Goal: Task Accomplishment & Management: Complete application form

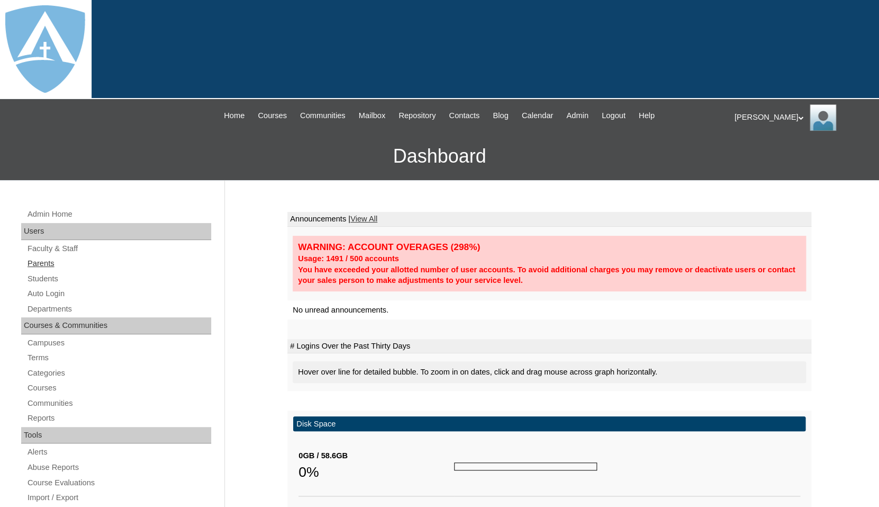
click at [41, 261] on link "Parents" at bounding box center [118, 263] width 185 height 13
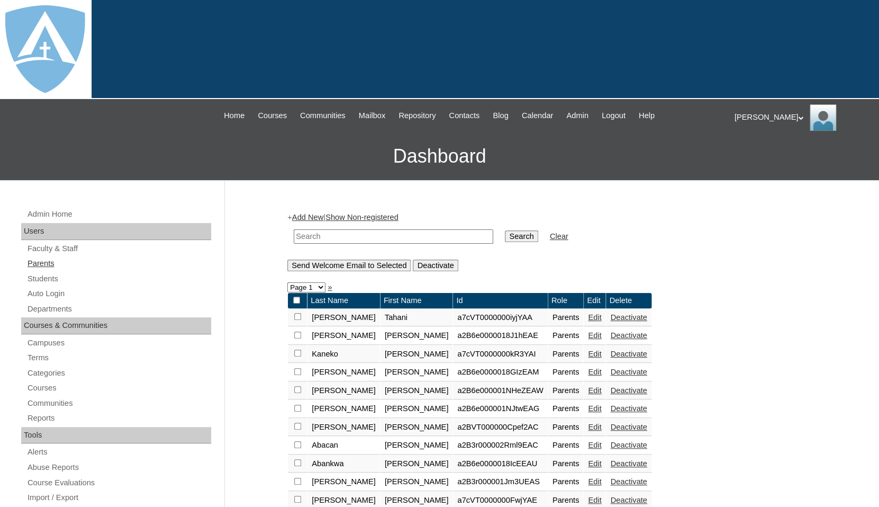
click at [30, 265] on link "Parents" at bounding box center [118, 263] width 185 height 13
click at [312, 238] on input "text" at bounding box center [394, 236] width 200 height 14
paste input "Abigail Jones"
drag, startPoint x: 324, startPoint y: 235, endPoint x: 385, endPoint y: 236, distance: 60.9
click at [385, 236] on input "Abigail Jones" at bounding box center [394, 236] width 200 height 14
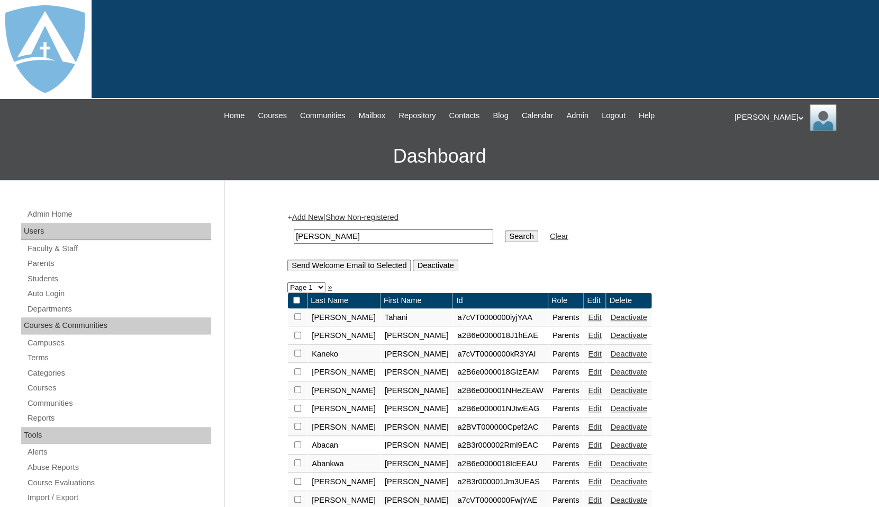
type input "Abigail"
click at [505, 230] on input "Search" at bounding box center [521, 236] width 33 height 12
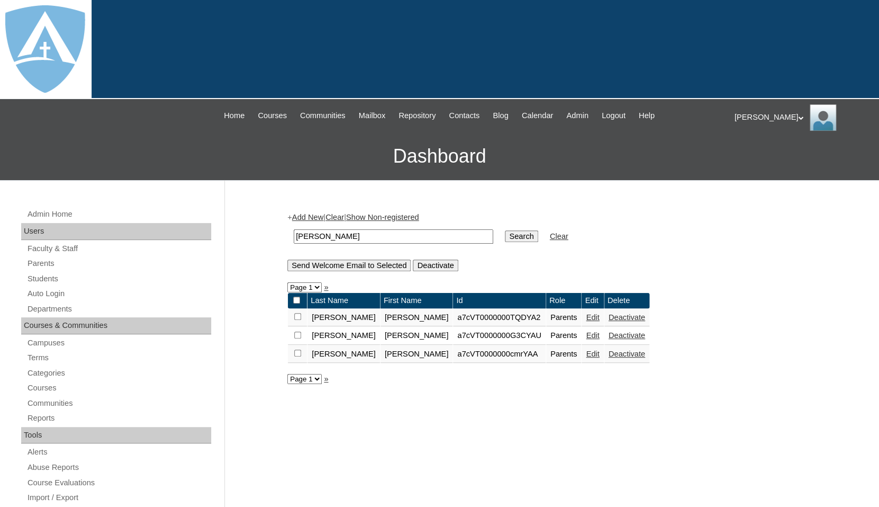
click at [303, 213] on link "Add New" at bounding box center [307, 217] width 31 height 8
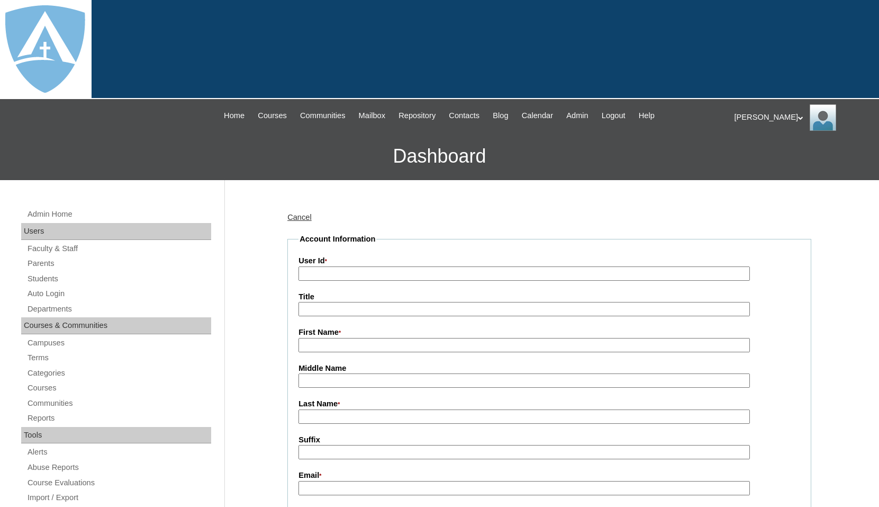
type input "tlambert"
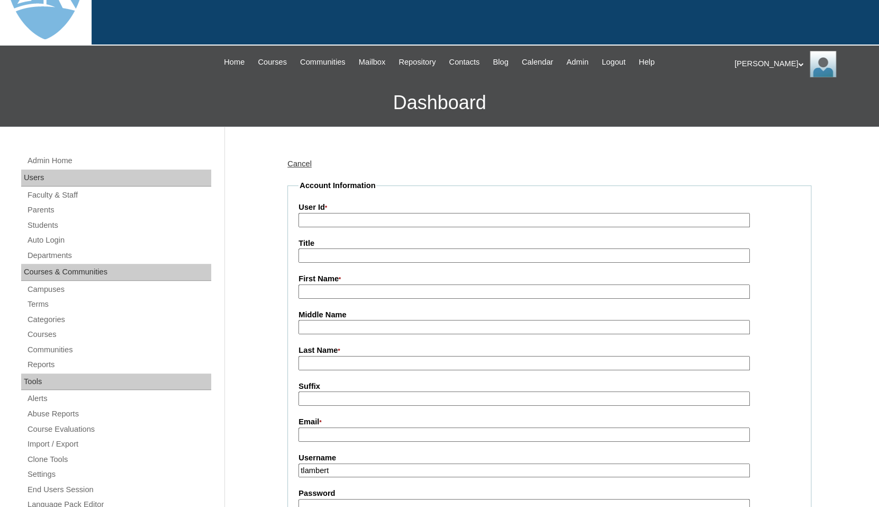
scroll to position [62, 0]
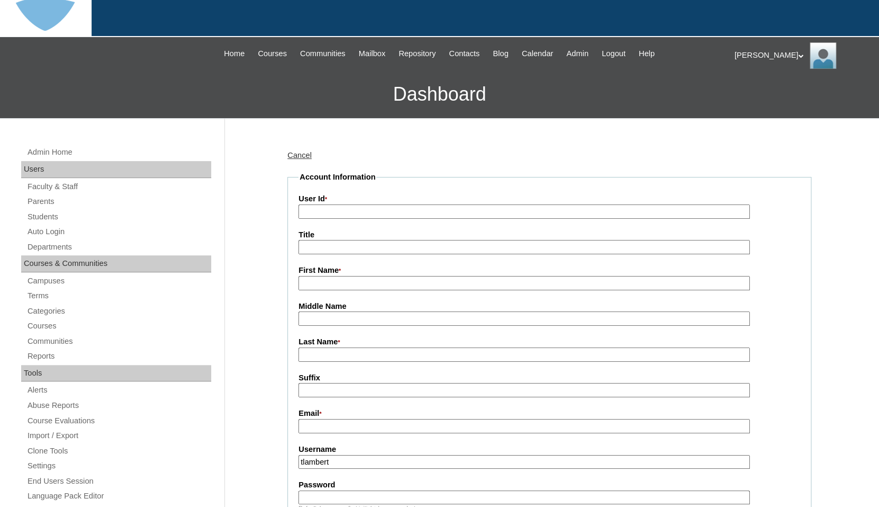
click at [320, 284] on input "First Name *" at bounding box center [524, 283] width 451 height 14
paste input "Abigail Jones"
drag, startPoint x: 330, startPoint y: 282, endPoint x: 380, endPoint y: 285, distance: 49.9
click at [380, 285] on input "Abigail Jones" at bounding box center [524, 283] width 451 height 14
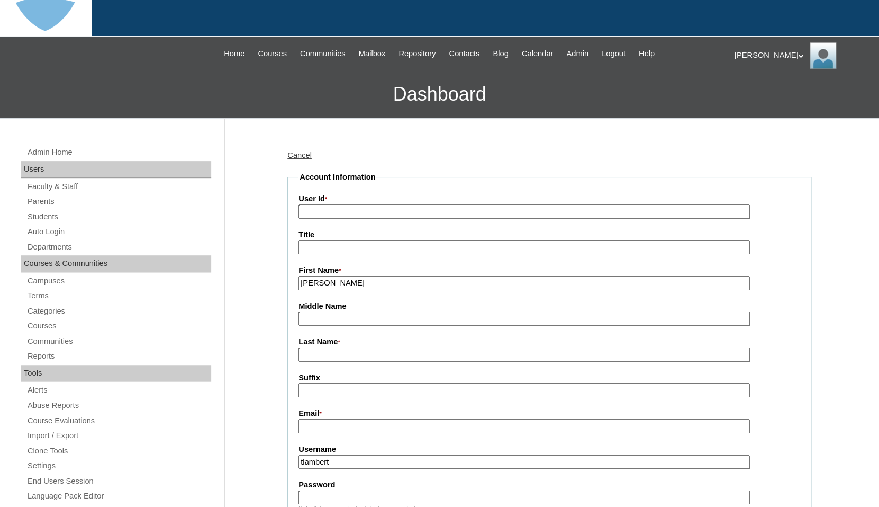
type input "Abigail"
click at [345, 351] on input "Last Name *" at bounding box center [524, 354] width 451 height 14
paste input "Jones"
type input "Jones"
click at [331, 395] on input "Suffix" at bounding box center [524, 390] width 451 height 14
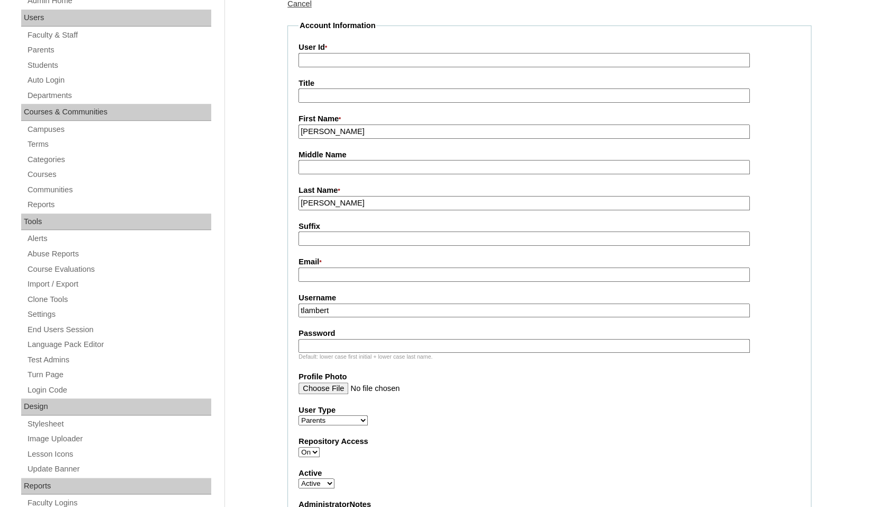
scroll to position [230, 0]
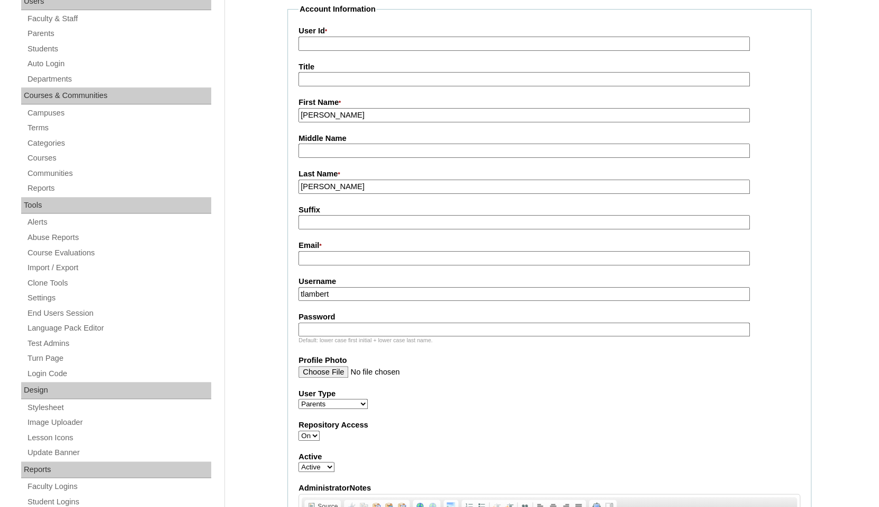
click at [333, 254] on input "Email *" at bounding box center [524, 258] width 451 height 14
paste input "[EMAIL_ADDRESS][DOMAIN_NAME]"
type input "[EMAIL_ADDRESS][DOMAIN_NAME]"
click at [348, 292] on input "tlambert" at bounding box center [524, 294] width 451 height 14
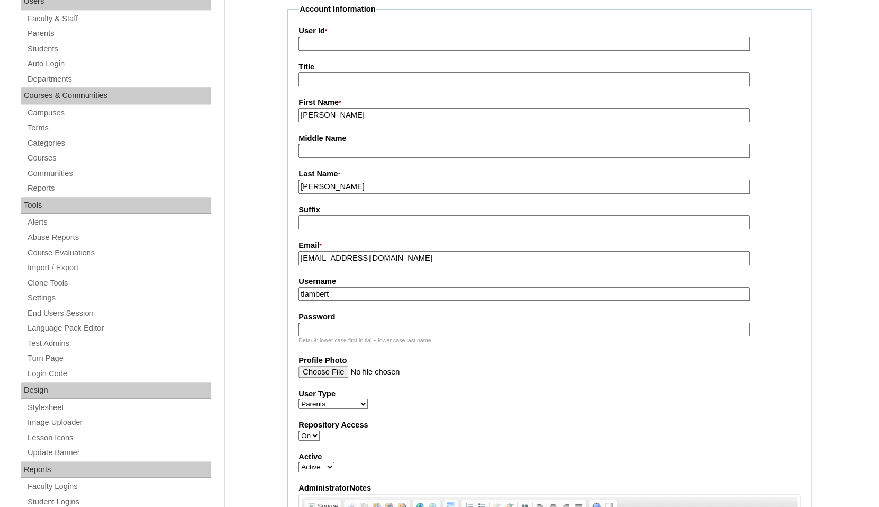
click at [348, 292] on input "tlambert" at bounding box center [524, 294] width 451 height 14
paste input "abbij1433@icloud.com"
type input "abbij1433@icloud.com"
click at [334, 332] on input "Password" at bounding box center [524, 329] width 451 height 14
paste input "abbij1433@icloud.com"
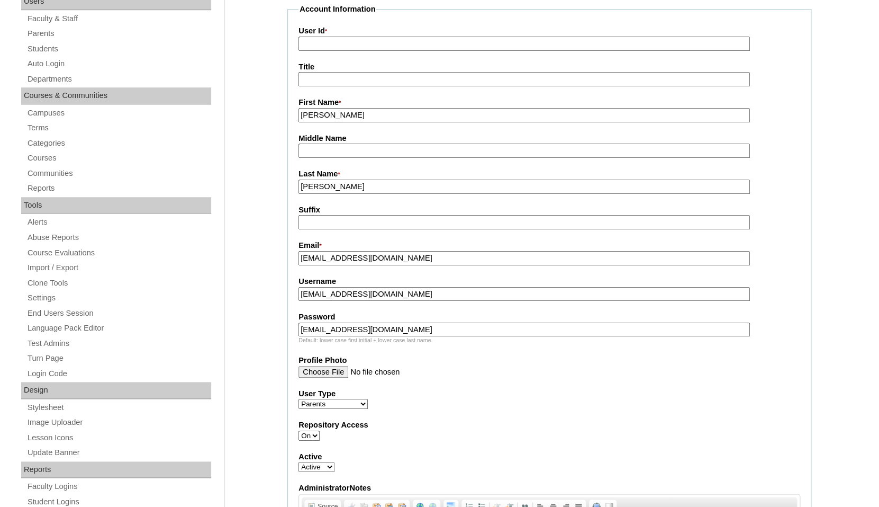
type input "abbij1433@icloud.com"
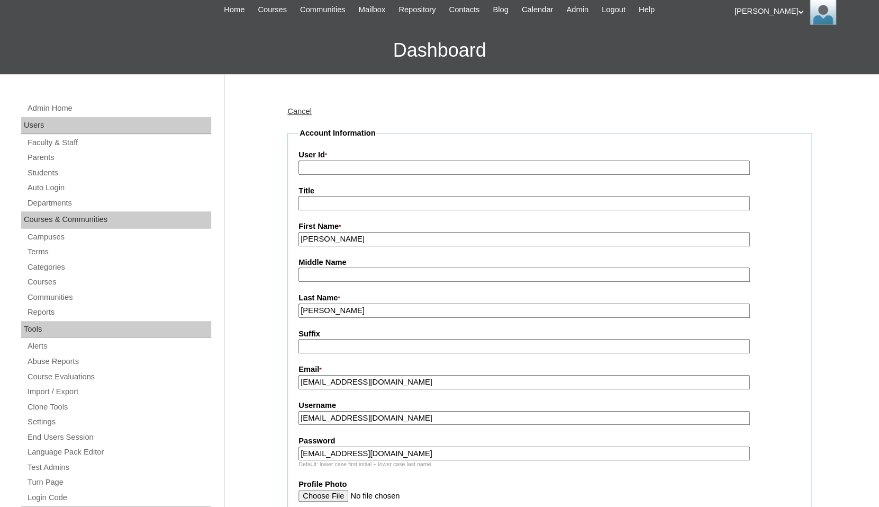
scroll to position [52, 0]
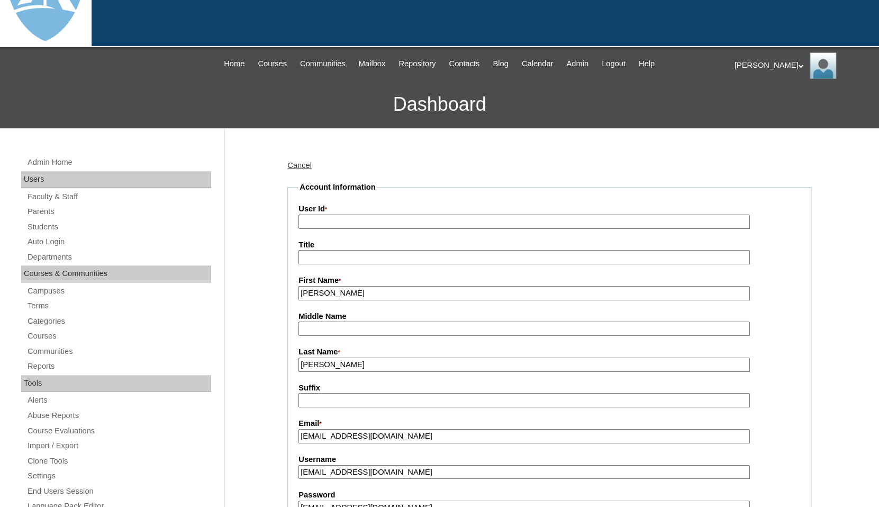
click at [370, 219] on input "User Id *" at bounding box center [524, 221] width 451 height 14
paste input "a7cVT0000000r7ZYAQ"
type input "a7cVT0000000r7ZYAQ"
click at [381, 203] on label "User Id *" at bounding box center [550, 209] width 502 height 12
click at [381, 214] on input "a7cVT0000000r7ZYAQ" at bounding box center [524, 221] width 451 height 14
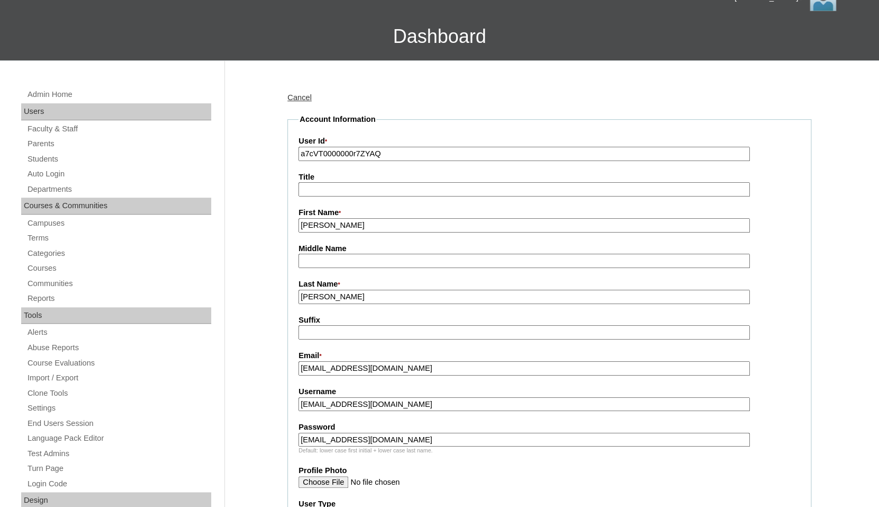
scroll to position [176, 0]
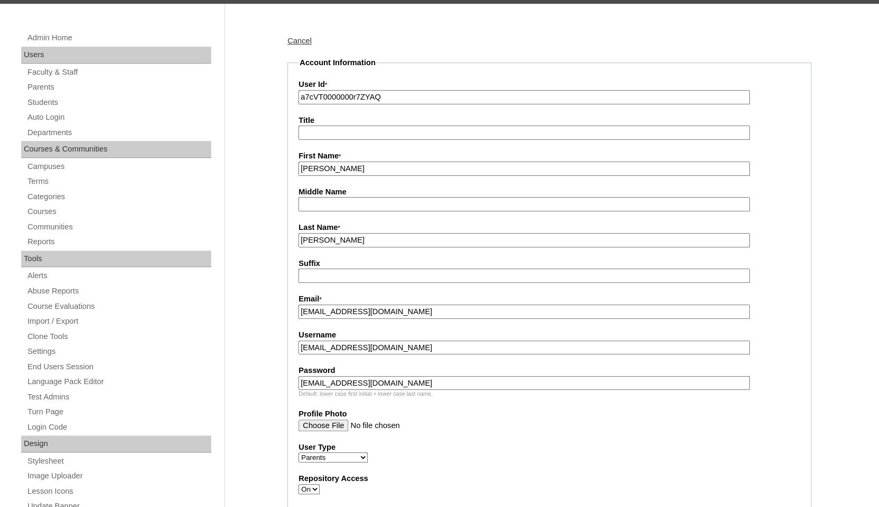
click at [408, 92] on input "a7cVT0000000r7ZYAQ" at bounding box center [524, 97] width 451 height 14
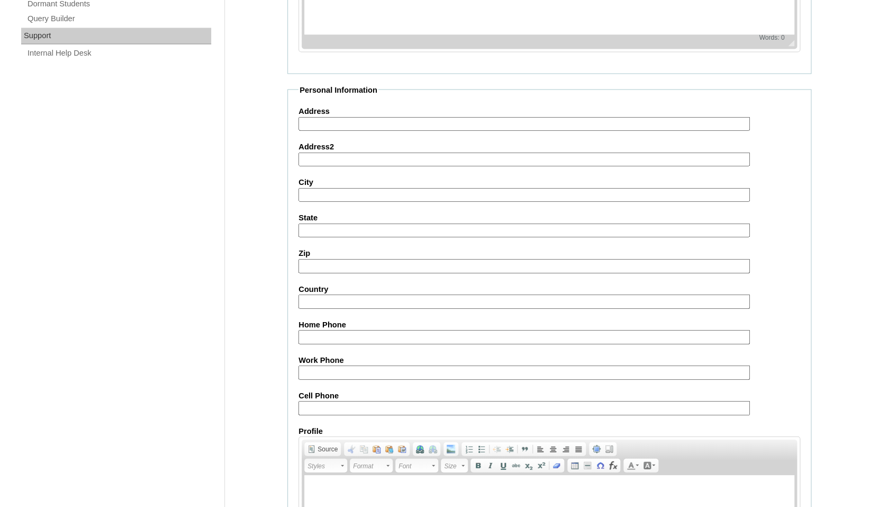
scroll to position [986, 0]
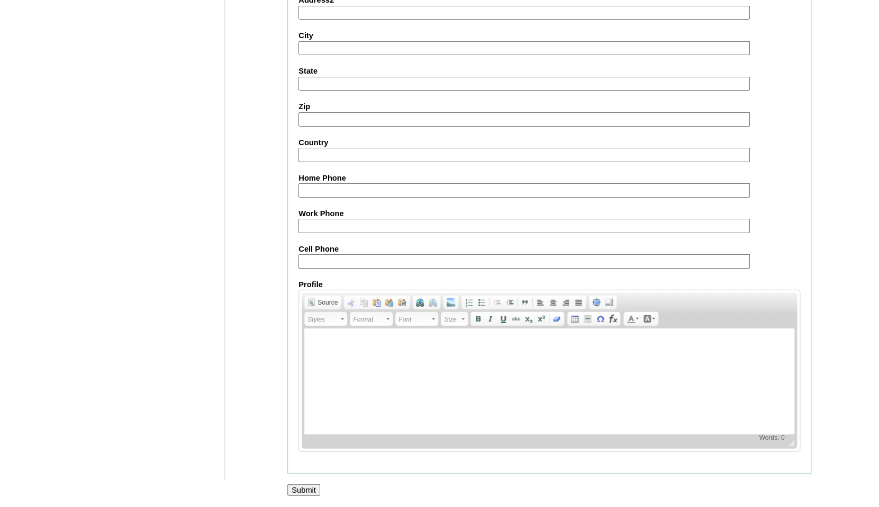
click at [306, 493] on input "Submit" at bounding box center [303, 490] width 33 height 12
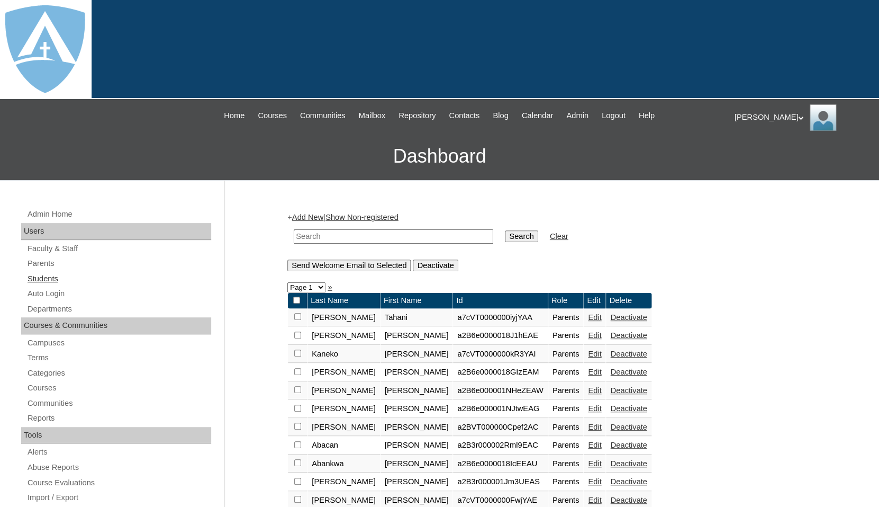
click at [46, 276] on link "Students" at bounding box center [118, 278] width 185 height 13
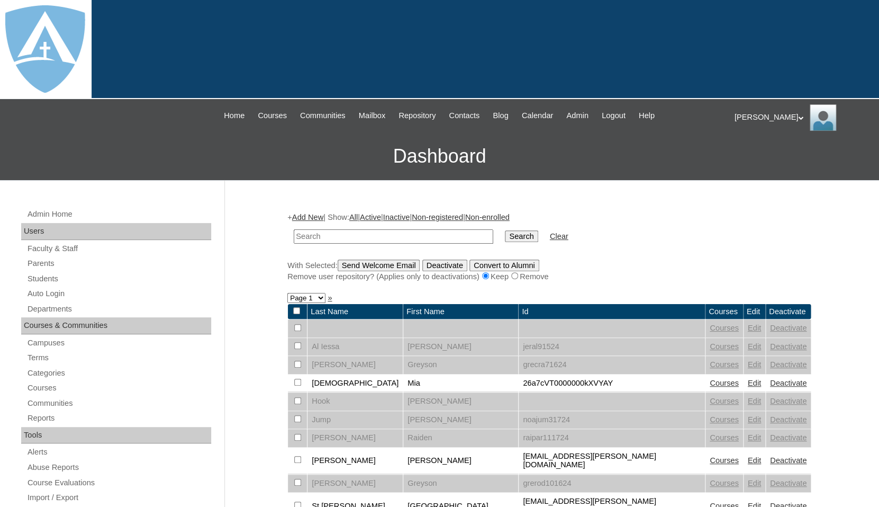
click at [310, 215] on link "Add New" at bounding box center [307, 217] width 31 height 8
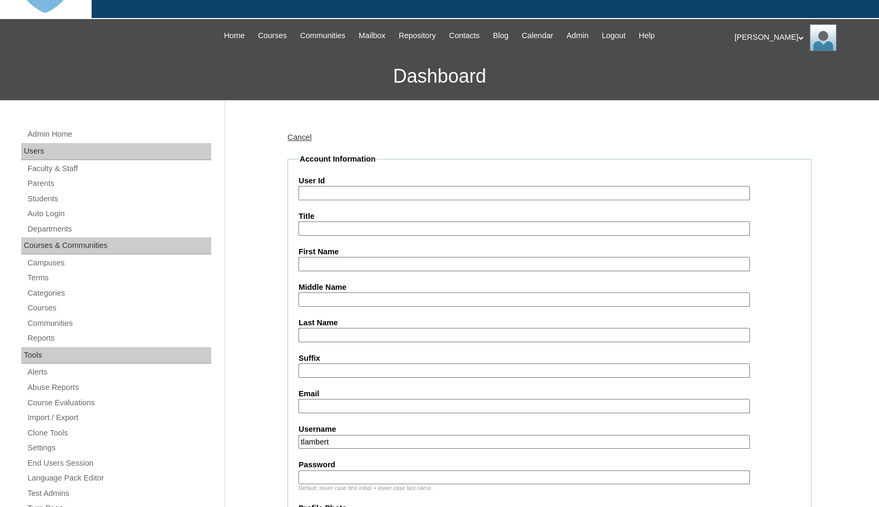
scroll to position [87, 0]
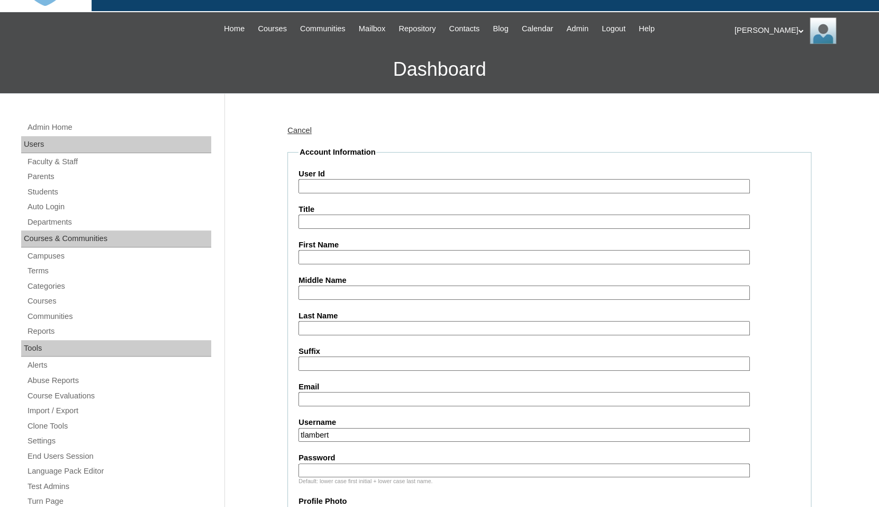
click at [326, 254] on input "First Name" at bounding box center [524, 257] width 451 height 14
paste input "[PERSON_NAME]"
drag, startPoint x: 327, startPoint y: 253, endPoint x: 375, endPoint y: 256, distance: 48.8
click at [375, 256] on input "[PERSON_NAME]" at bounding box center [524, 257] width 451 height 14
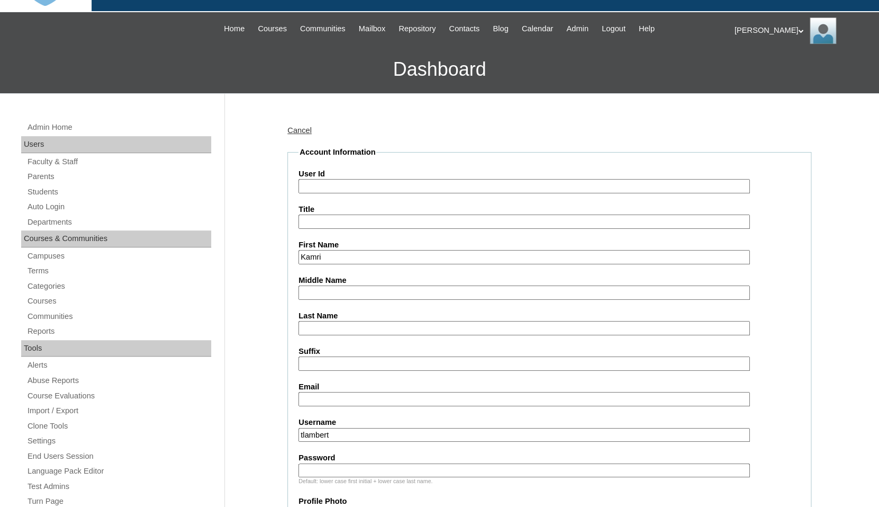
type input "Kamri"
click at [340, 326] on input "Last Name" at bounding box center [524, 328] width 451 height 14
paste input "Wood"
type input "Wood"
click at [324, 392] on input "Email" at bounding box center [524, 399] width 451 height 14
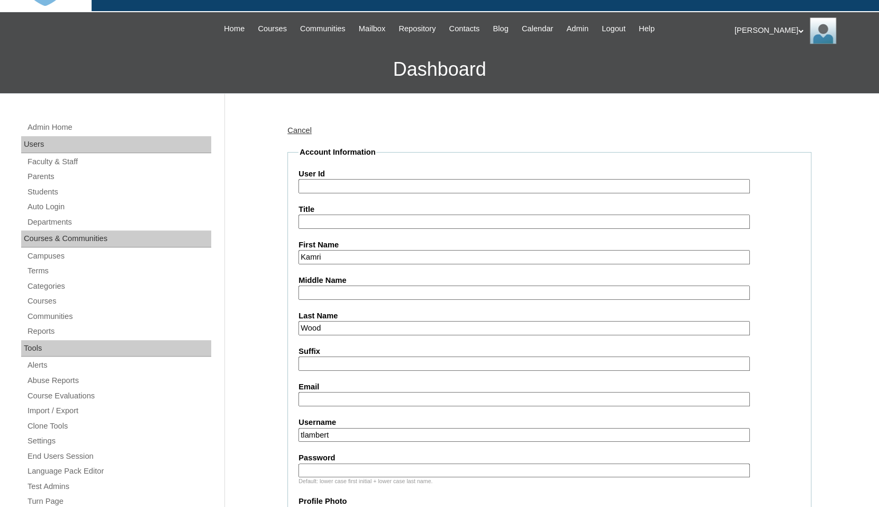
paste input "abbij1433@icloud.com"
type input "abbij1433@icloud.com"
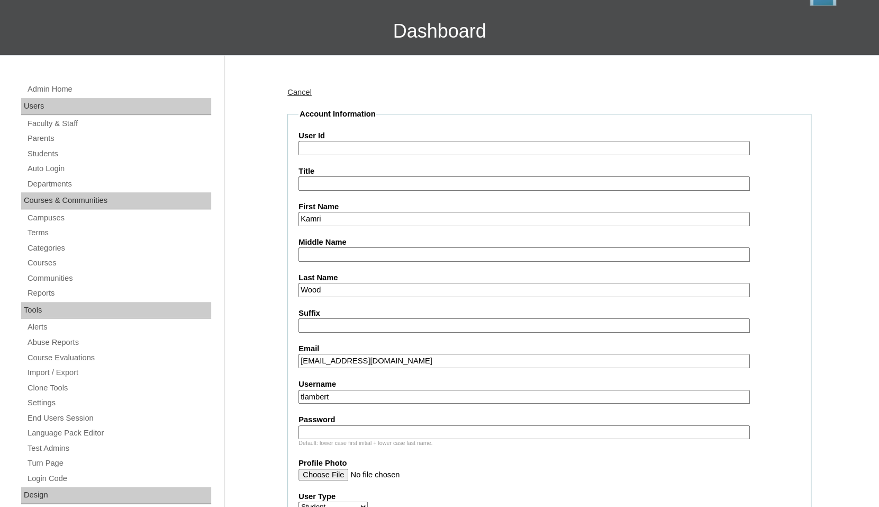
scroll to position [173, 0]
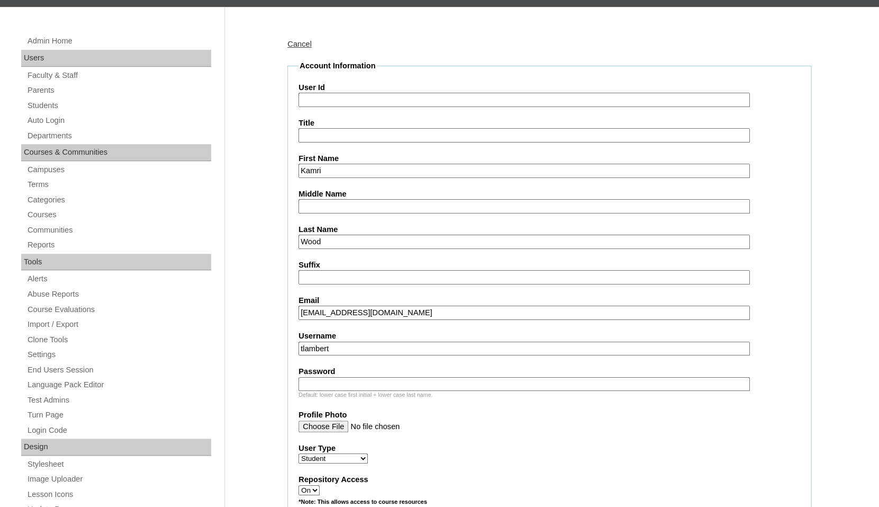
click at [373, 346] on input "tlambert" at bounding box center [524, 348] width 451 height 14
paste input "[EMAIL_ADDRESS][DOMAIN_NAME]"
type input "[EMAIL_ADDRESS][DOMAIN_NAME]"
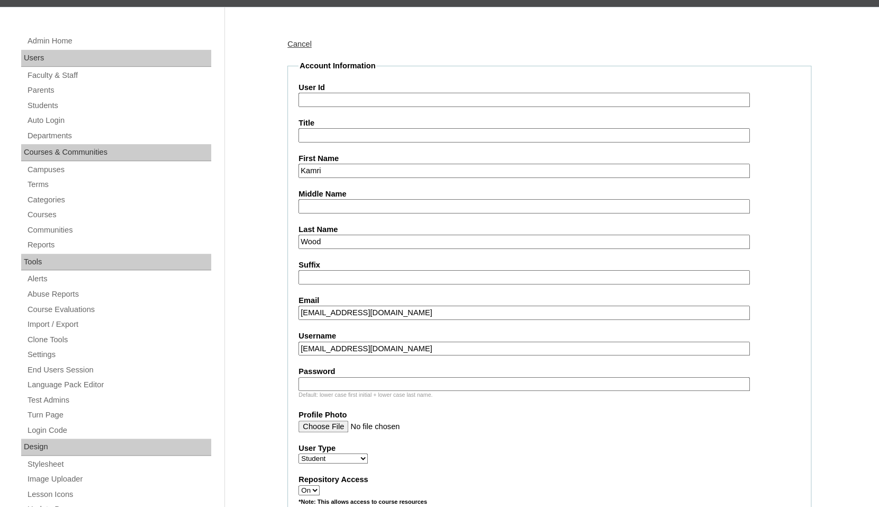
click at [363, 378] on input "Password" at bounding box center [524, 384] width 451 height 14
paste input "kamri.wood@enlightiumstudent.com"
type input "kamri.wood@enlightiumstudent.com"
click at [344, 93] on input "User Id" at bounding box center [524, 100] width 451 height 14
paste input "kamri.wood@enlightiumstudent.com"
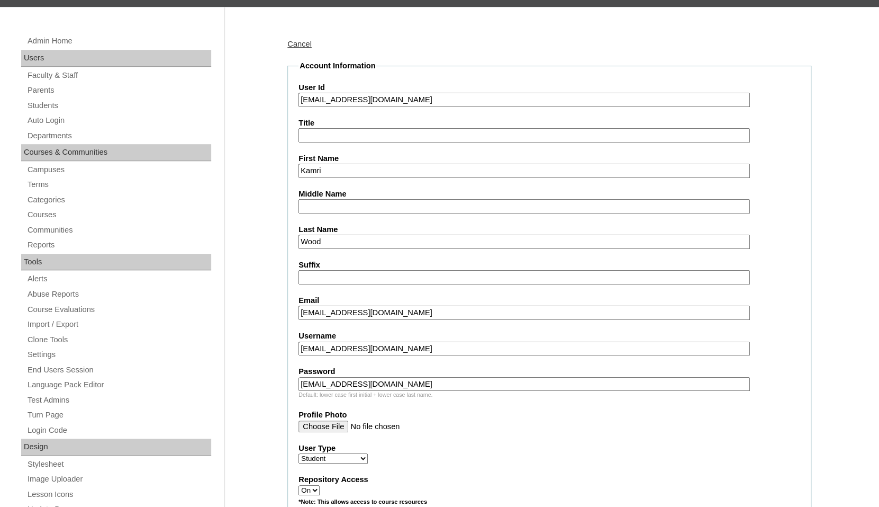
type input "26kamri.wood@enlightiumstudent.com"
click at [358, 73] on fieldset "Account Information User Id 26kamri.wood@enlightiumstudent.com Title First Name…" at bounding box center [549, 488] width 524 height 856
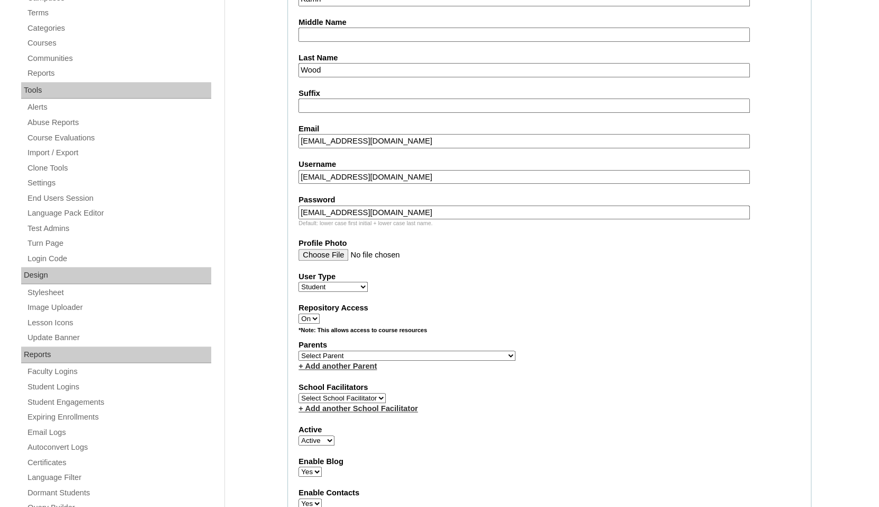
scroll to position [352, 0]
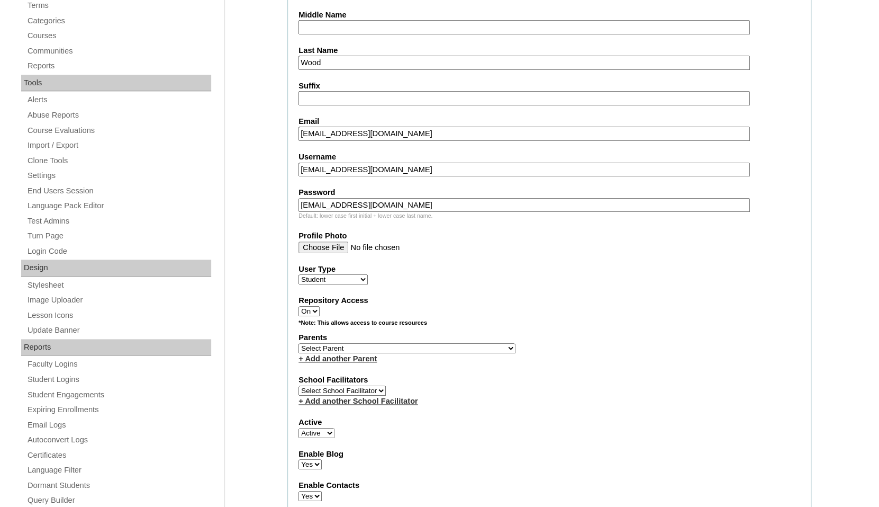
click at [299, 343] on select "Select Parent Abbas, Tahani Garcia, Rosa Kaneko, Chad Labourdette, Jessica Nich…" at bounding box center [407, 348] width 217 height 10
select select "101623"
click option "Jones, Abigail" at bounding box center [0, 0] width 0 height 0
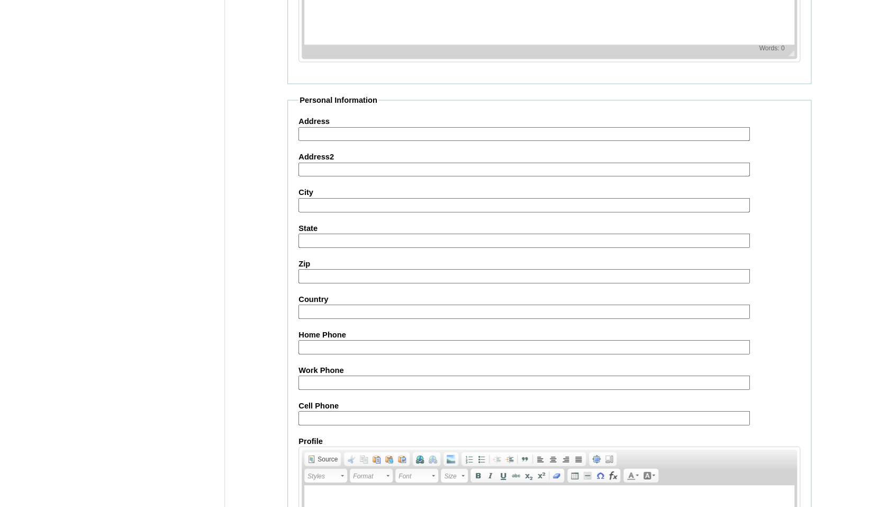
scroll to position [1175, 0]
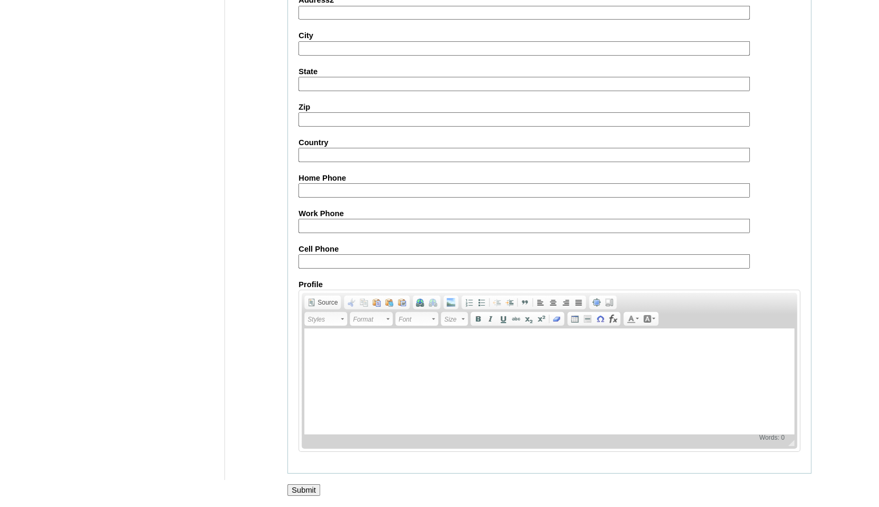
click at [302, 488] on input "Submit" at bounding box center [303, 490] width 33 height 12
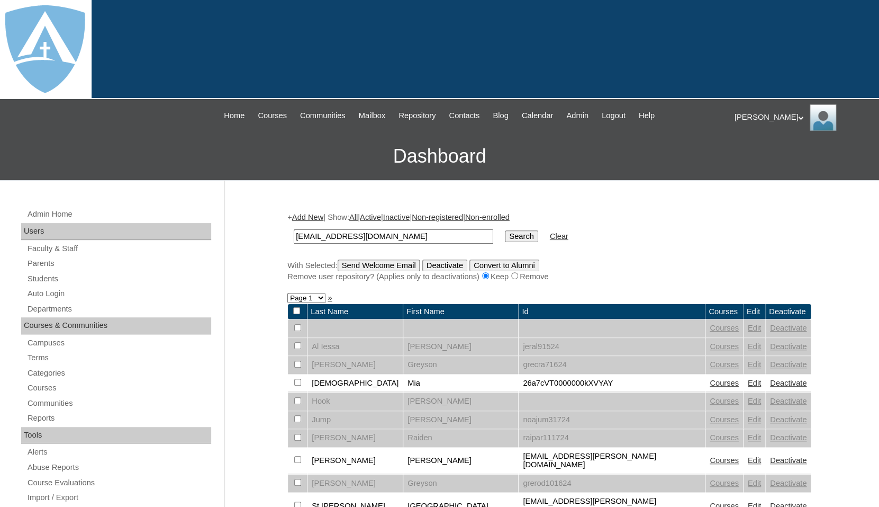
type input "kamri.wood@enlightiumstudent.com"
click at [505, 230] on input "Search" at bounding box center [521, 236] width 33 height 12
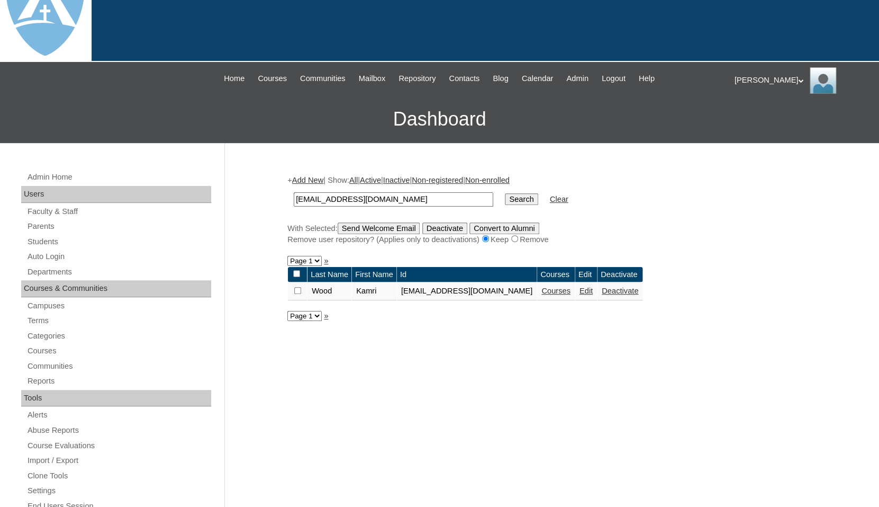
scroll to position [42, 0]
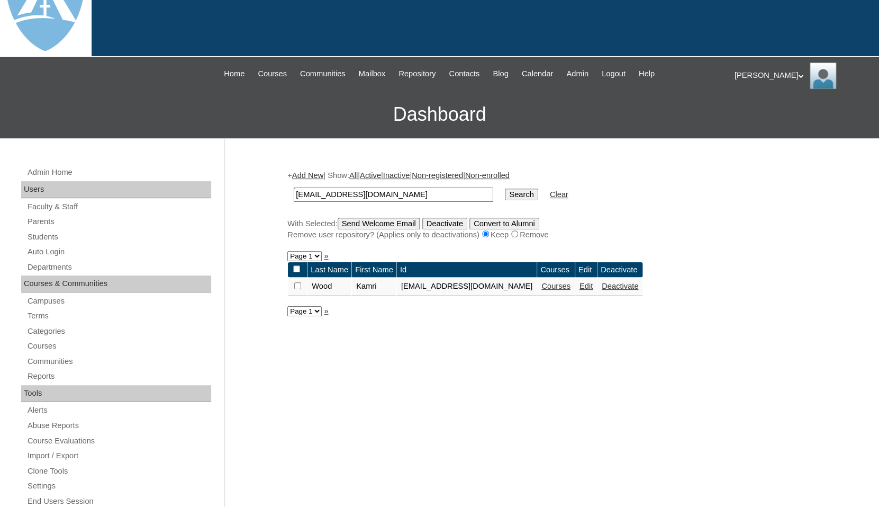
click at [571, 286] on link "Courses" at bounding box center [555, 286] width 29 height 8
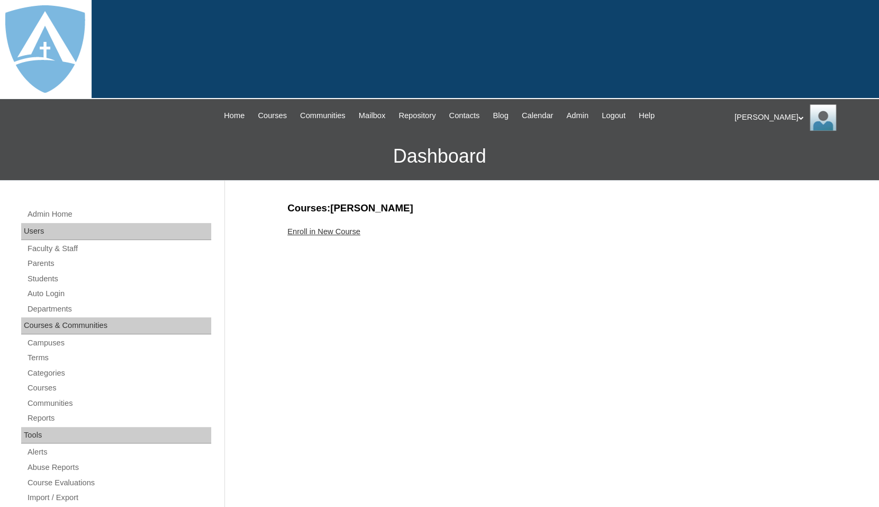
click at [313, 232] on link "Enroll in New Course" at bounding box center [323, 231] width 73 height 8
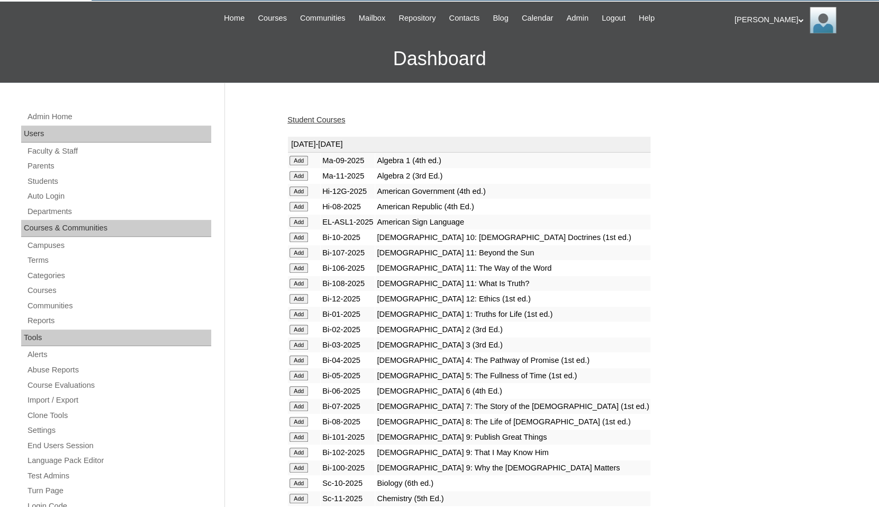
scroll to position [118, 0]
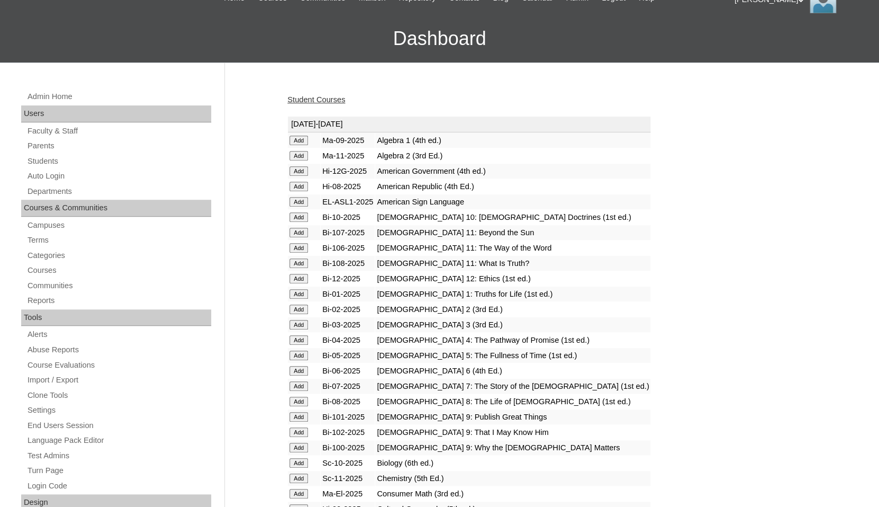
click at [302, 297] on input "Add" at bounding box center [299, 294] width 19 height 10
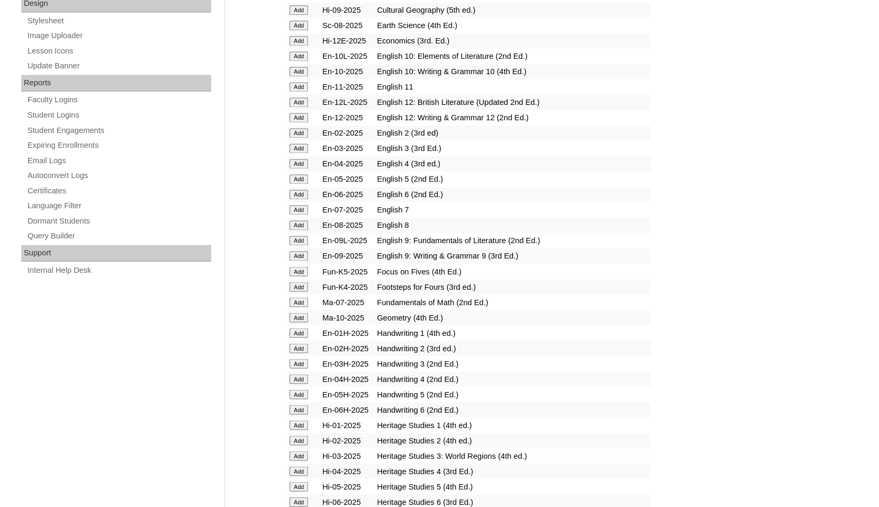
scroll to position [621, 0]
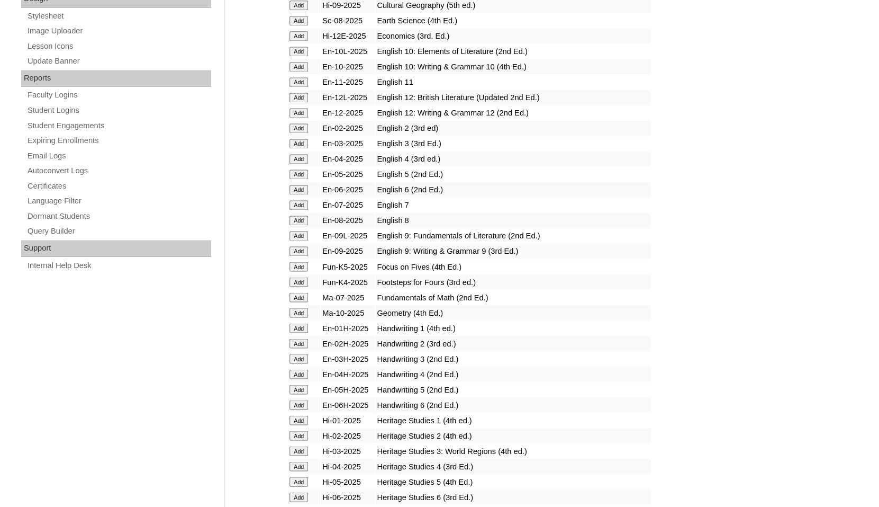
click at [296, 332] on input "Add" at bounding box center [299, 328] width 19 height 10
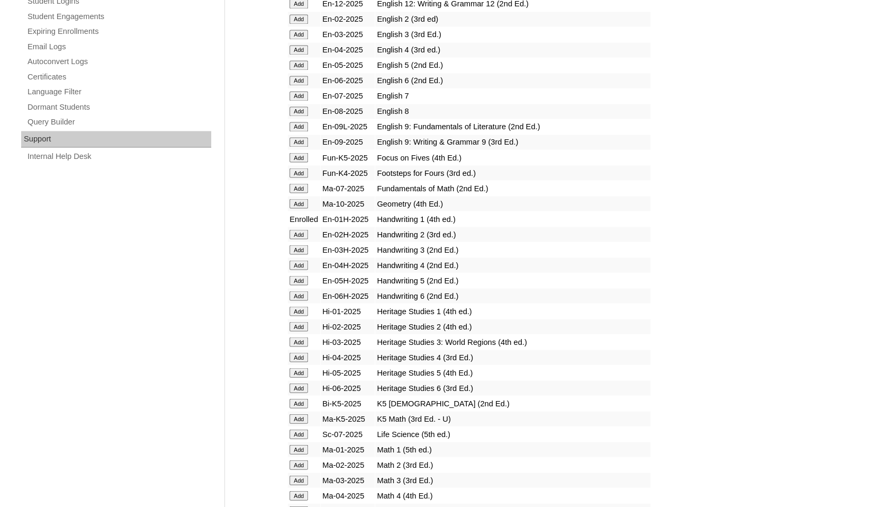
scroll to position [793, 0]
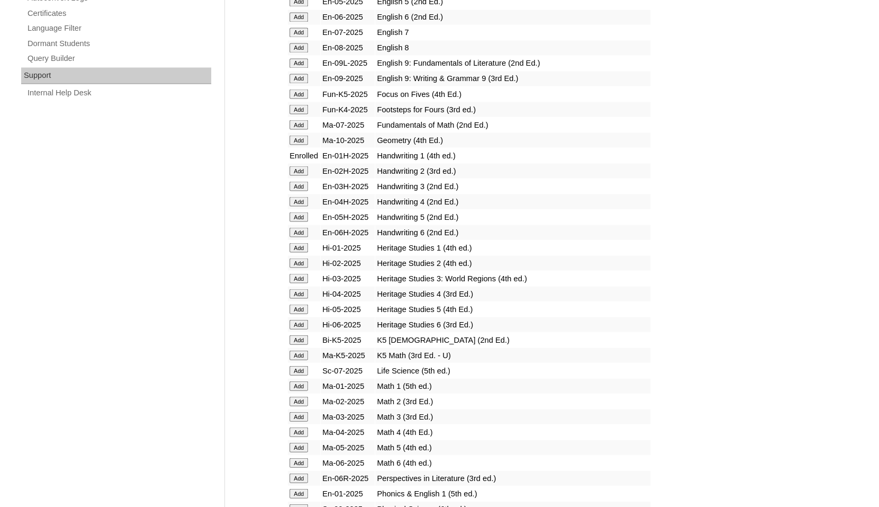
click at [301, 252] on input "Add" at bounding box center [299, 247] width 19 height 10
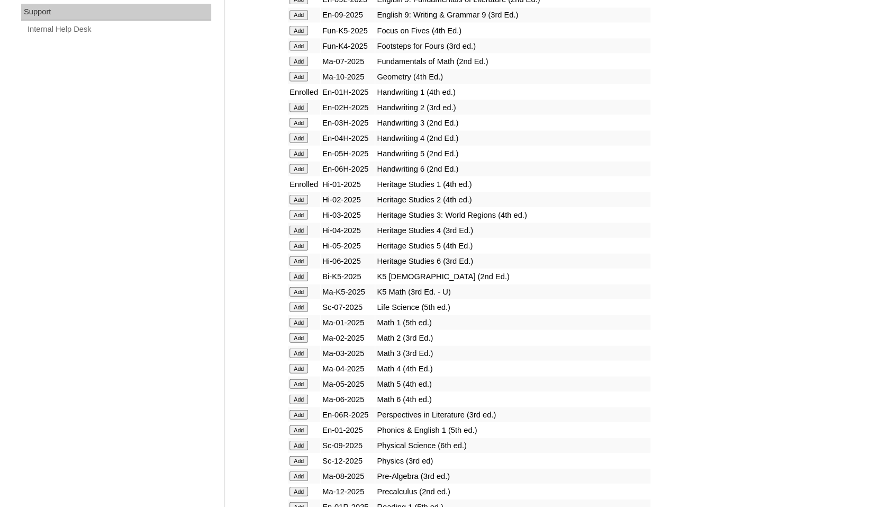
click at [296, 327] on input "Add" at bounding box center [299, 322] width 19 height 10
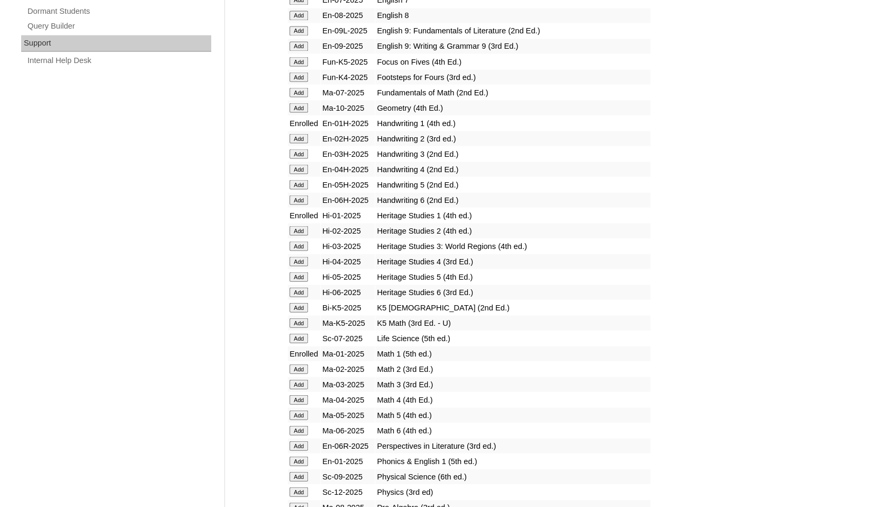
scroll to position [833, 0]
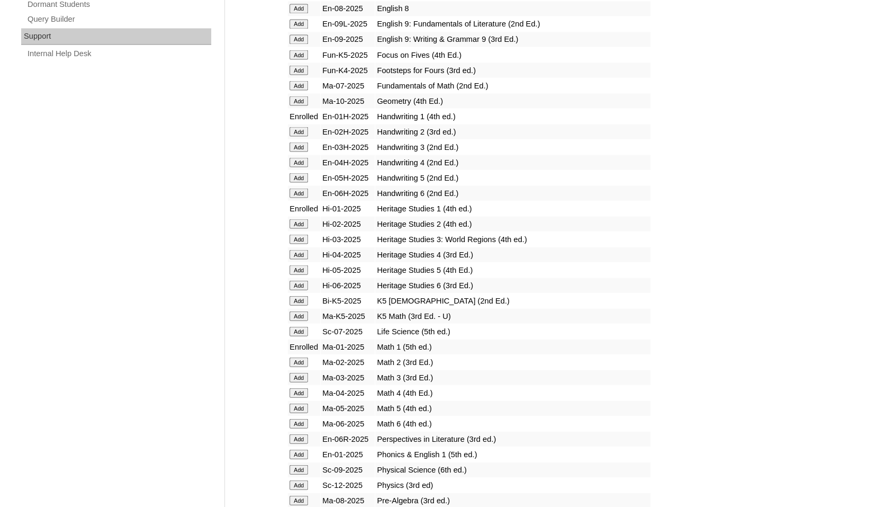
click at [298, 458] on input "Add" at bounding box center [299, 454] width 19 height 10
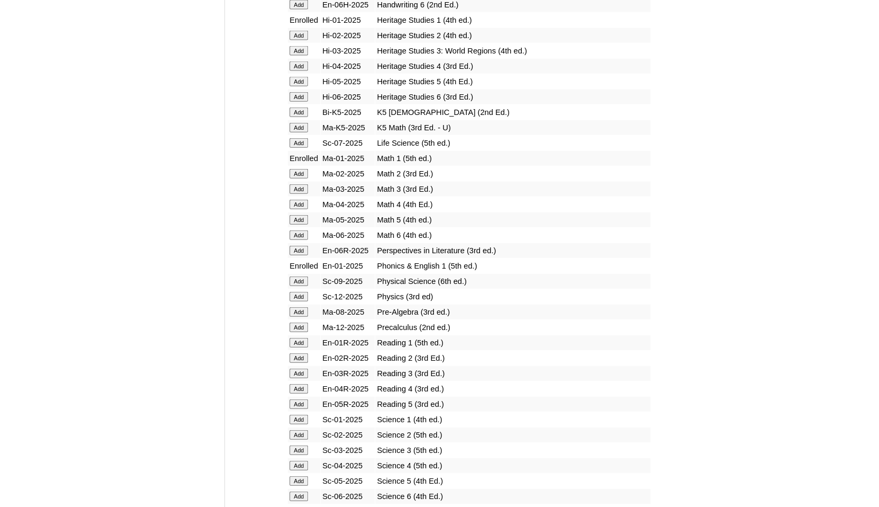
scroll to position [1028, 0]
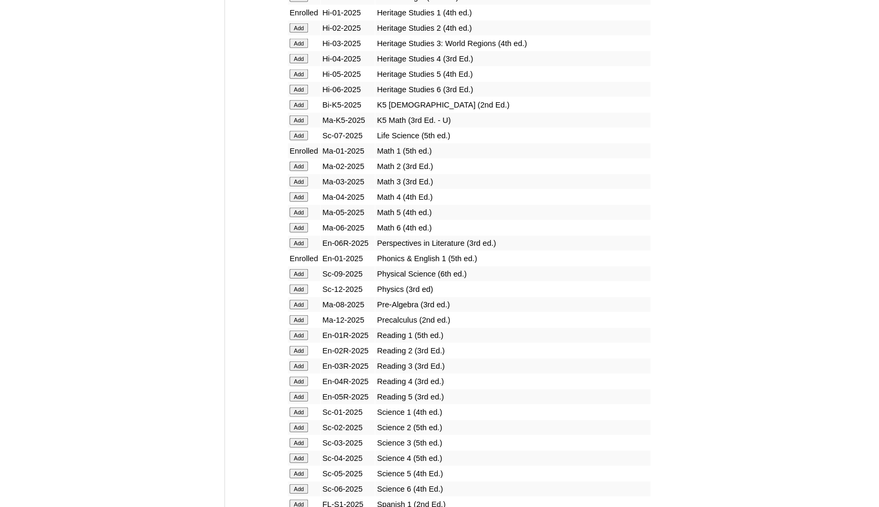
click at [296, 340] on input "Add" at bounding box center [299, 335] width 19 height 10
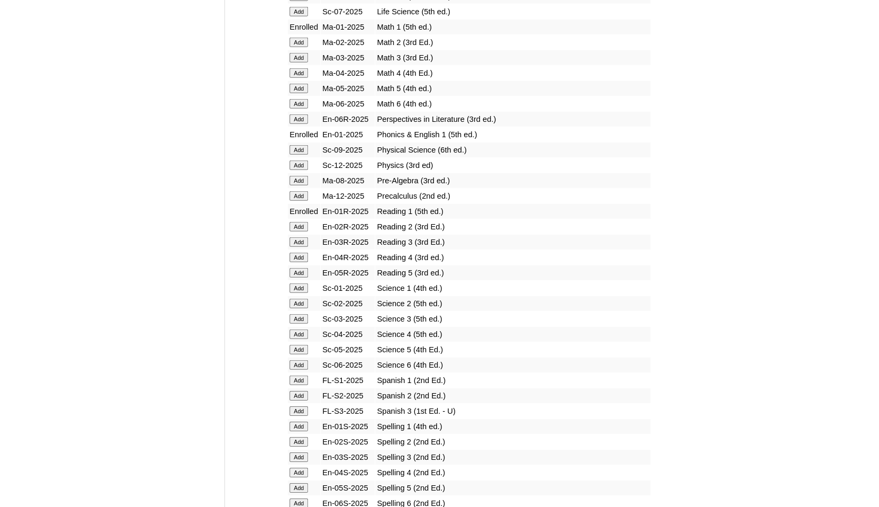
scroll to position [1171, 0]
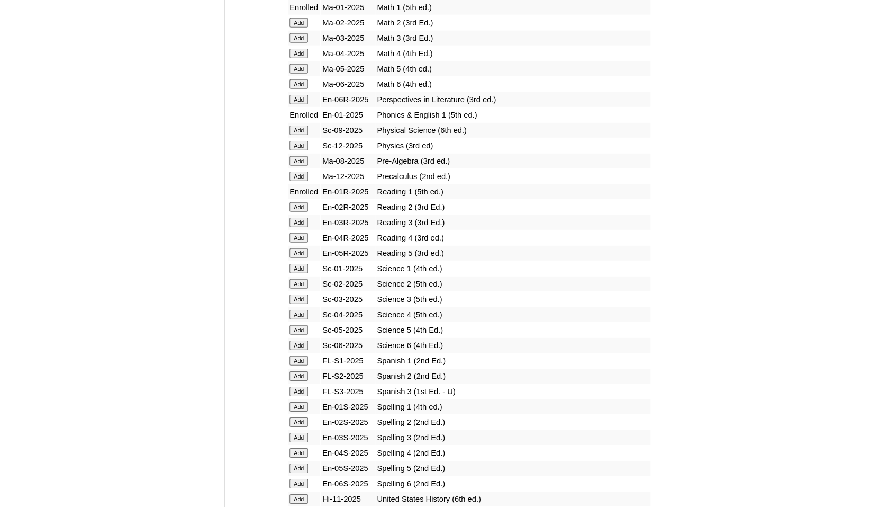
click at [297, 273] on input "Add" at bounding box center [299, 269] width 19 height 10
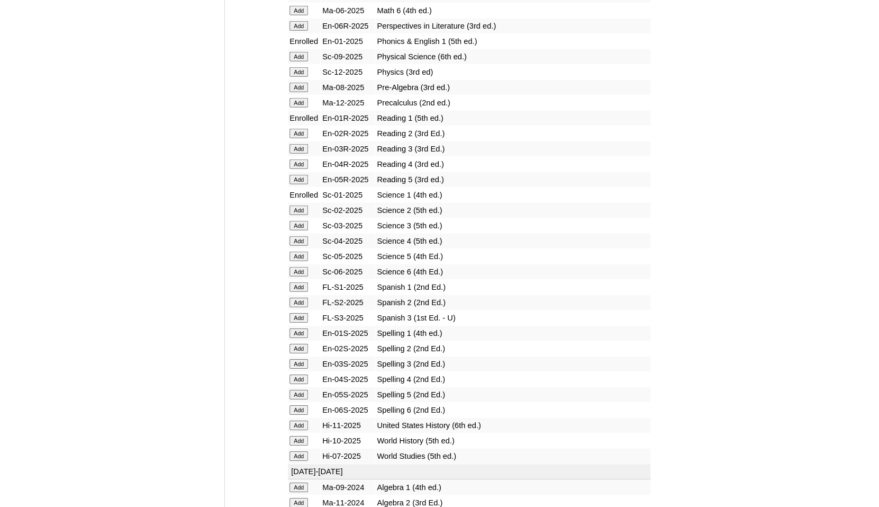
scroll to position [1248, 0]
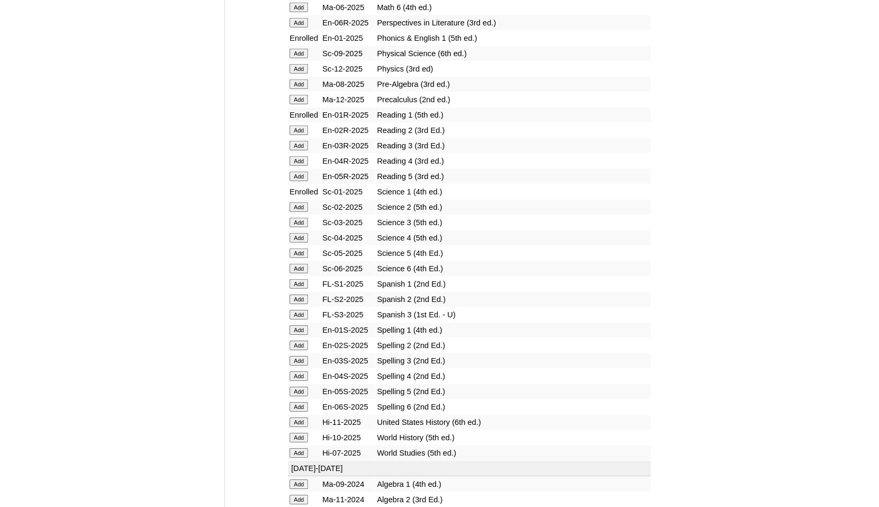
click at [300, 335] on input "Add" at bounding box center [299, 330] width 19 height 10
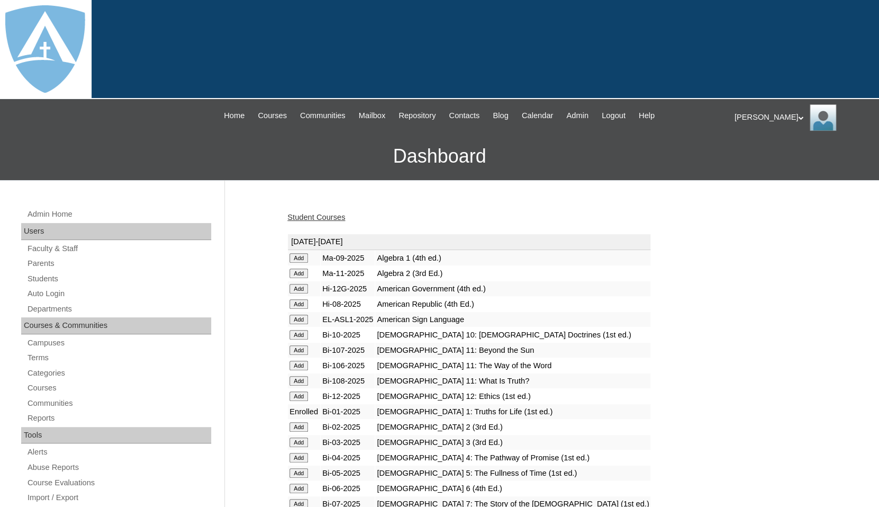
click at [310, 217] on link "Student Courses" at bounding box center [316, 217] width 58 height 8
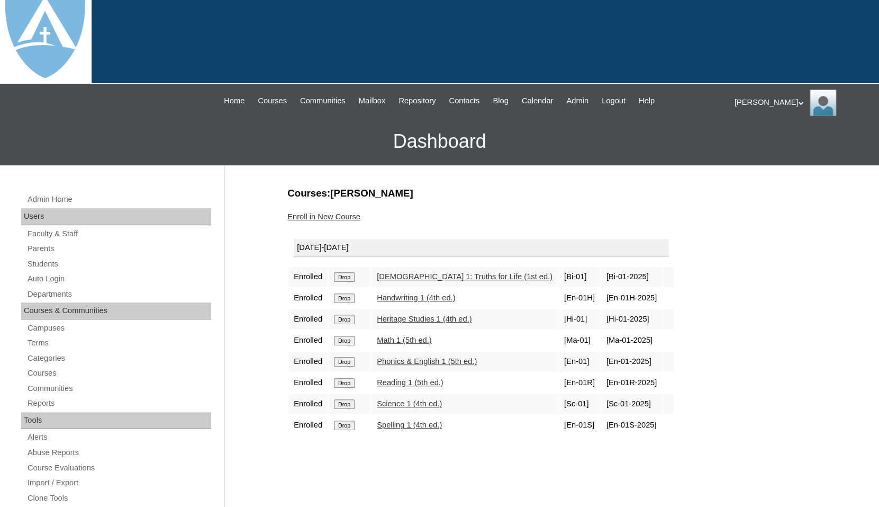
scroll to position [25, 0]
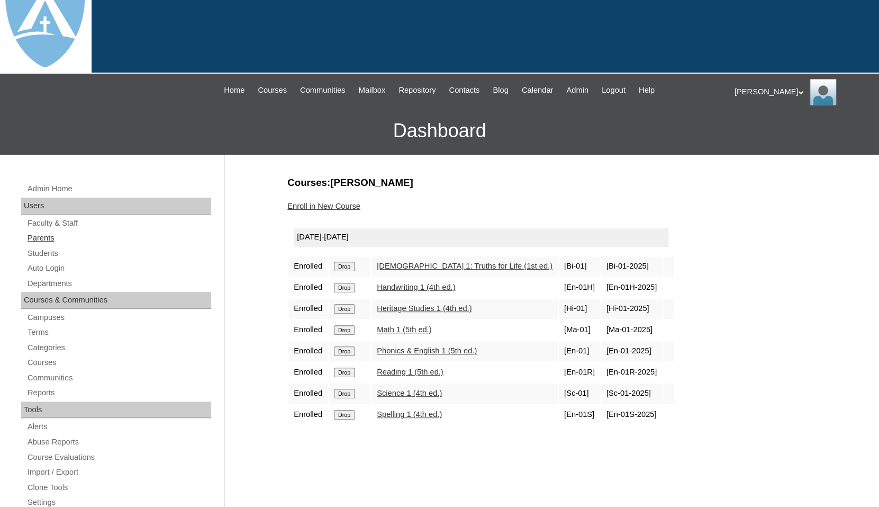
click at [35, 236] on link "Parents" at bounding box center [118, 237] width 185 height 13
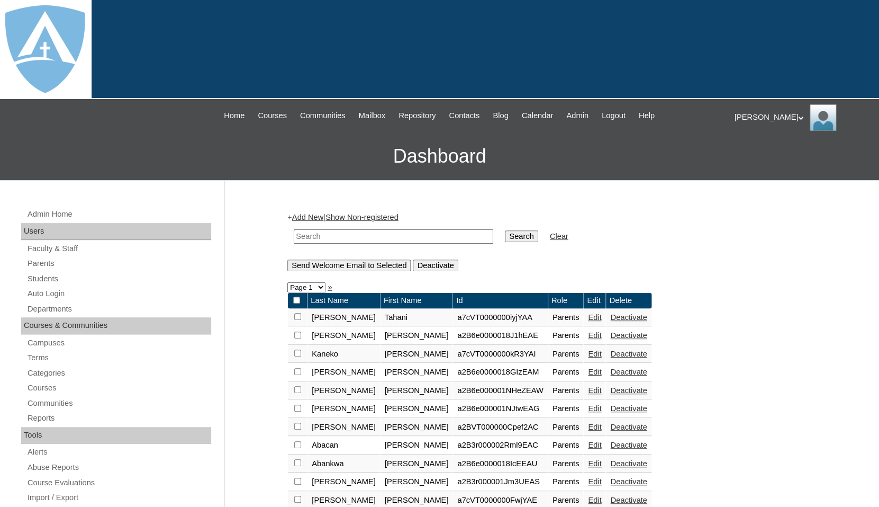
click at [318, 234] on input "text" at bounding box center [394, 236] width 200 height 14
paste input "[PERSON_NAME]"
drag, startPoint x: 327, startPoint y: 233, endPoint x: 437, endPoint y: 233, distance: 110.6
click at [437, 233] on input "[PERSON_NAME]" at bounding box center [394, 236] width 200 height 14
type input "[PERSON_NAME]"
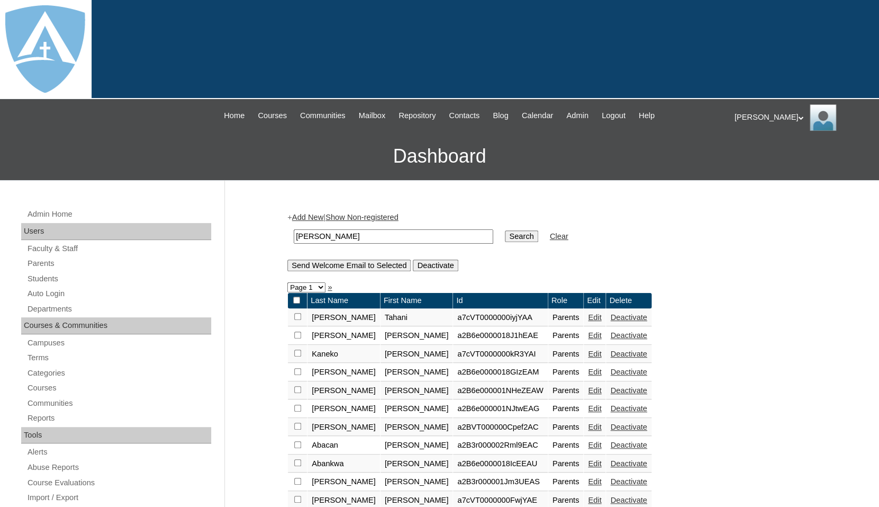
click at [505, 230] on input "Search" at bounding box center [521, 236] width 33 height 12
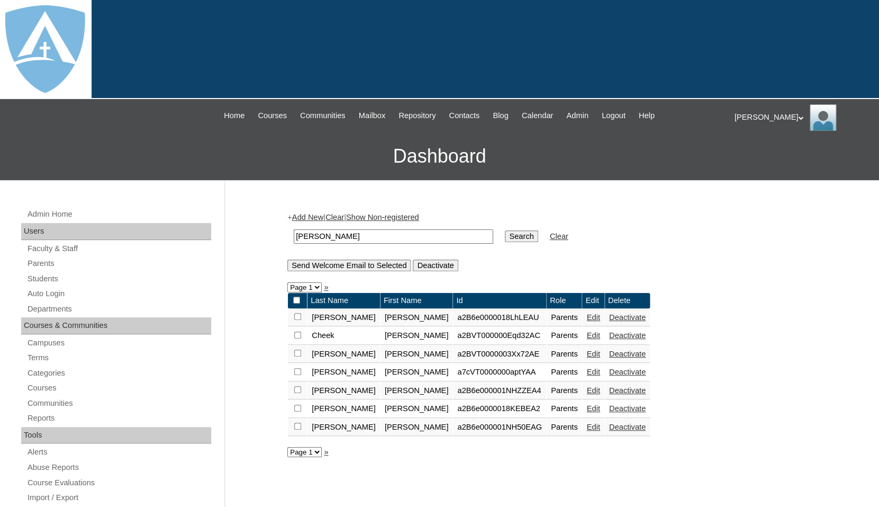
click at [311, 214] on link "Add New" at bounding box center [307, 217] width 31 height 8
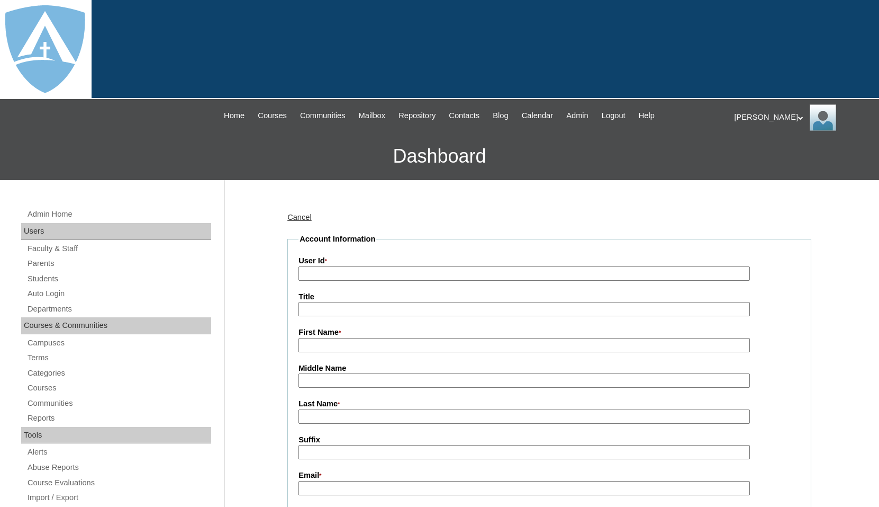
type input "tlambert"
click at [338, 346] on input "First Name *" at bounding box center [524, 345] width 451 height 14
paste input "[PERSON_NAME]"
drag, startPoint x: 358, startPoint y: 344, endPoint x: 418, endPoint y: 346, distance: 59.3
click at [418, 346] on input "Michael David Lee Jr." at bounding box center [524, 345] width 451 height 14
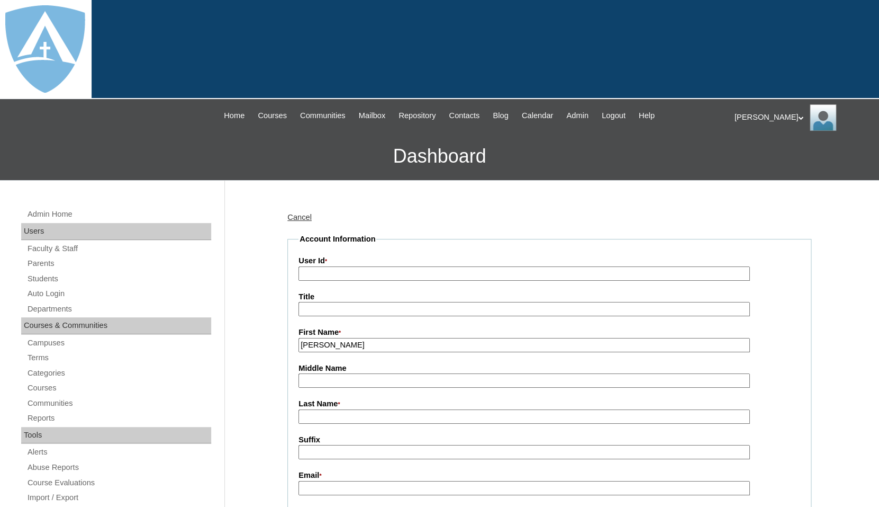
type input "Michael"
click at [319, 411] on input "Last Name *" at bounding box center [524, 416] width 451 height 14
paste input "Lee Jr."
drag, startPoint x: 317, startPoint y: 414, endPoint x: 343, endPoint y: 417, distance: 26.1
click at [343, 417] on input "Lee Jr." at bounding box center [524, 416] width 451 height 14
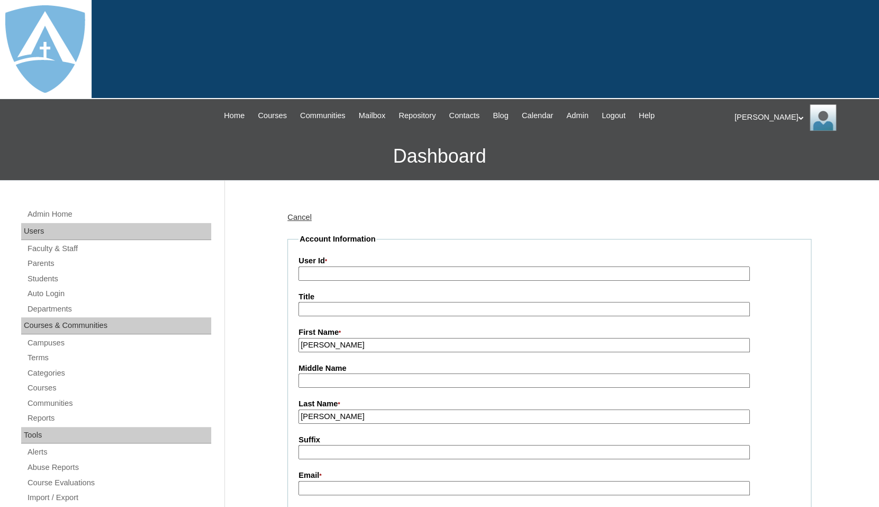
type input "[PERSON_NAME]"
click at [327, 451] on input "Suffix" at bounding box center [524, 452] width 451 height 14
type input "Jr"
click at [336, 375] on input "Middle Name" at bounding box center [524, 380] width 451 height 14
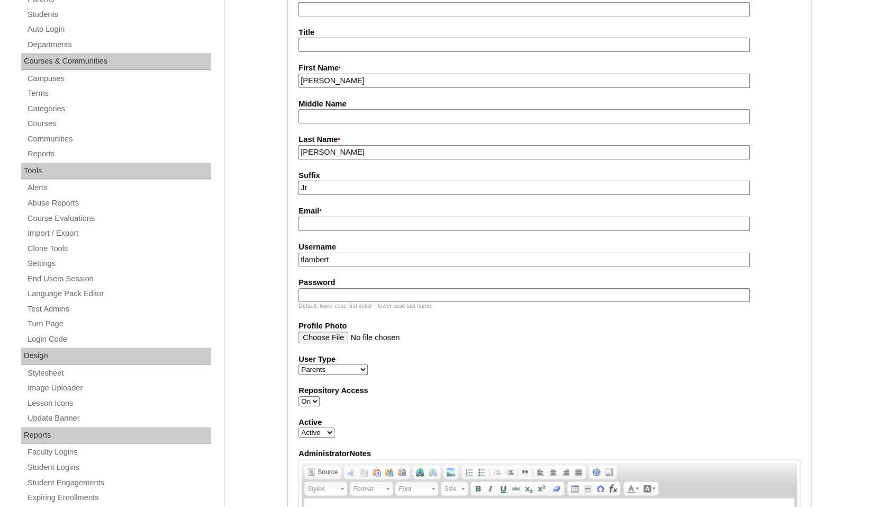
scroll to position [283, 0]
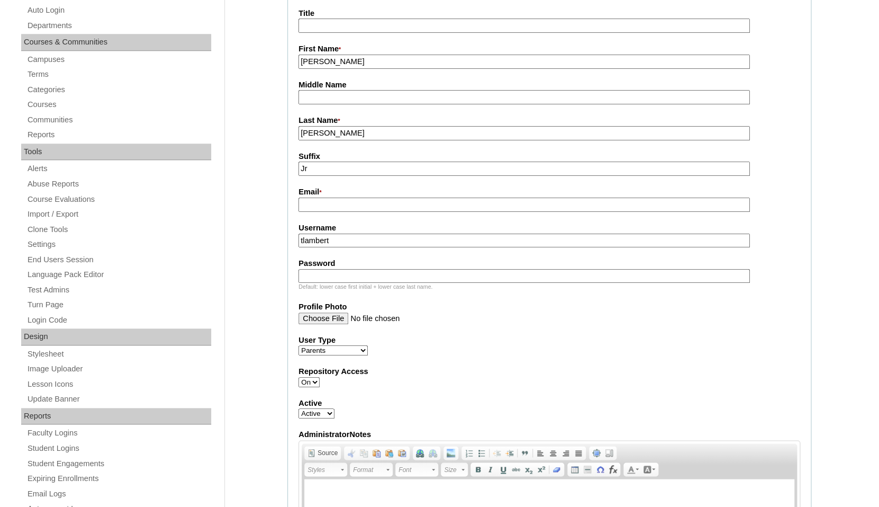
click at [355, 206] on input "Email *" at bounding box center [524, 204] width 451 height 14
paste input "leesfitnessunlimited@gmail.com"
type input "leesfitnessunlimited@gmail.com"
click at [351, 236] on input "tlambert" at bounding box center [524, 240] width 451 height 14
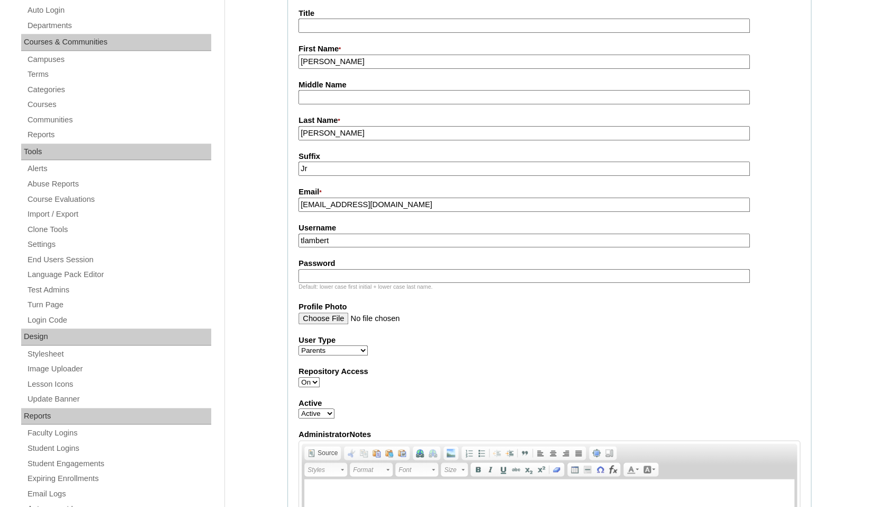
click at [351, 236] on input "tlambert" at bounding box center [524, 240] width 451 height 14
paste input "leesfitnessunlimited@gmail.com"
type input "leesfitnessunlimited@gmail.com"
click at [337, 272] on input "Password" at bounding box center [524, 276] width 451 height 14
paste input "leesfitnessunlimited@gmail.com"
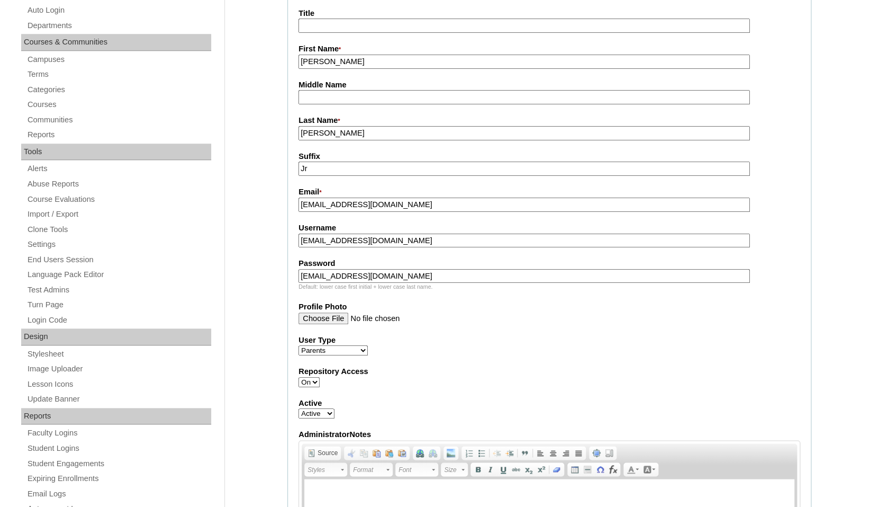
type input "leesfitnessunlimited@gmail.com"
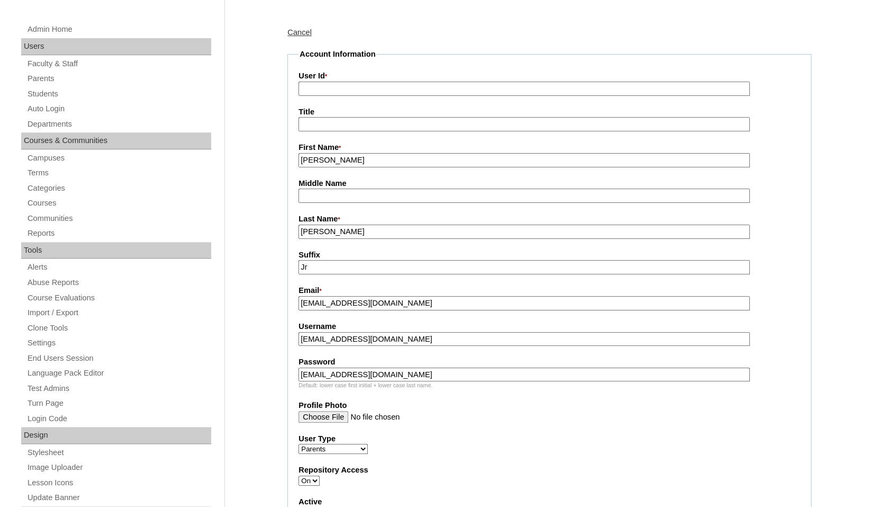
scroll to position [77, 0]
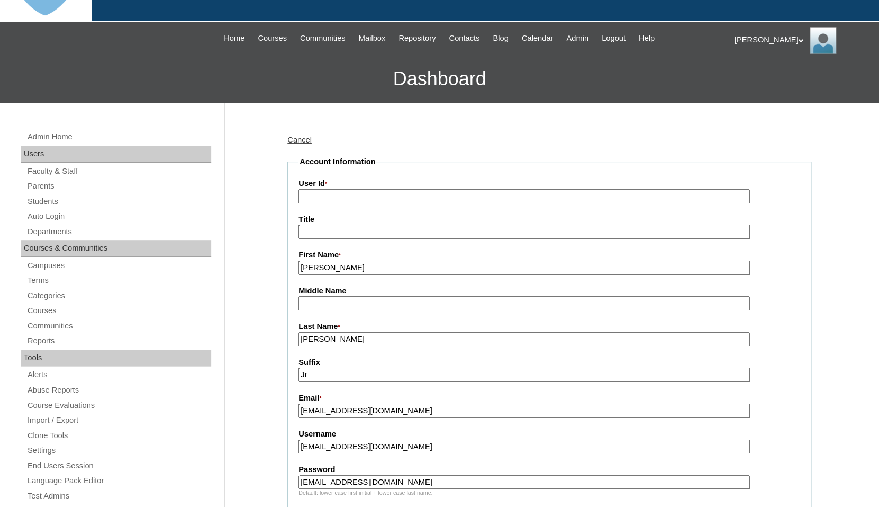
click at [361, 200] on input "User Id *" at bounding box center [524, 196] width 451 height 14
paste input "a7cVT0000000rAnYAI"
type input "a7cVT0000000rAnYAI"
click at [372, 172] on fieldset "Account Information User Id * a7cVT0000000rAnYAI Title First Name * Michael Mid…" at bounding box center [549, 492] width 524 height 673
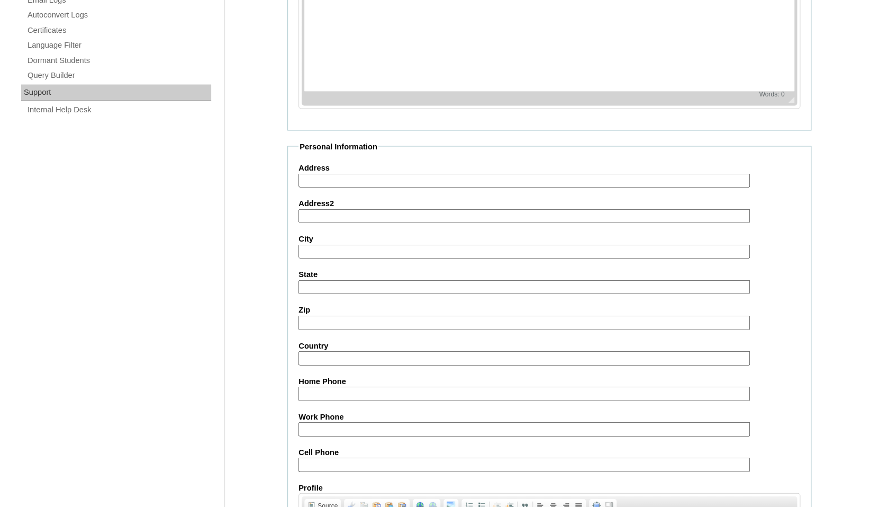
scroll to position [986, 0]
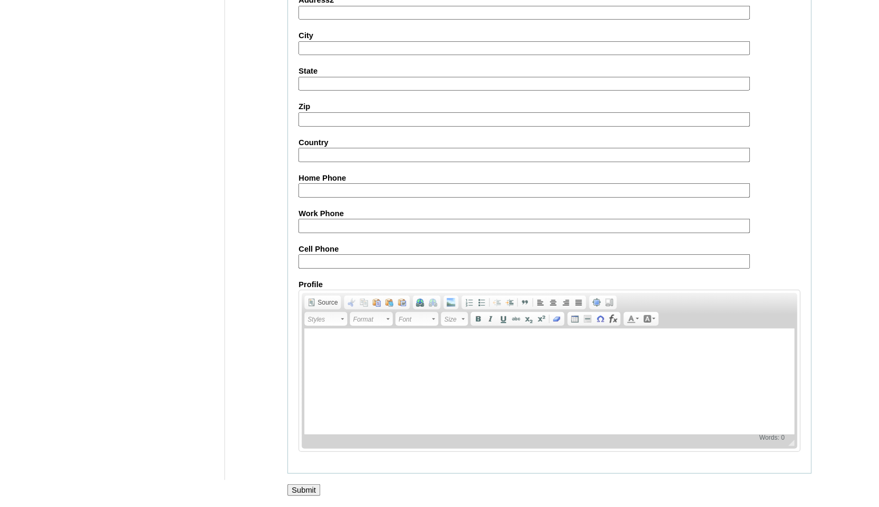
click at [306, 493] on input "Submit" at bounding box center [303, 490] width 33 height 12
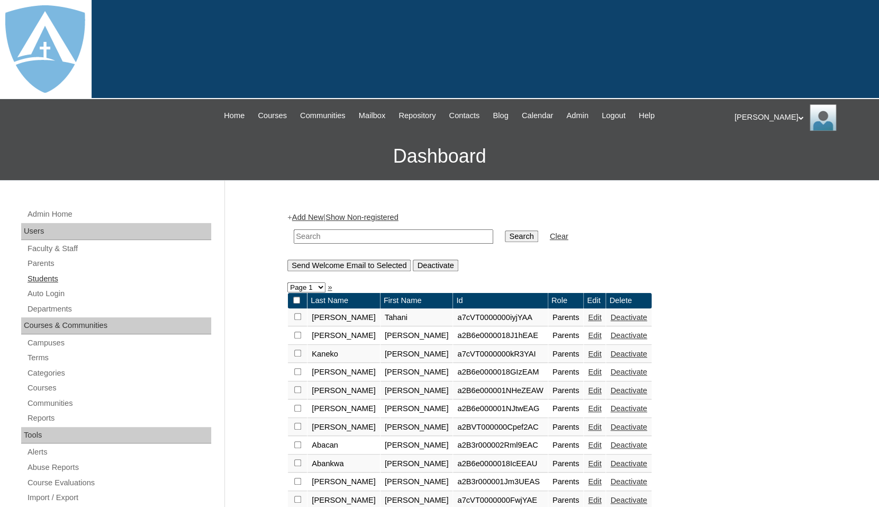
click at [60, 276] on link "Students" at bounding box center [118, 278] width 185 height 13
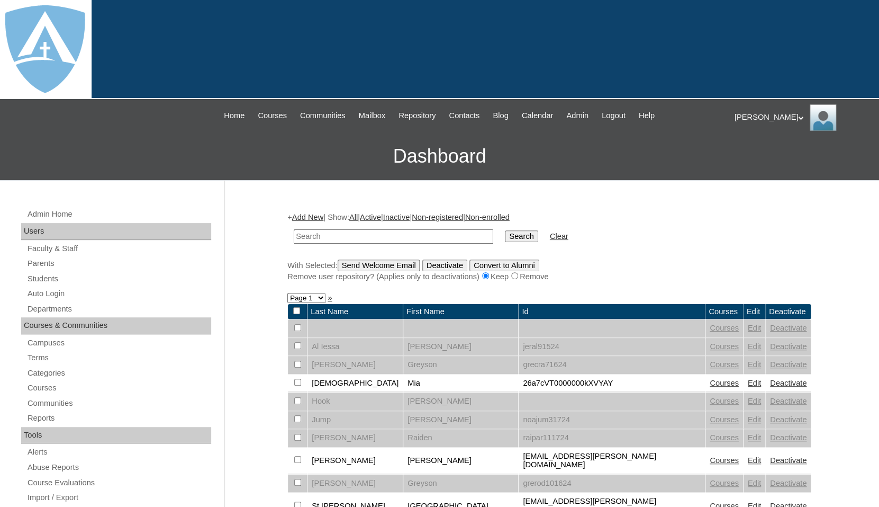
click at [315, 213] on link "Add New" at bounding box center [307, 217] width 31 height 8
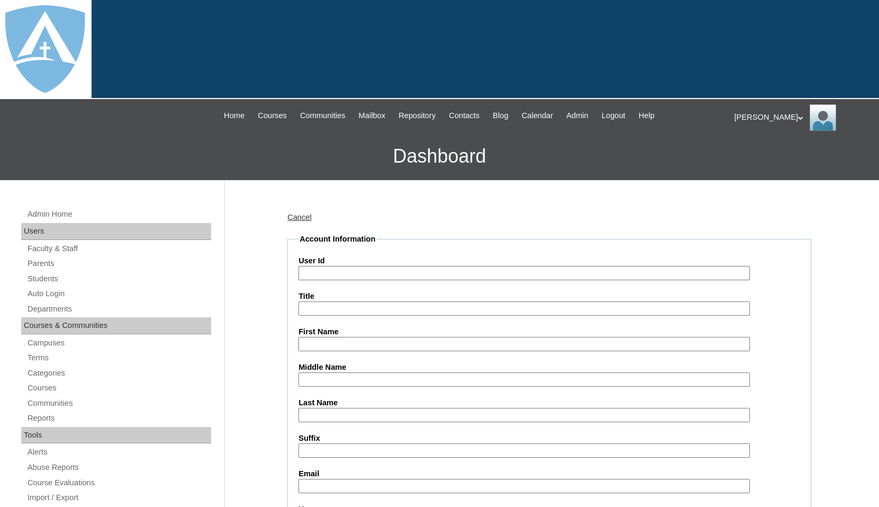
type input "tlambert"
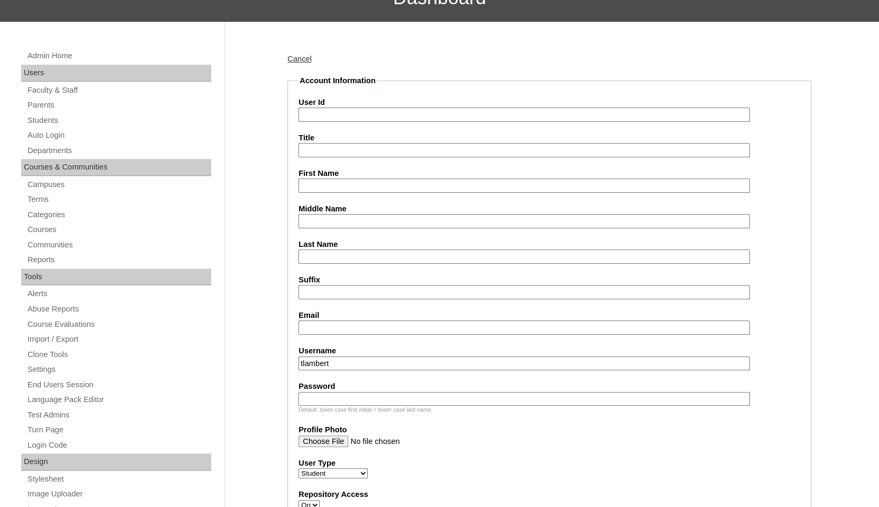
scroll to position [183, 0]
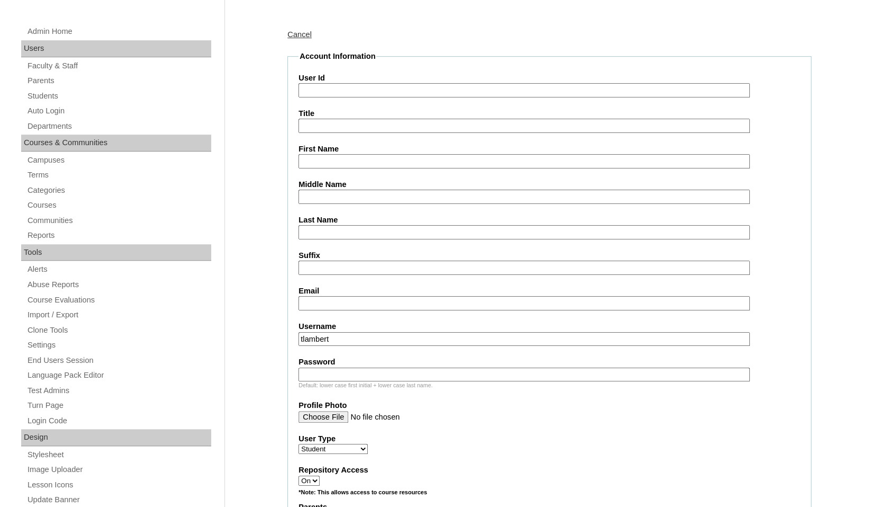
click at [324, 156] on input "First Name" at bounding box center [524, 161] width 451 height 14
paste input "[PERSON_NAME]"
drag, startPoint x: 323, startPoint y: 160, endPoint x: 386, endPoint y: 162, distance: 63.6
click at [386, 162] on input "Malia Lee" at bounding box center [524, 161] width 451 height 14
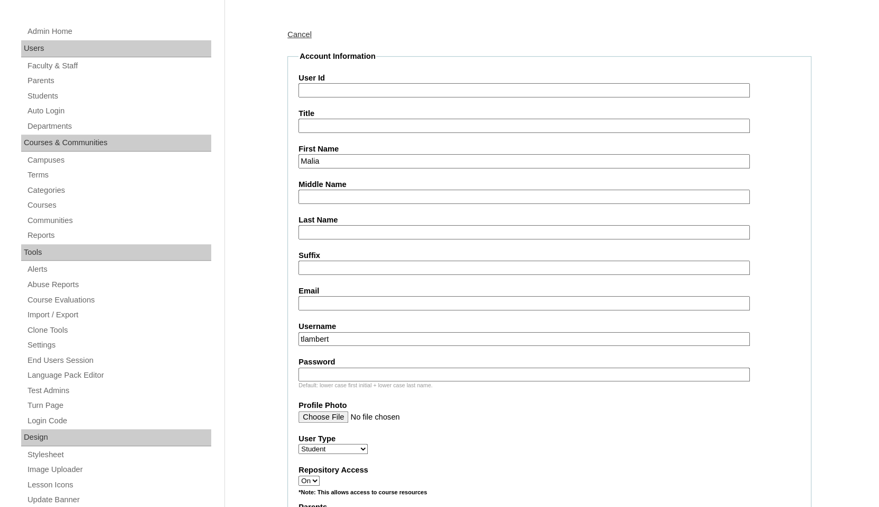
type input "Malia"
click at [345, 225] on input "Last Name" at bounding box center [524, 232] width 451 height 14
paste input "[PERSON_NAME]"
type input "[PERSON_NAME]"
click at [374, 190] on input "Middle Name" at bounding box center [524, 196] width 451 height 14
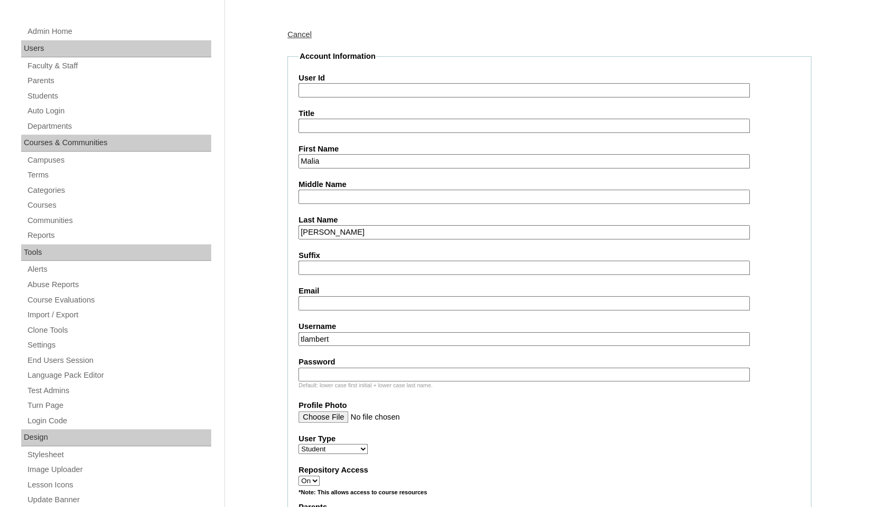
click at [318, 298] on input "Email" at bounding box center [524, 303] width 451 height 14
paste input "leesfitnessunlimited@gmail.com"
type input "leesfitnessunlimited@gmail.com"
click at [353, 337] on input "tlambert" at bounding box center [524, 339] width 451 height 14
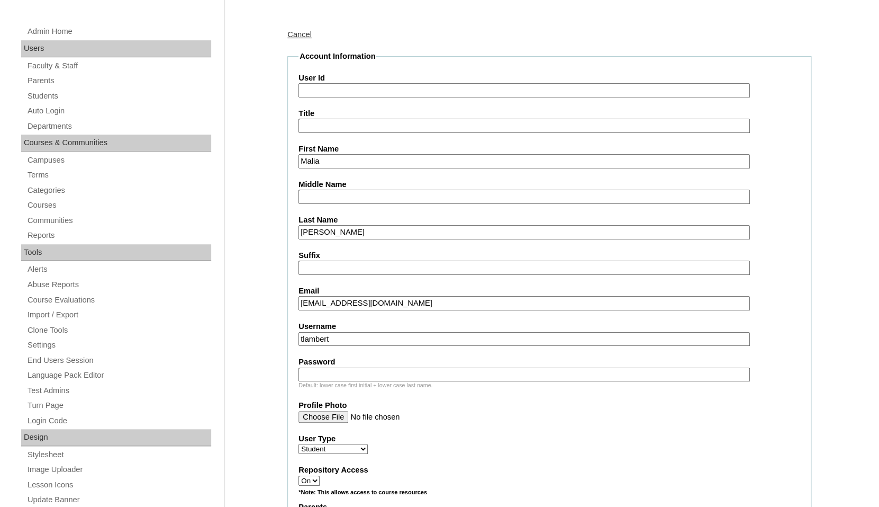
click at [353, 337] on input "tlambert" at bounding box center [524, 339] width 451 height 14
paste input "[EMAIL_ADDRESS][PERSON_NAME][DOMAIN_NAME]"
type input "[EMAIL_ADDRESS][PERSON_NAME][DOMAIN_NAME]"
click at [348, 371] on input "Password" at bounding box center [524, 374] width 451 height 14
paste input "malia.lee@enlightiumstudent.com"
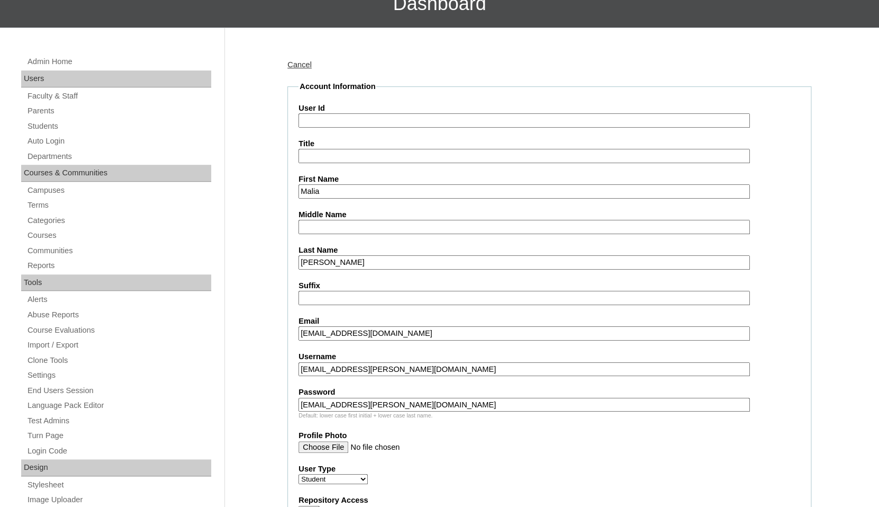
scroll to position [66, 0]
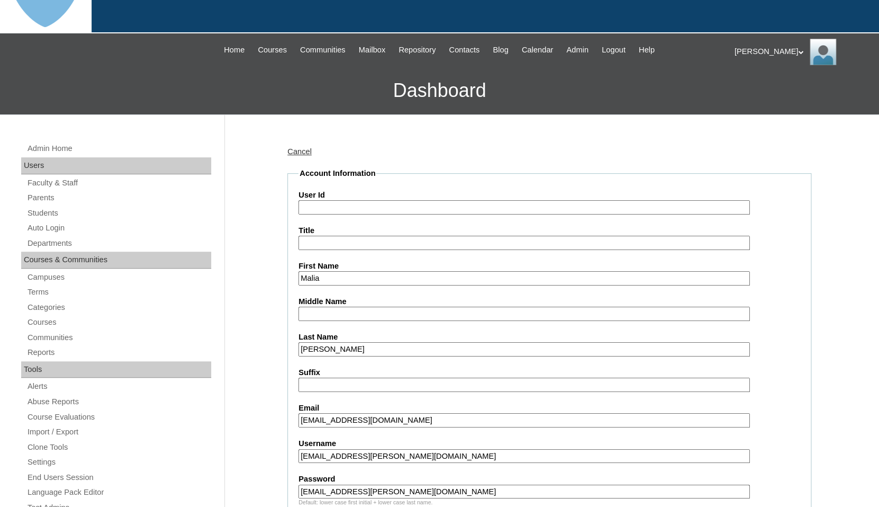
type input "malia.lee@enlightiumstudent.com"
click at [342, 206] on input "User Id" at bounding box center [524, 207] width 451 height 14
paste input "malia.lee@enlightiumstudent.com"
type input "26malia.lee@enlightiumstudent.com"
click at [374, 174] on legend "Account Information" at bounding box center [338, 173] width 78 height 11
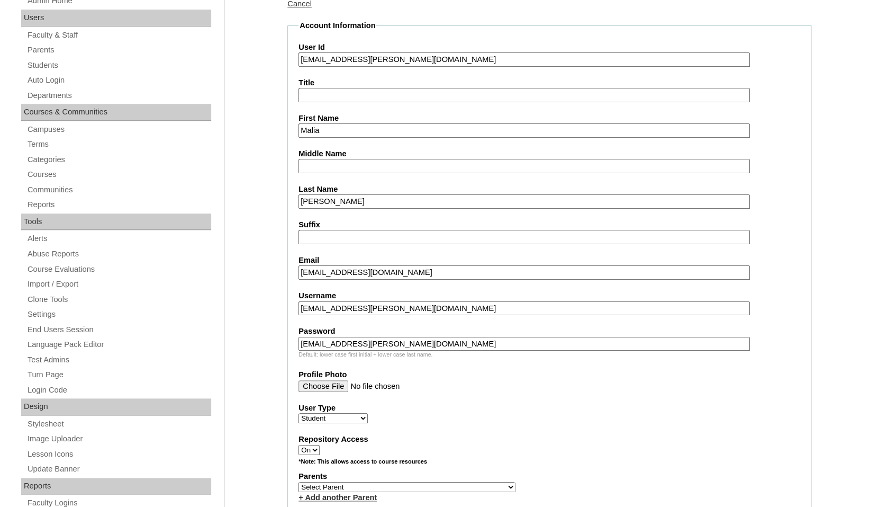
scroll to position [349, 0]
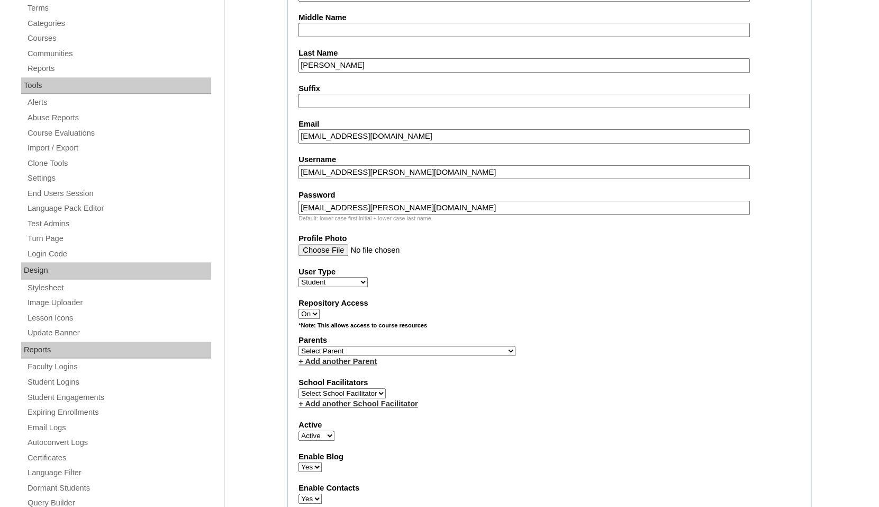
click at [299, 346] on select "Select Parent Abbas, Tahani Garcia, Rosa Kaneko, Chad Labourdette, Jessica Nich…" at bounding box center [407, 351] width 217 height 10
select select "101625"
click option "Lee , Michael" at bounding box center [0, 0] width 0 height 0
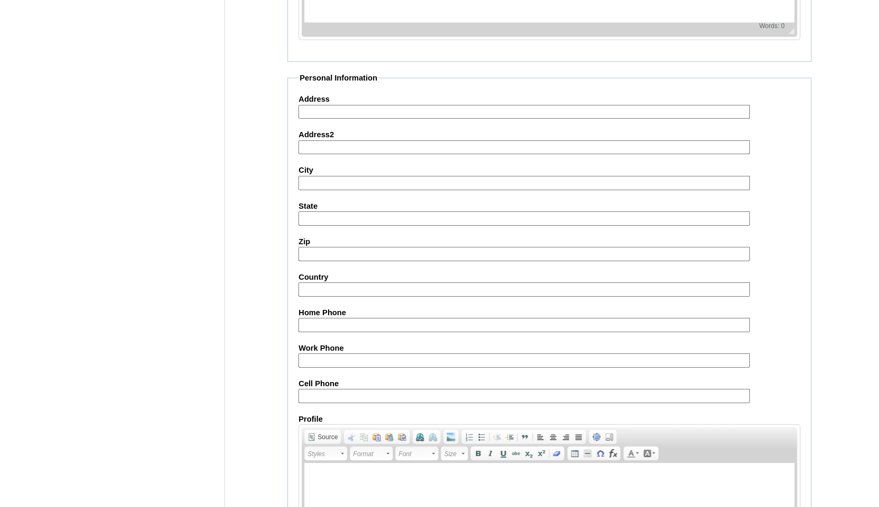
scroll to position [1175, 0]
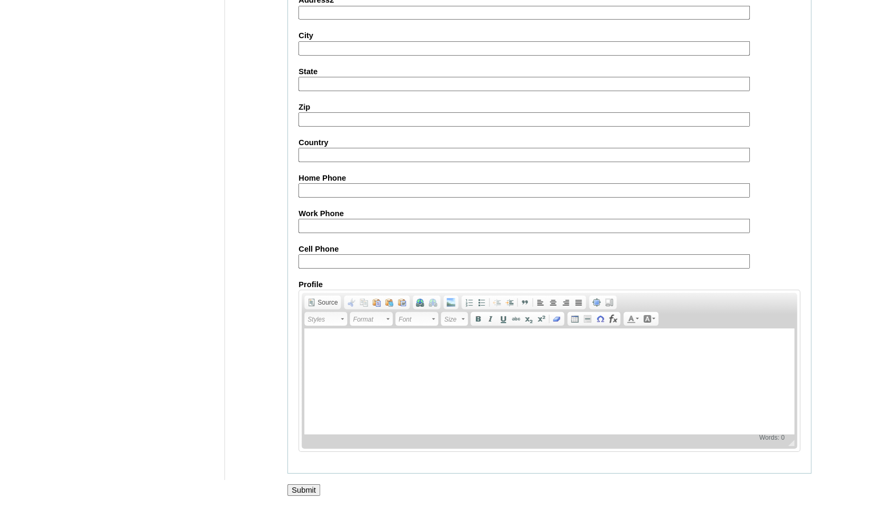
click at [298, 487] on input "Submit" at bounding box center [303, 490] width 33 height 12
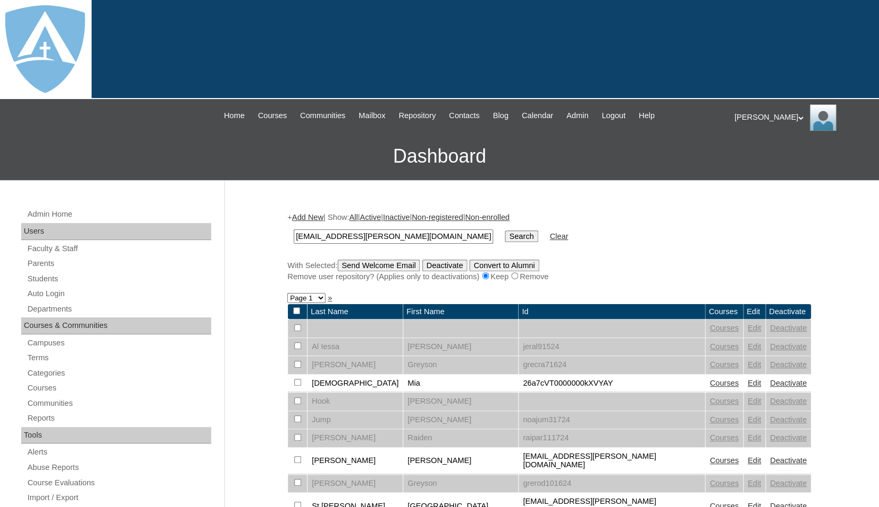
type input "malia.lee@enlightiumstudent.com"
click at [505, 230] on input "Search" at bounding box center [521, 236] width 33 height 12
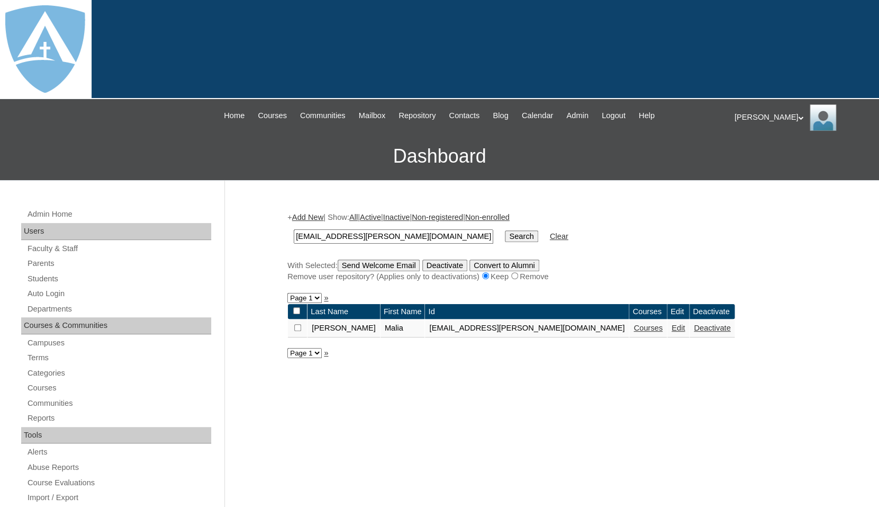
click at [634, 326] on link "Courses" at bounding box center [648, 327] width 29 height 8
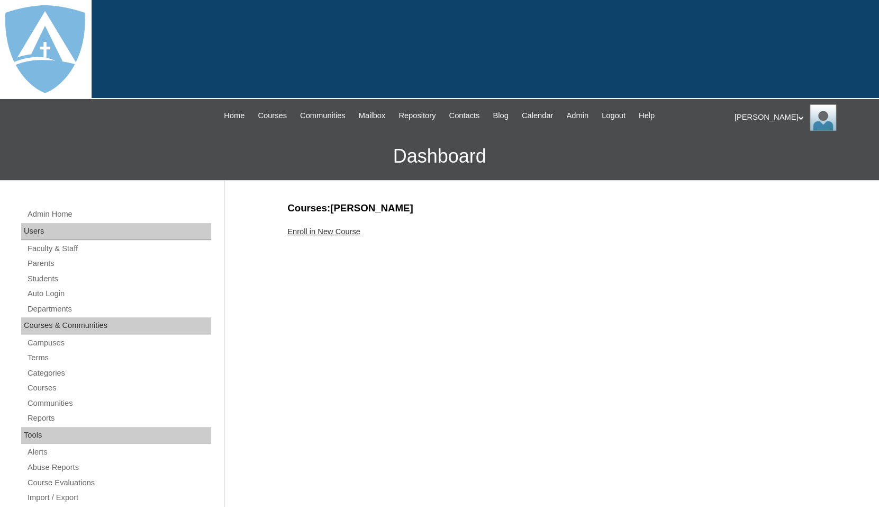
click at [343, 229] on link "Enroll in New Course" at bounding box center [323, 231] width 73 height 8
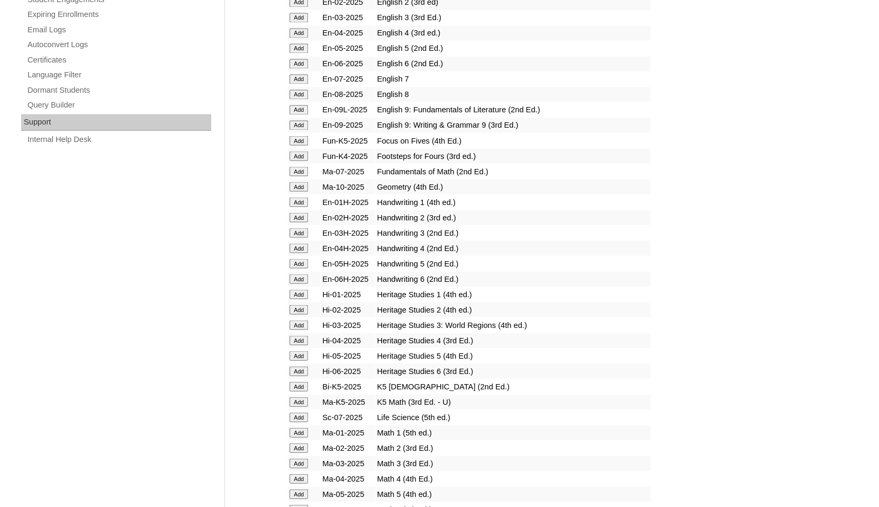
scroll to position [747, 0]
click at [298, 390] on input "Add" at bounding box center [299, 386] width 19 height 10
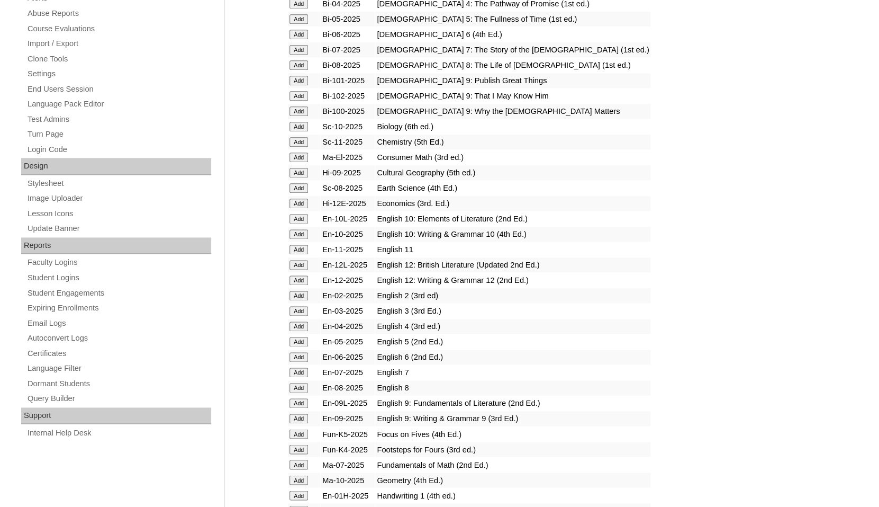
scroll to position [477, 0]
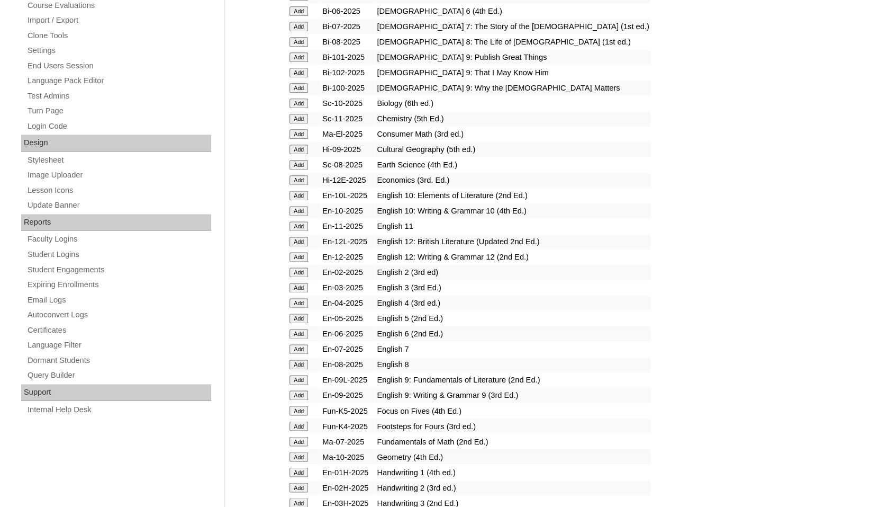
click at [295, 415] on input "Add" at bounding box center [299, 410] width 19 height 10
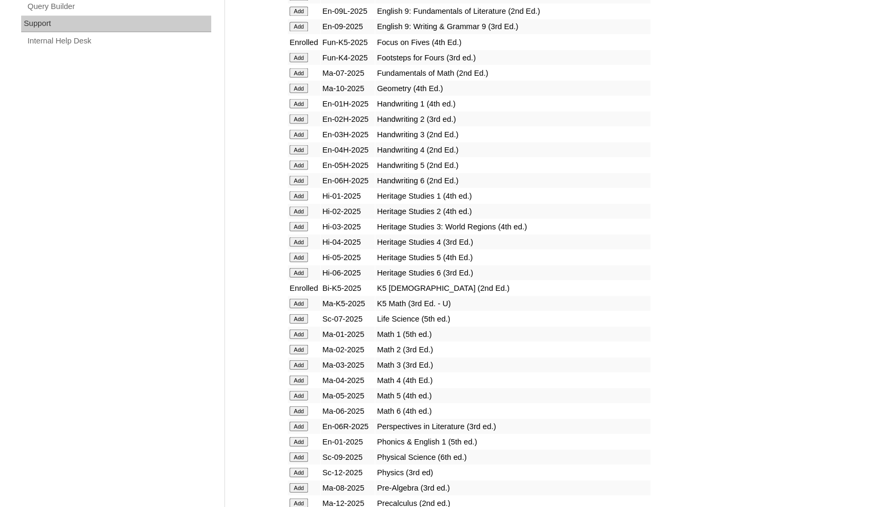
scroll to position [848, 0]
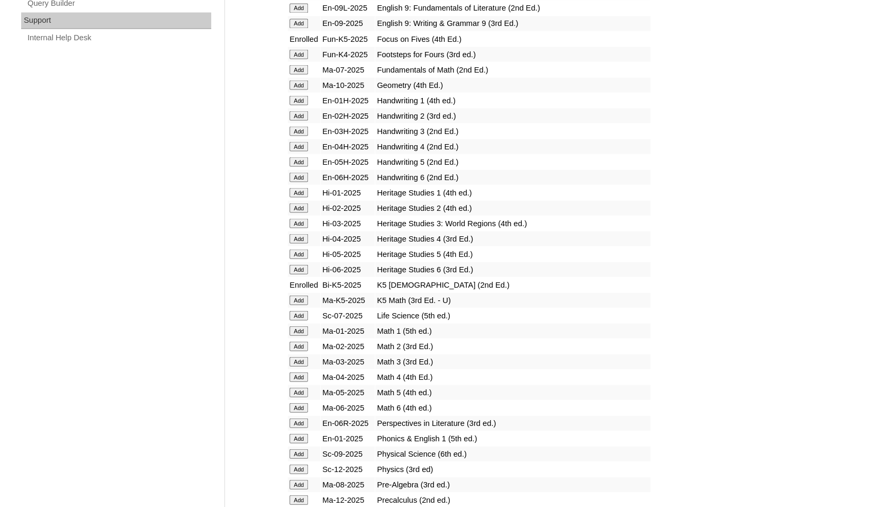
click at [299, 304] on input "Add" at bounding box center [299, 300] width 19 height 10
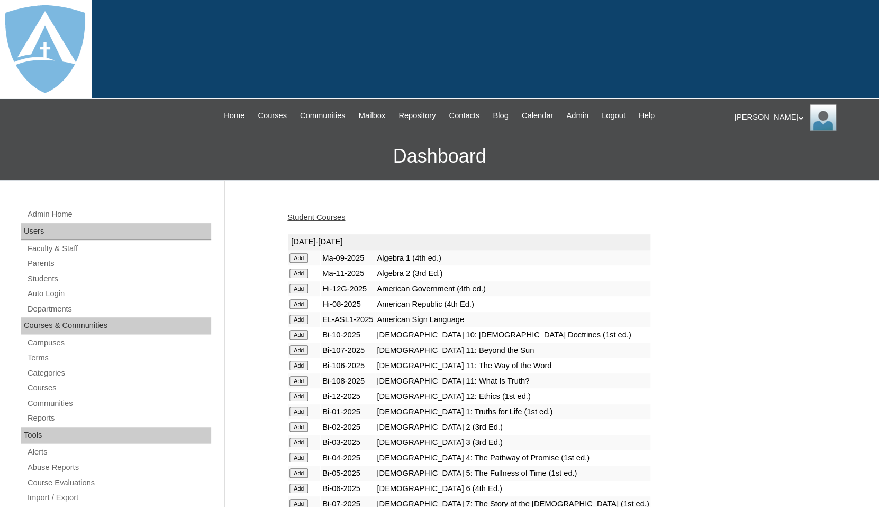
click at [311, 214] on link "Student Courses" at bounding box center [316, 217] width 58 height 8
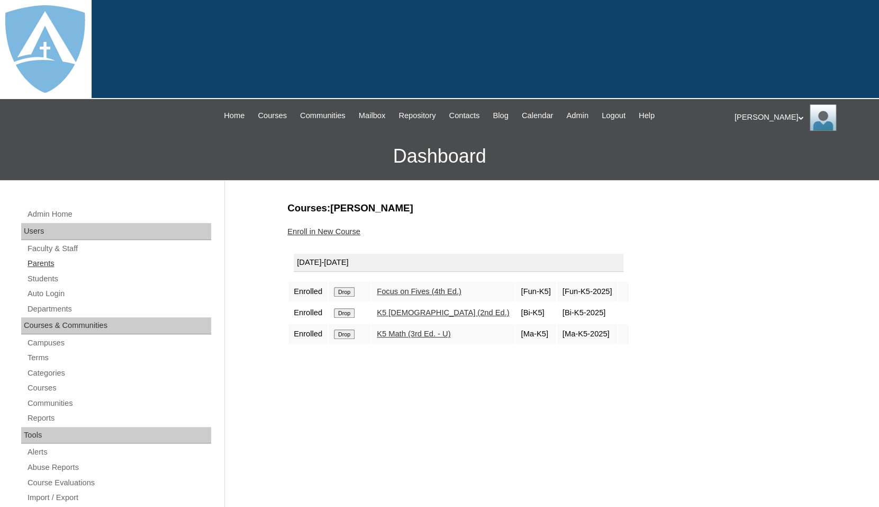
click at [40, 259] on link "Parents" at bounding box center [118, 263] width 185 height 13
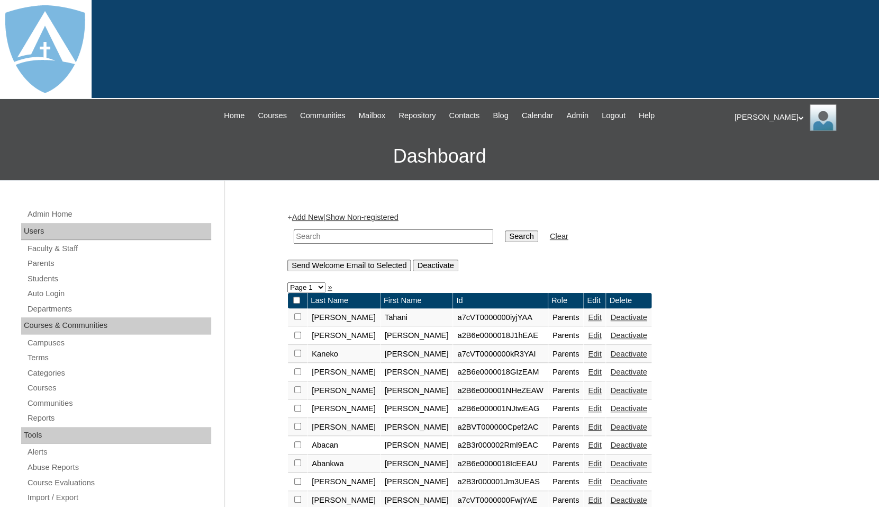
click at [313, 236] on input "text" at bounding box center [394, 236] width 200 height 14
paste input "Kortni Gill"
drag, startPoint x: 322, startPoint y: 233, endPoint x: 384, endPoint y: 242, distance: 62.0
click at [384, 242] on input "Kortni Gill" at bounding box center [394, 236] width 200 height 14
type input "Kortni"
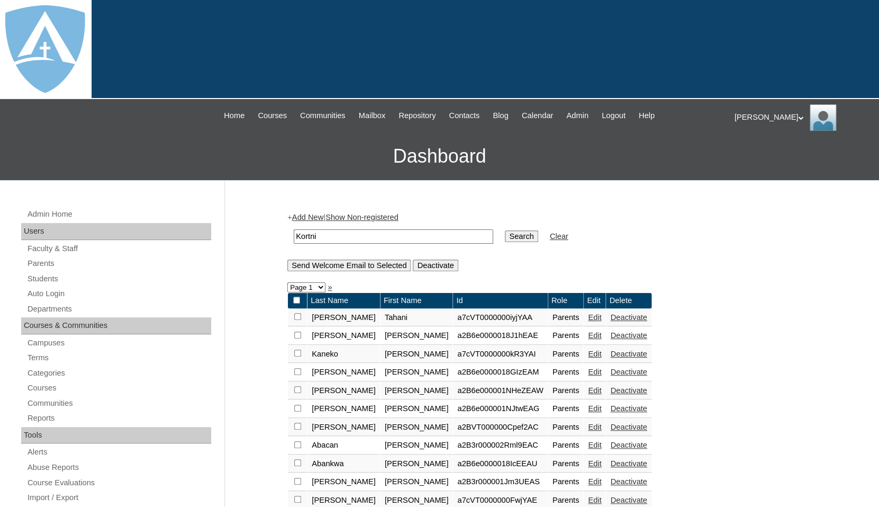
click at [505, 230] on input "Search" at bounding box center [521, 236] width 33 height 12
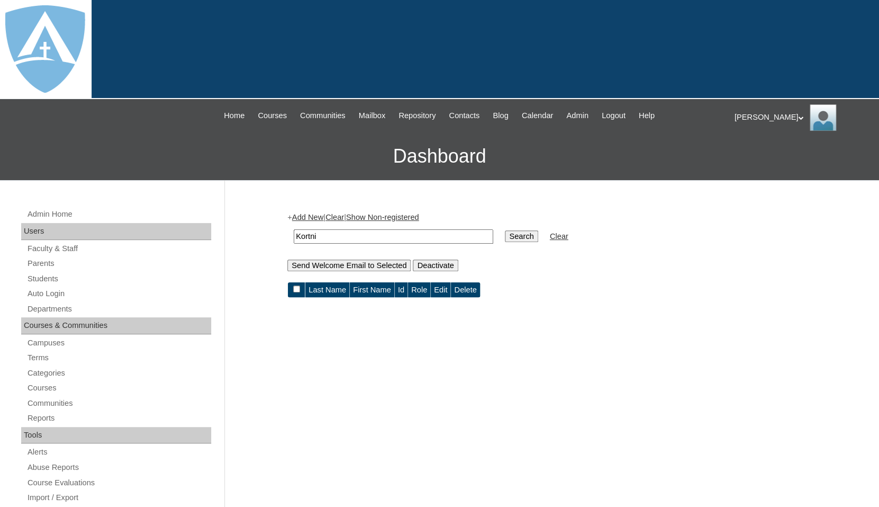
click at [311, 217] on link "Add New" at bounding box center [307, 217] width 31 height 8
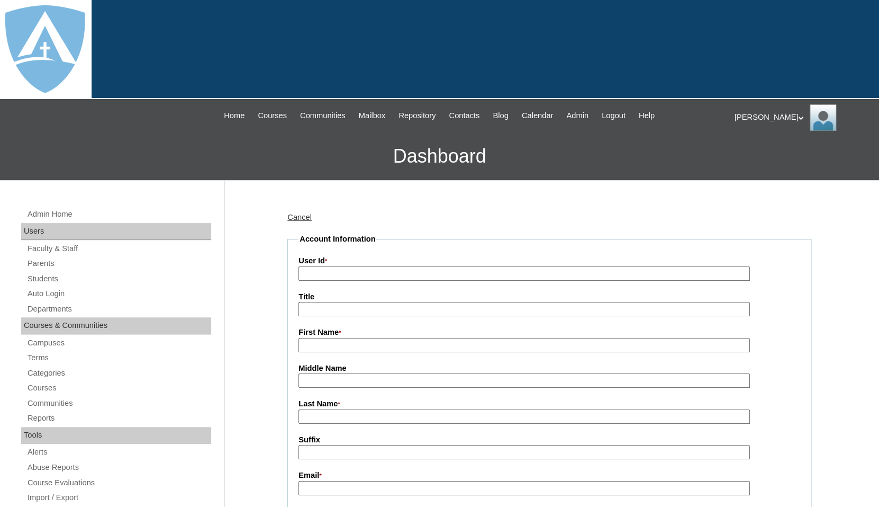
type input "tlambert"
click at [332, 347] on input "First Name *" at bounding box center [524, 345] width 451 height 14
paste input "Kortni Gill"
drag, startPoint x: 327, startPoint y: 344, endPoint x: 373, endPoint y: 344, distance: 46.0
click at [373, 344] on input "Kortni Gill" at bounding box center [524, 345] width 451 height 14
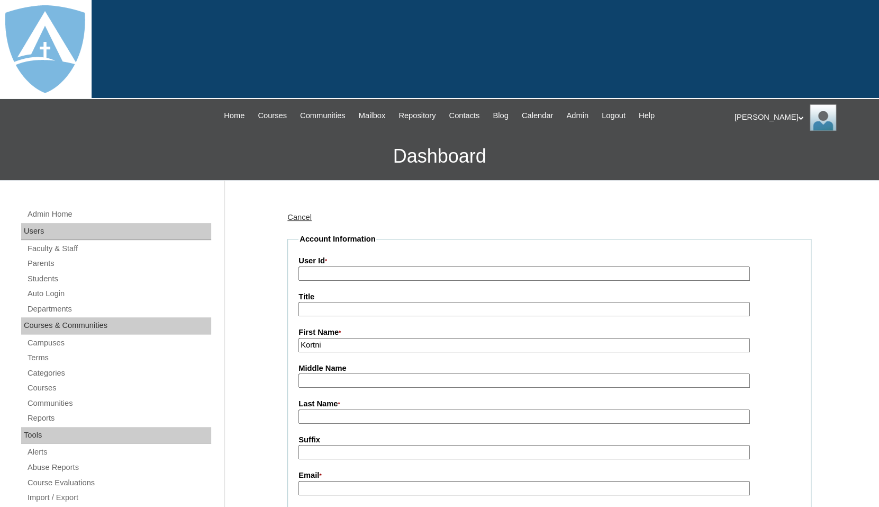
type input "Kortni"
click at [332, 412] on input "Last Name *" at bounding box center [524, 416] width 451 height 14
paste input "Gill"
type input "Gill"
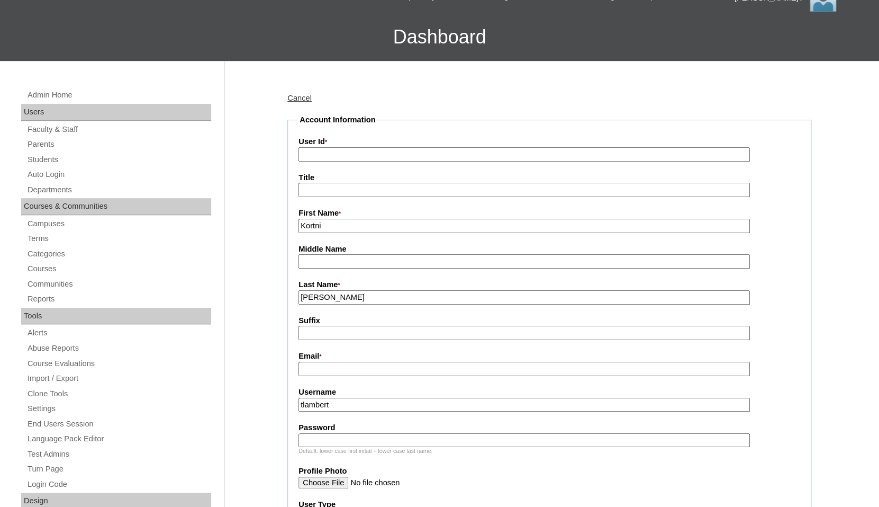
scroll to position [202, 0]
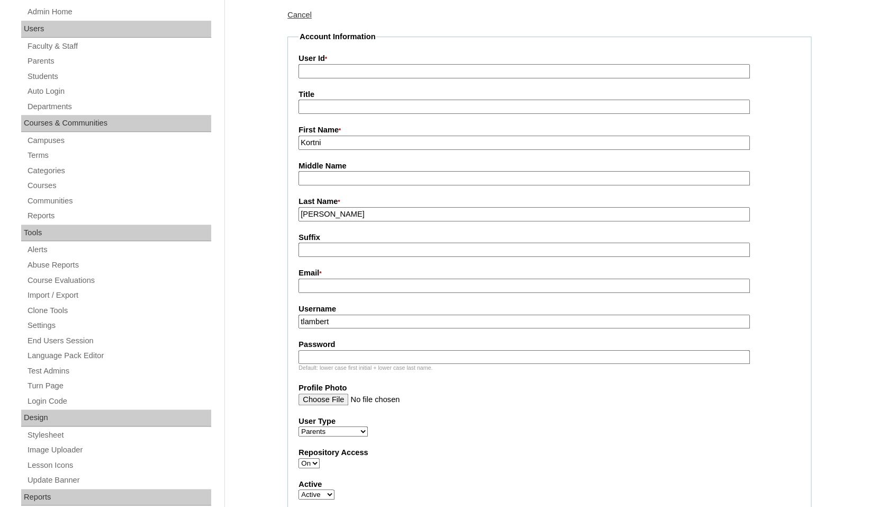
click at [340, 282] on input "Email *" at bounding box center [524, 285] width 451 height 14
paste input "kortnigill@gmail.com"
type input "kortnigill@gmail.com"
click at [349, 321] on input "tlambert" at bounding box center [524, 321] width 451 height 14
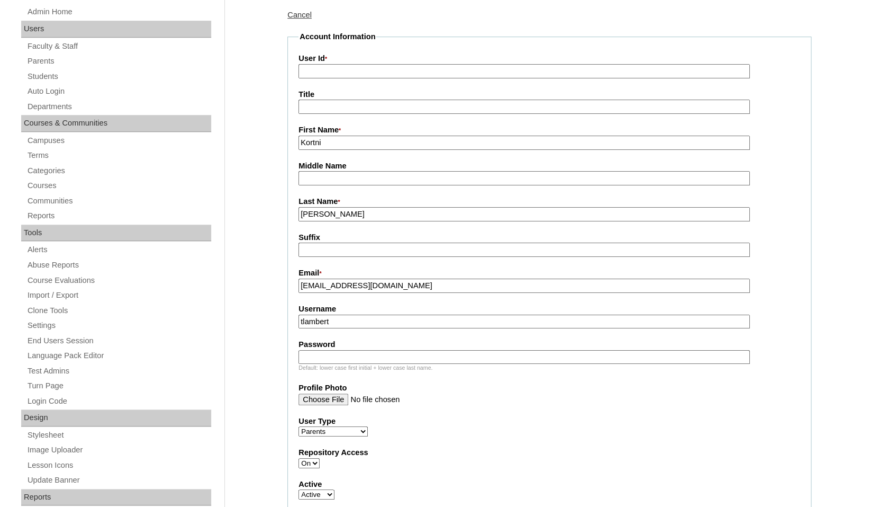
click at [349, 321] on input "tlambert" at bounding box center [524, 321] width 451 height 14
paste input "kortnigill@gmail.com"
type input "kortnigill@gmail.com"
click at [335, 350] on input "Password" at bounding box center [524, 357] width 451 height 14
paste input "kortnigill@gmail.com"
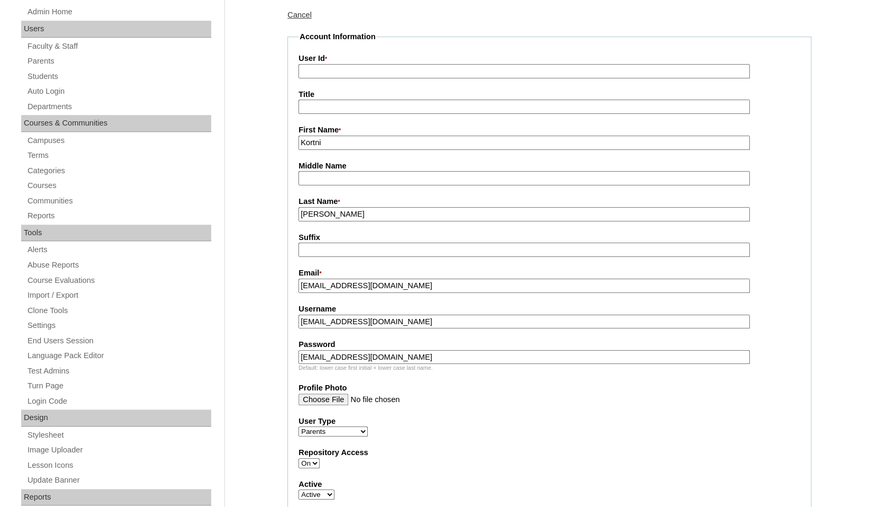
type input "kortnigill@gmail.com"
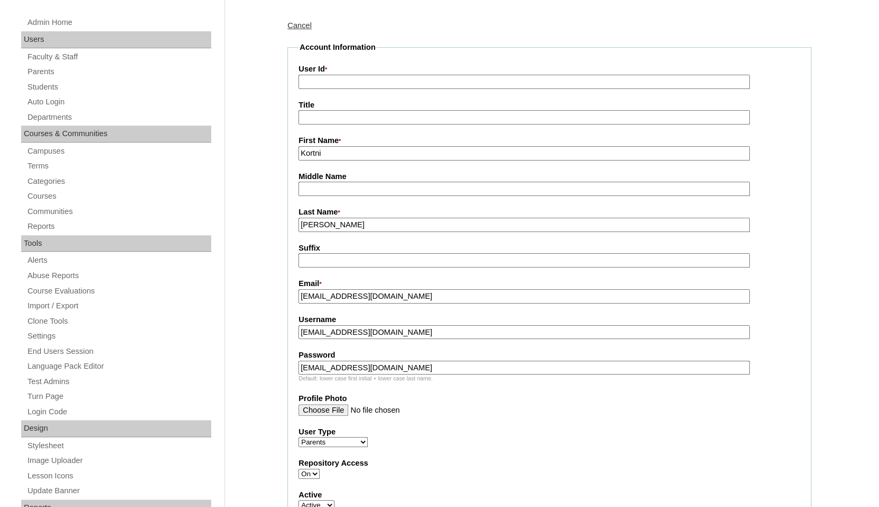
scroll to position [190, 0]
click at [403, 84] on input "User Id *" at bounding box center [524, 83] width 451 height 14
paste input "a7cVT0000000rE1YAI"
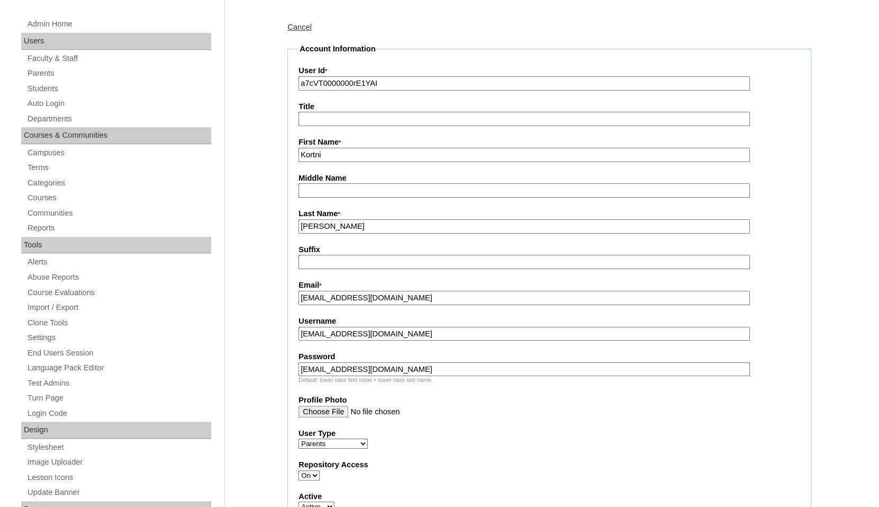
type input "a7cVT0000000rE1YAI"
click at [402, 52] on fieldset "Account Information User Id * a7cVT0000000rE1YAI Title First Name * Kortni Midd…" at bounding box center [549, 379] width 524 height 673
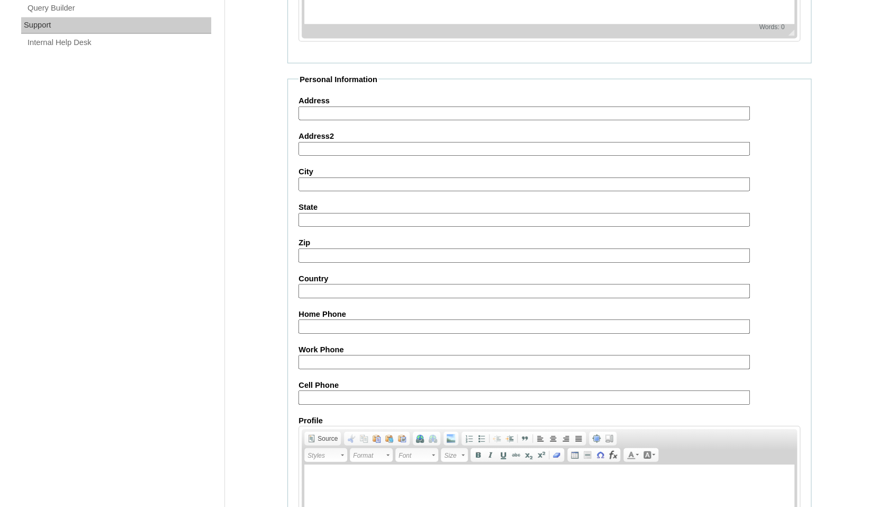
scroll to position [986, 0]
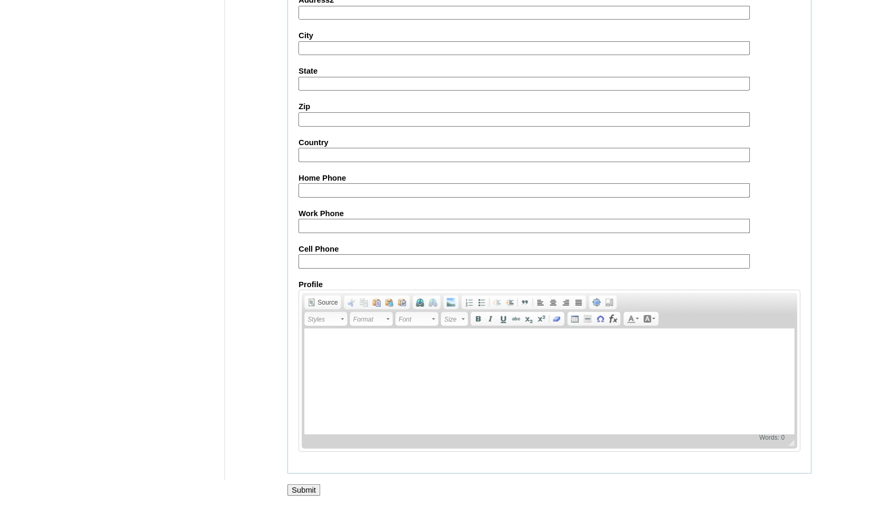
click at [311, 487] on input "Submit" at bounding box center [303, 490] width 33 height 12
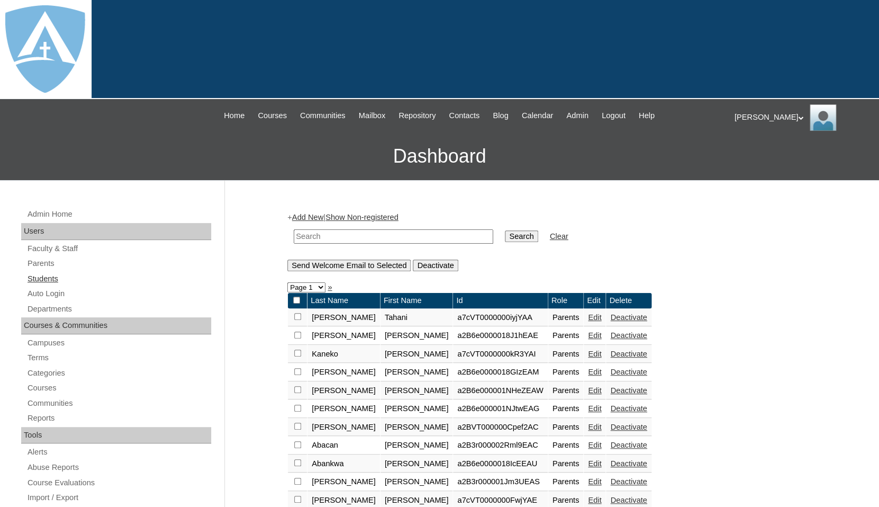
click at [39, 272] on link "Students" at bounding box center [118, 278] width 185 height 13
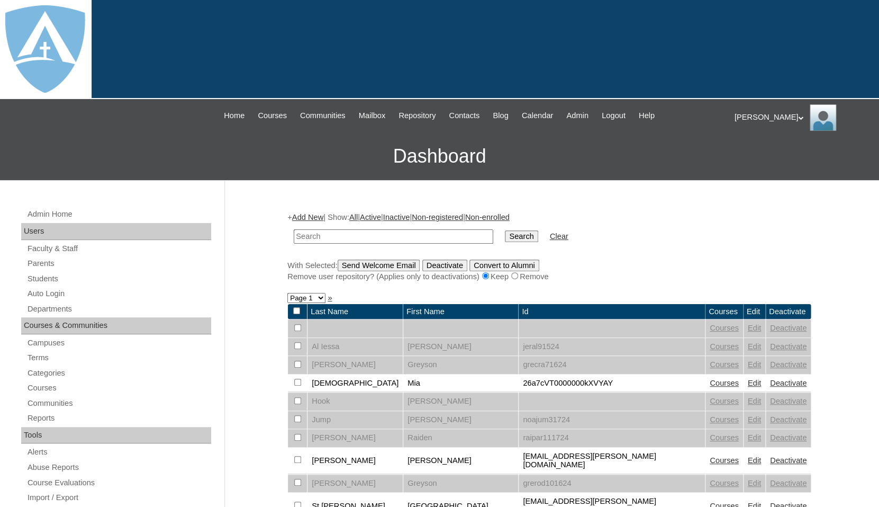
click at [309, 214] on link "Add New" at bounding box center [307, 217] width 31 height 8
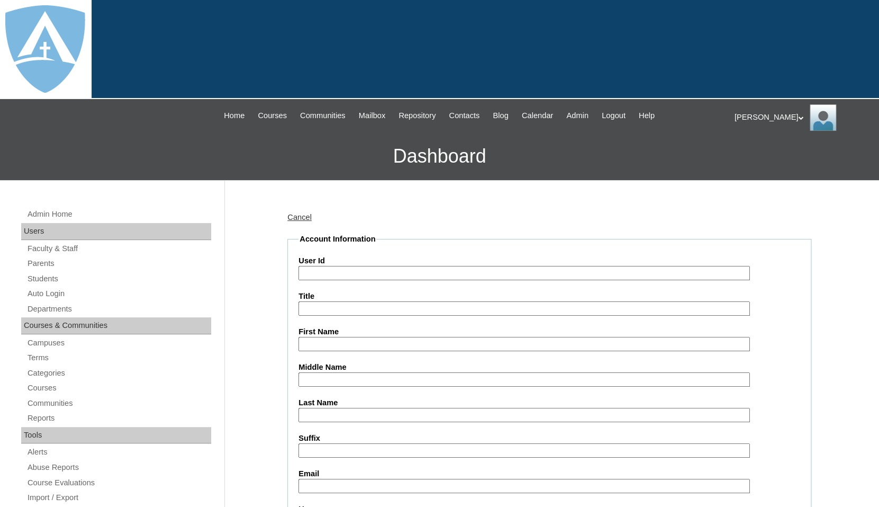
type input "tlambert"
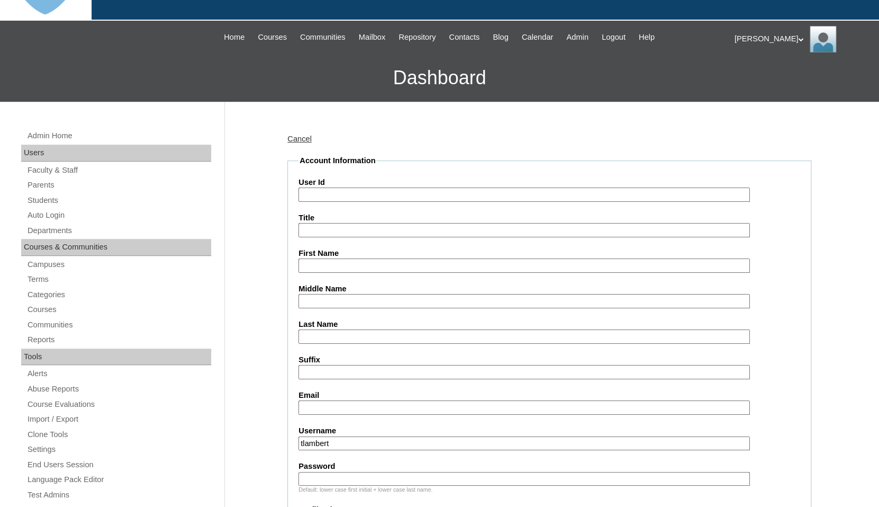
scroll to position [91, 0]
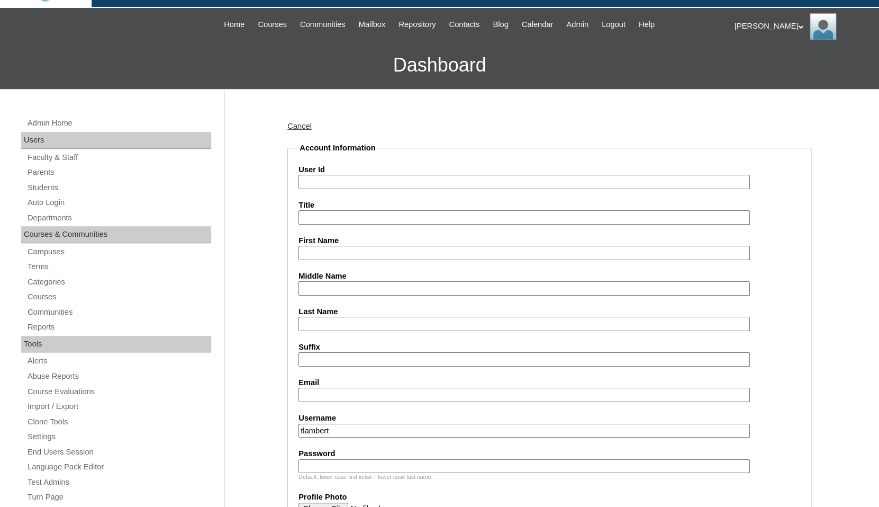
click at [330, 249] on input "First Name" at bounding box center [524, 253] width 451 height 14
paste input "Reba Gill"
drag, startPoint x: 323, startPoint y: 250, endPoint x: 375, endPoint y: 249, distance: 51.9
click at [375, 250] on input "Reba Gill" at bounding box center [524, 253] width 451 height 14
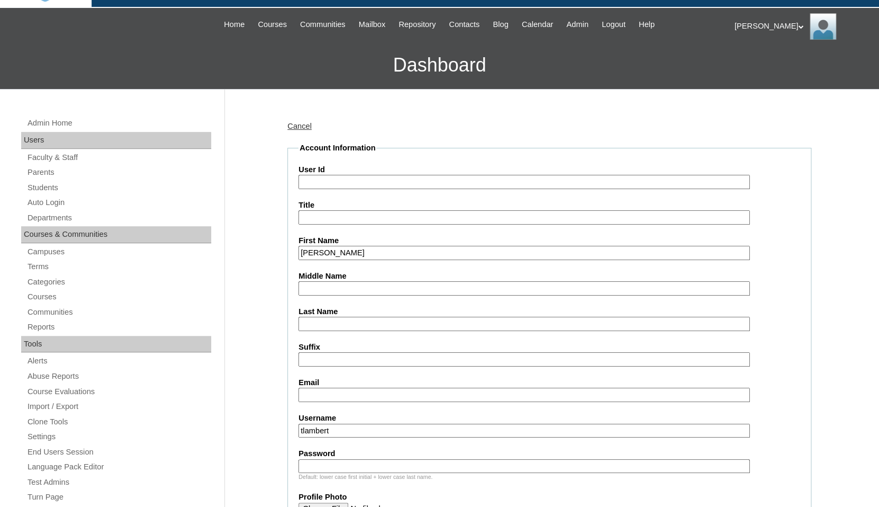
type input "Reba"
click at [339, 320] on input "Last Name" at bounding box center [524, 324] width 451 height 14
paste input "Gill"
type input "Gill"
click at [329, 358] on input "Suffix" at bounding box center [524, 359] width 451 height 14
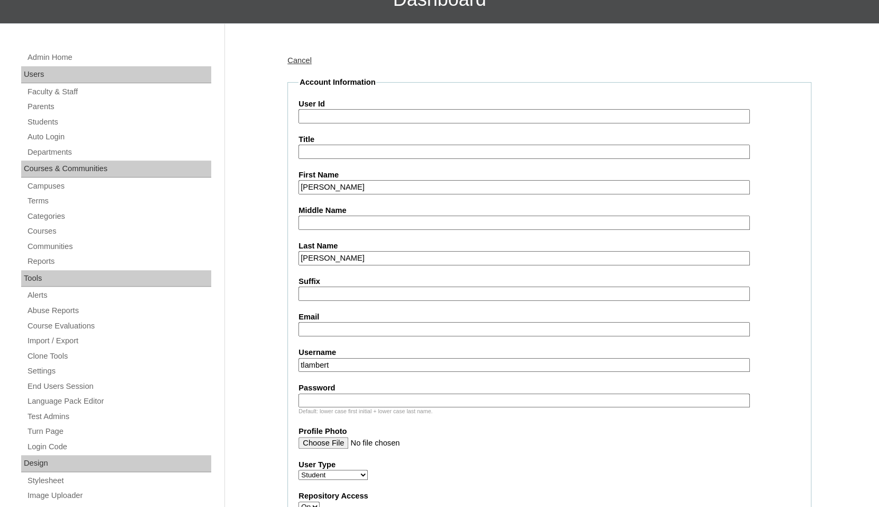
scroll to position [186, 0]
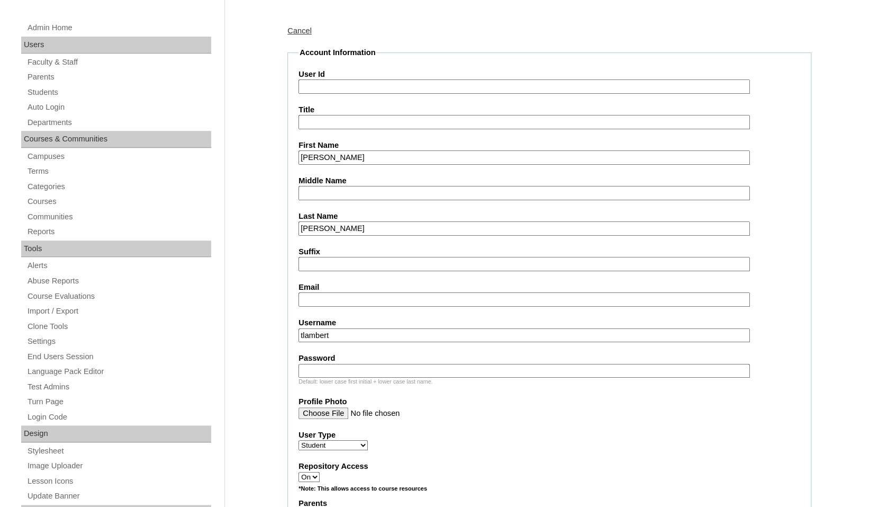
click at [330, 295] on input "Email" at bounding box center [524, 299] width 451 height 14
paste input "kortnigill@gmail.com"
type input "kortnigill@gmail.com"
click at [397, 331] on input "tlambert" at bounding box center [524, 335] width 451 height 14
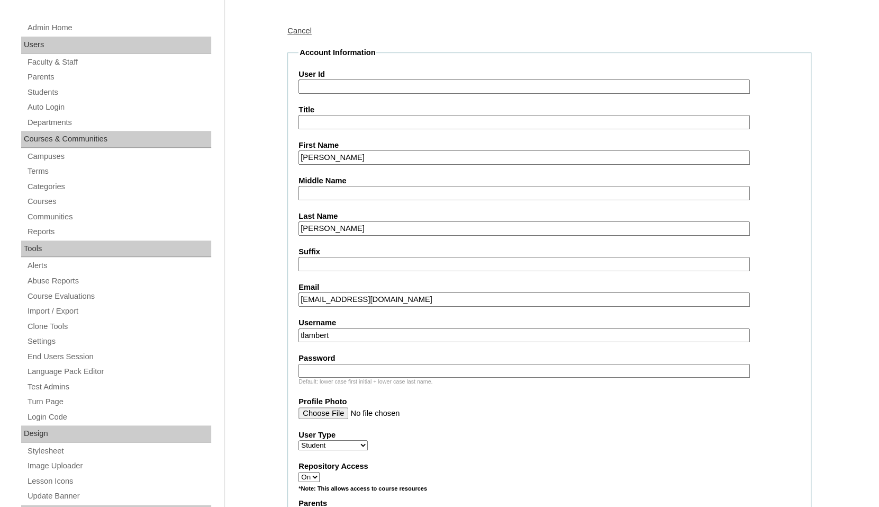
click at [397, 331] on input "tlambert" at bounding box center [524, 335] width 451 height 14
paste input "reba.gill@enlightiumstudent.com"
type input "reba.gill@enlightiumstudent.com"
click at [376, 366] on input "Password" at bounding box center [524, 371] width 451 height 14
paste input "reba.gill@enlightiumstudent.com"
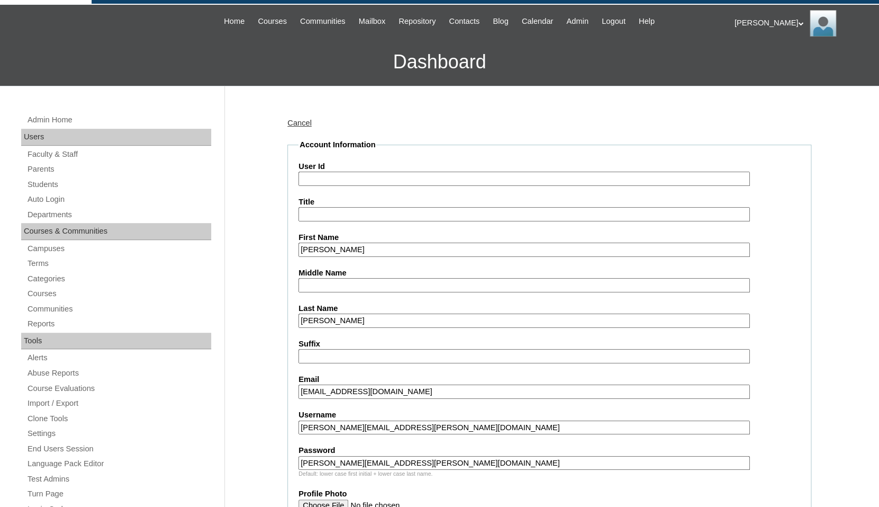
scroll to position [67, 0]
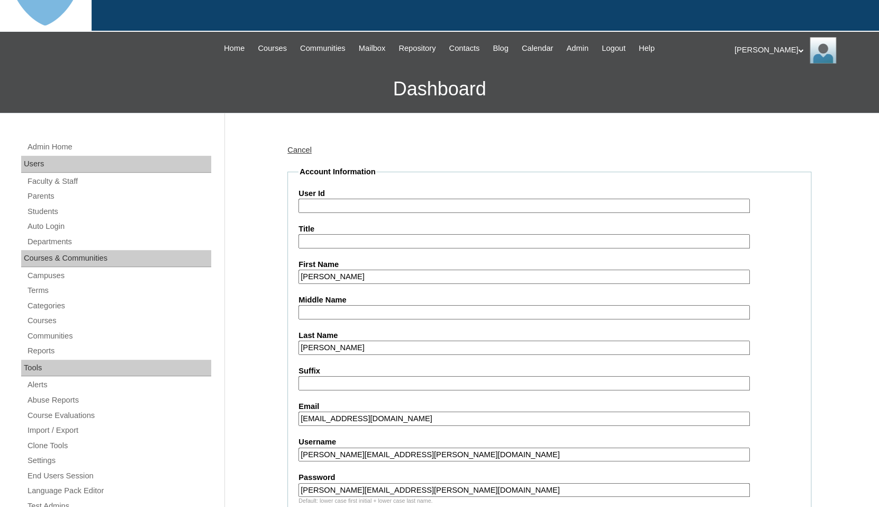
type input "reba.gill@enlightiumstudent.com"
click at [348, 206] on input "User Id" at bounding box center [524, 205] width 451 height 14
paste input "reba.gill@enlightiumstudent.com"
type input "26reba.gill@enlightiumstudent.com"
click at [366, 188] on label "User Id" at bounding box center [550, 193] width 502 height 11
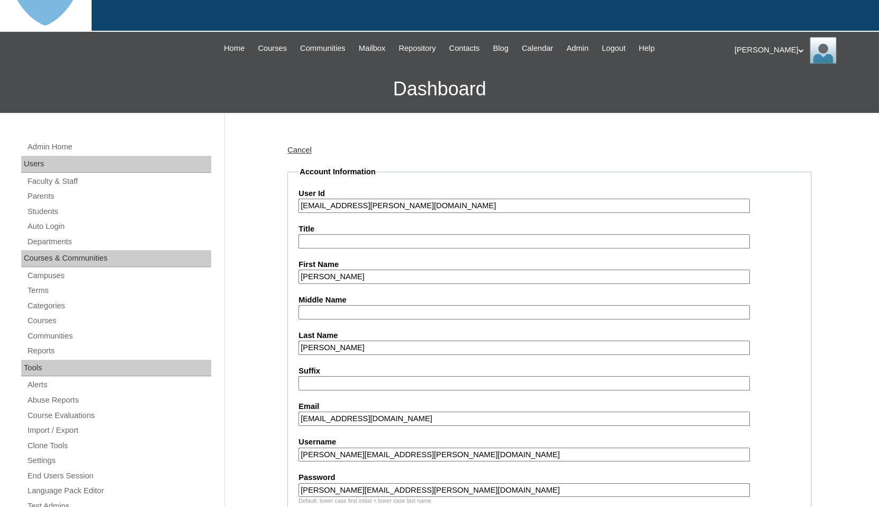
click at [366, 198] on input "26reba.gill@enlightiumstudent.com" at bounding box center [524, 205] width 451 height 14
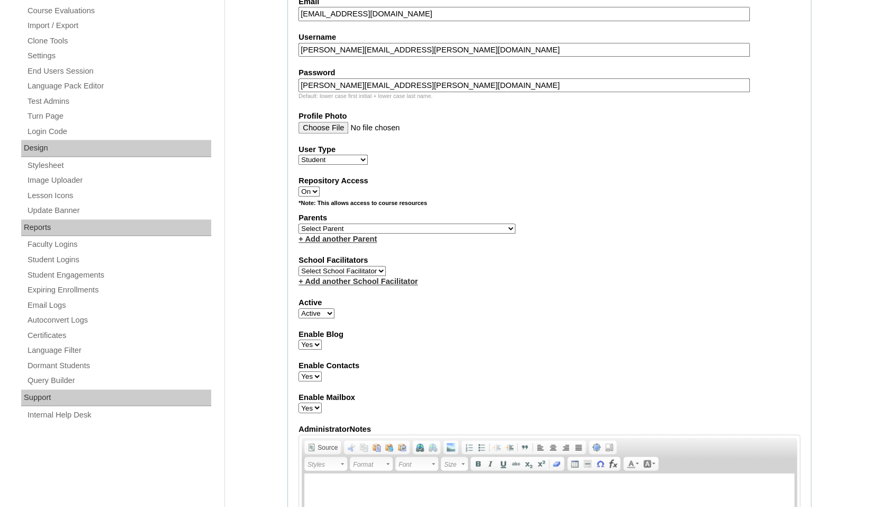
scroll to position [483, 0]
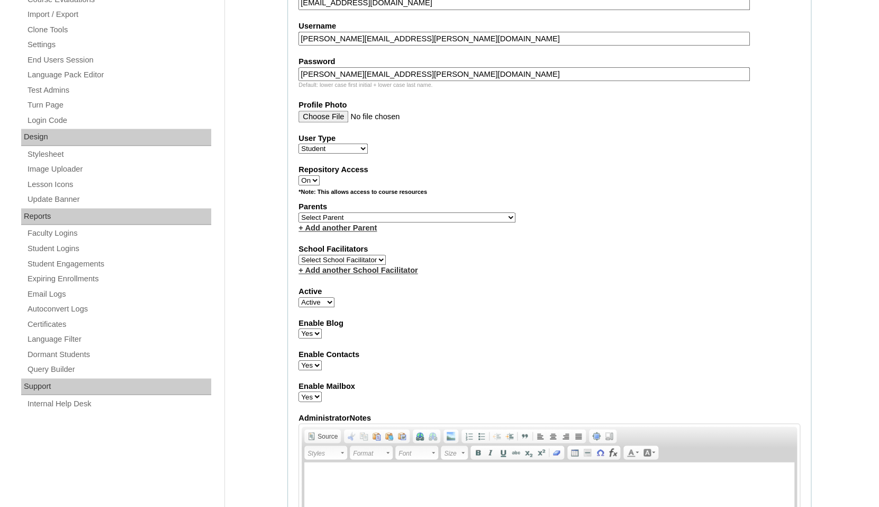
click at [299, 212] on select "Select [PERSON_NAME], [PERSON_NAME], [PERSON_NAME], [PERSON_NAME], [PERSON_NAME…" at bounding box center [407, 217] width 217 height 10
select select "101627"
click option "Gill, Kortni" at bounding box center [0, 0] width 0 height 0
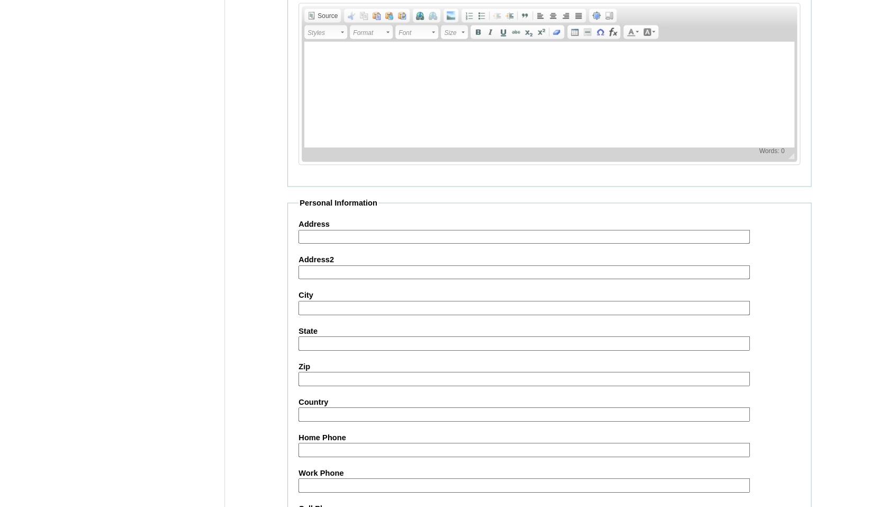
scroll to position [1175, 0]
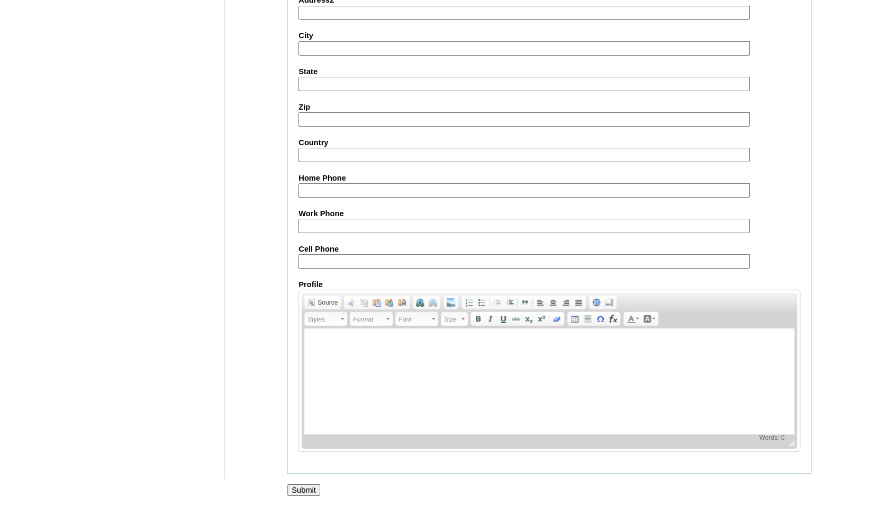
click at [299, 493] on input "Submit" at bounding box center [303, 490] width 33 height 12
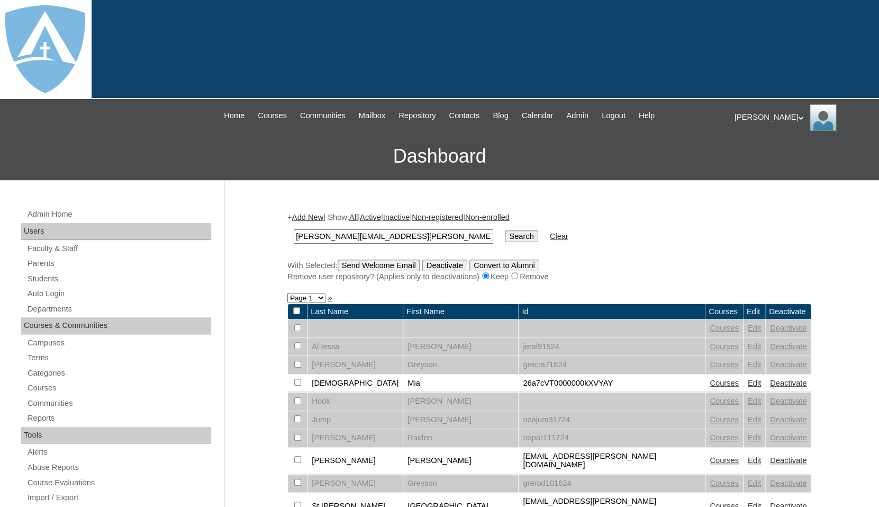
type input "[PERSON_NAME][EMAIL_ADDRESS][PERSON_NAME][DOMAIN_NAME]"
click at [505, 230] on input "Search" at bounding box center [521, 236] width 33 height 12
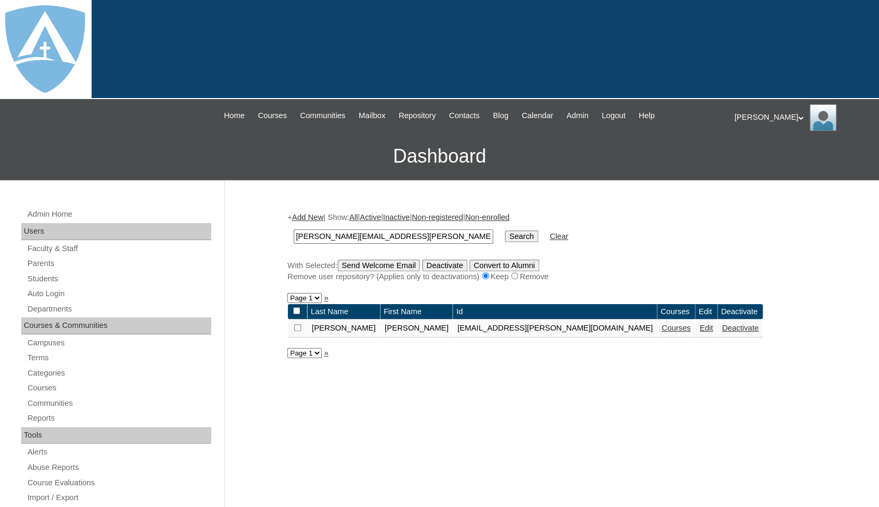
click at [662, 326] on link "Courses" at bounding box center [676, 327] width 29 height 8
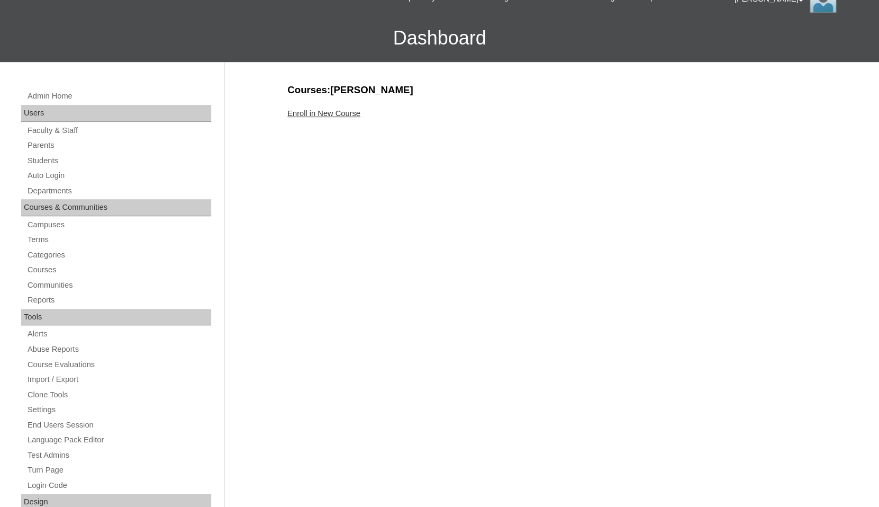
scroll to position [144, 0]
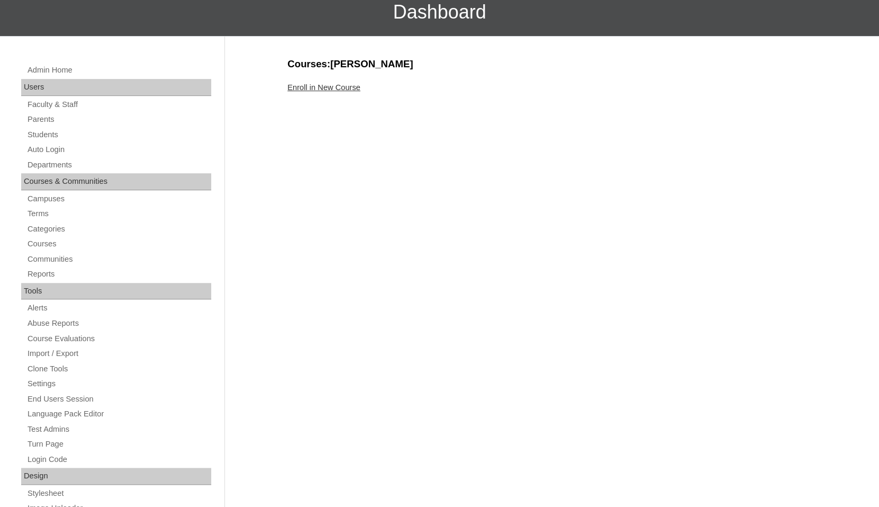
click at [330, 87] on link "Enroll in New Course" at bounding box center [323, 87] width 73 height 8
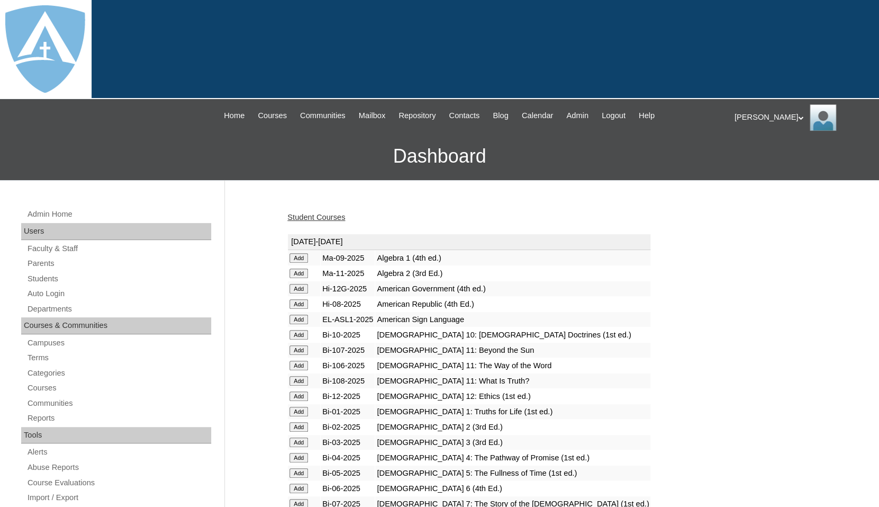
scroll to position [2, 0]
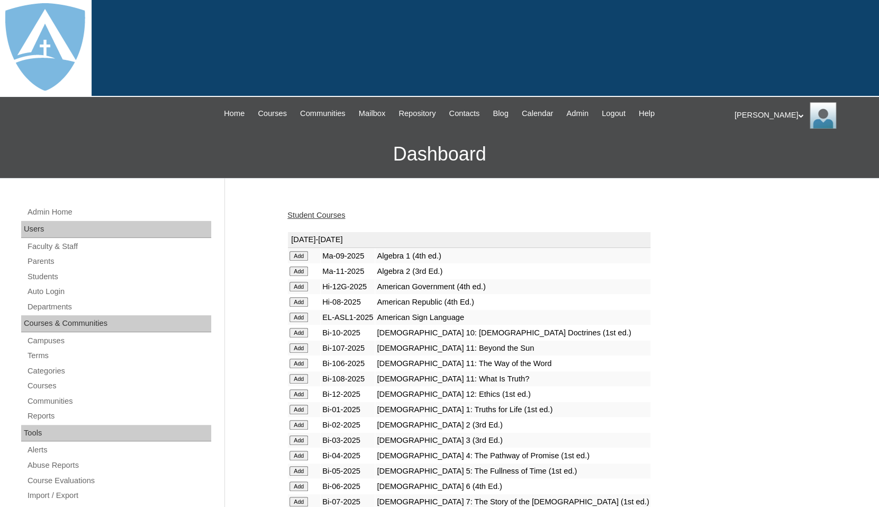
click at [297, 426] on input "Add" at bounding box center [299, 425] width 19 height 10
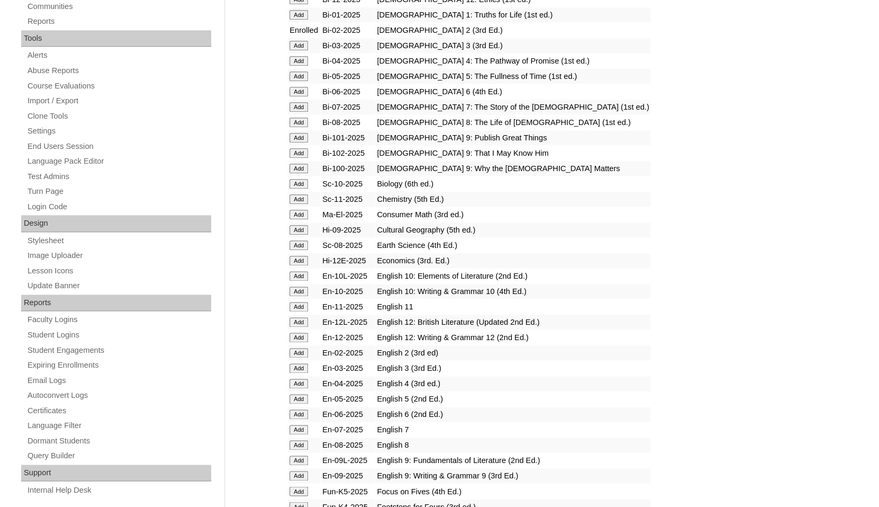
scroll to position [401, 0]
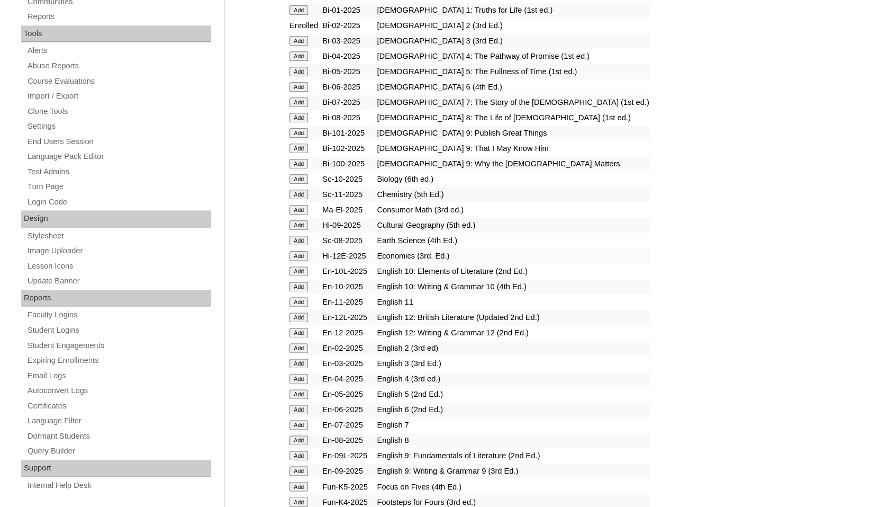
click at [293, 355] on td "Add" at bounding box center [304, 347] width 32 height 15
click at [296, 353] on input "Add" at bounding box center [299, 348] width 19 height 10
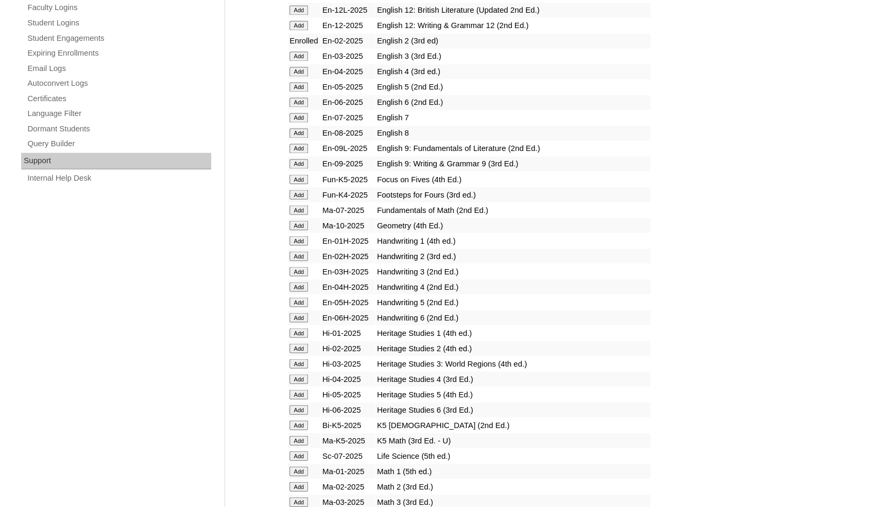
scroll to position [713, 0]
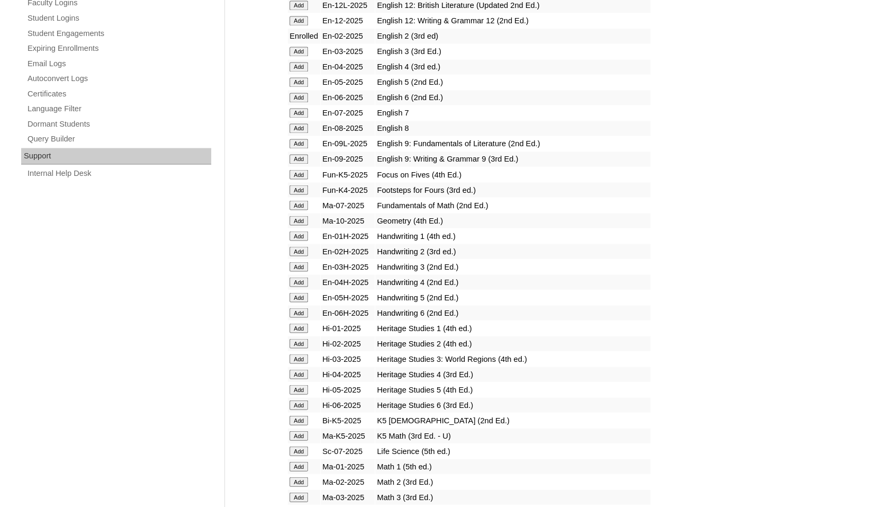
click at [301, 256] on input "Add" at bounding box center [299, 251] width 19 height 10
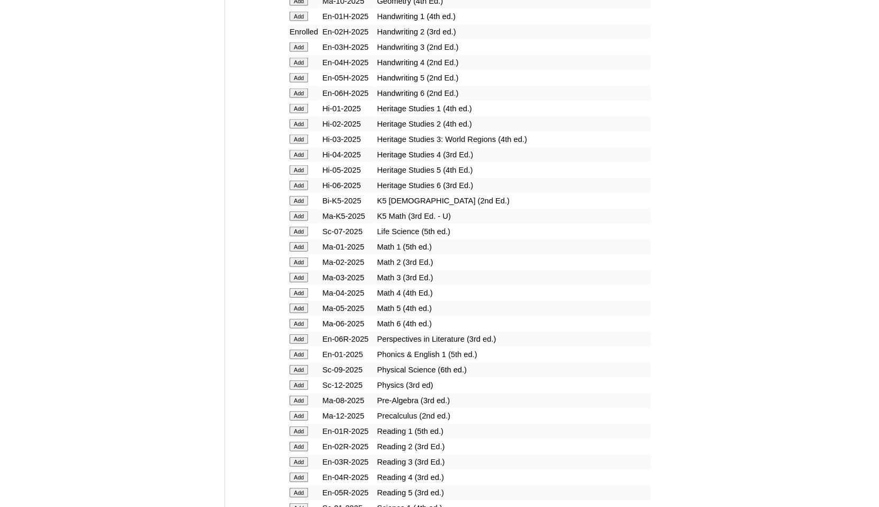
scroll to position [938, 0]
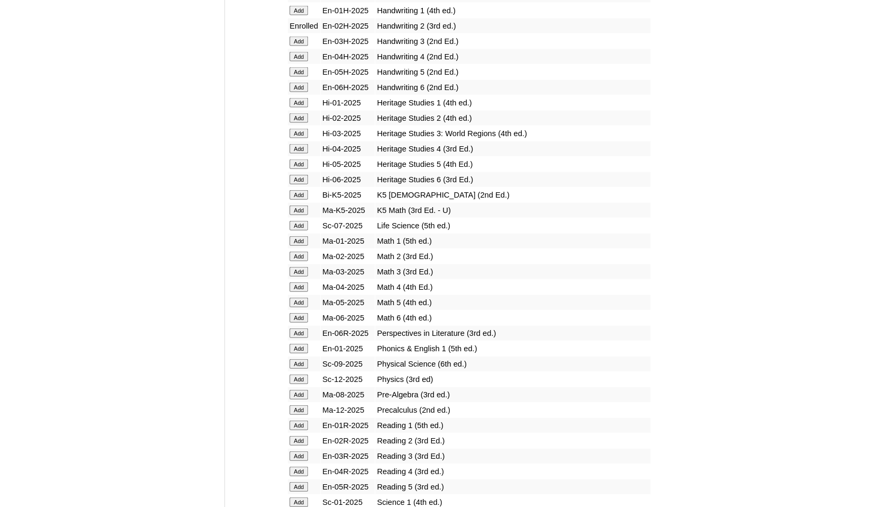
click at [298, 123] on input "Add" at bounding box center [299, 118] width 19 height 10
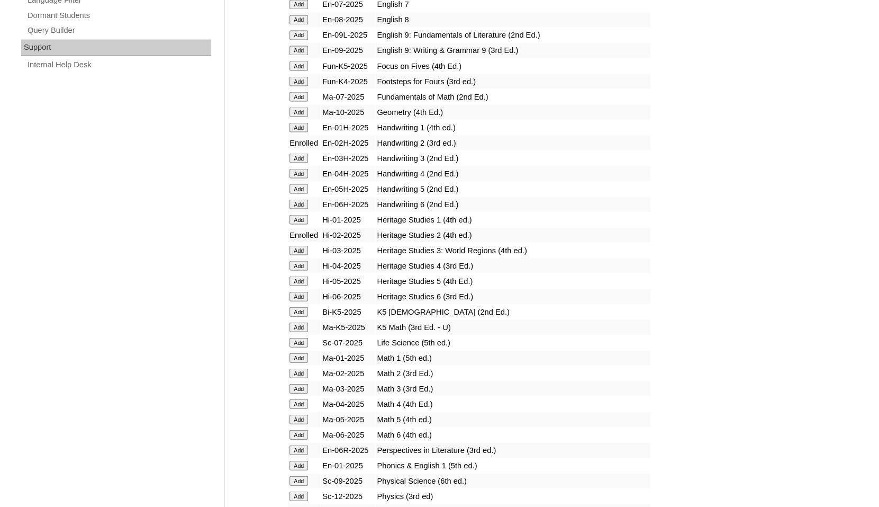
scroll to position [844, 0]
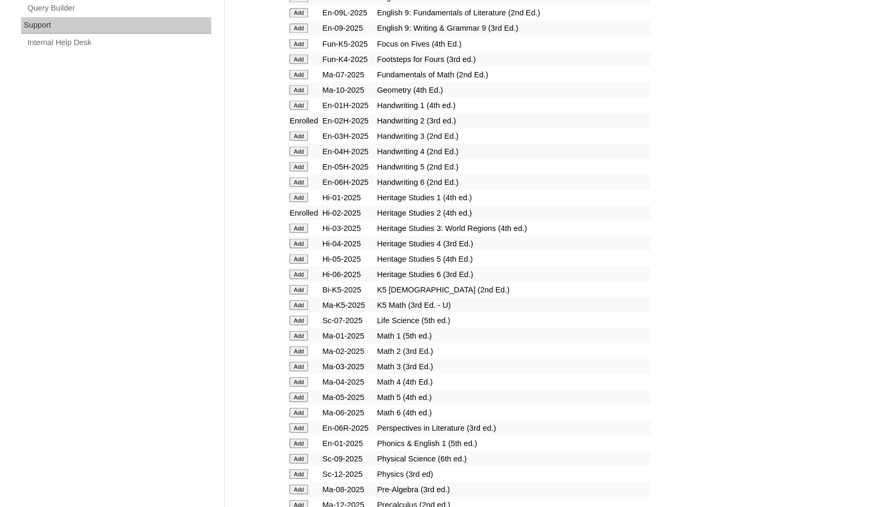
click at [296, 355] on input "Add" at bounding box center [299, 351] width 19 height 10
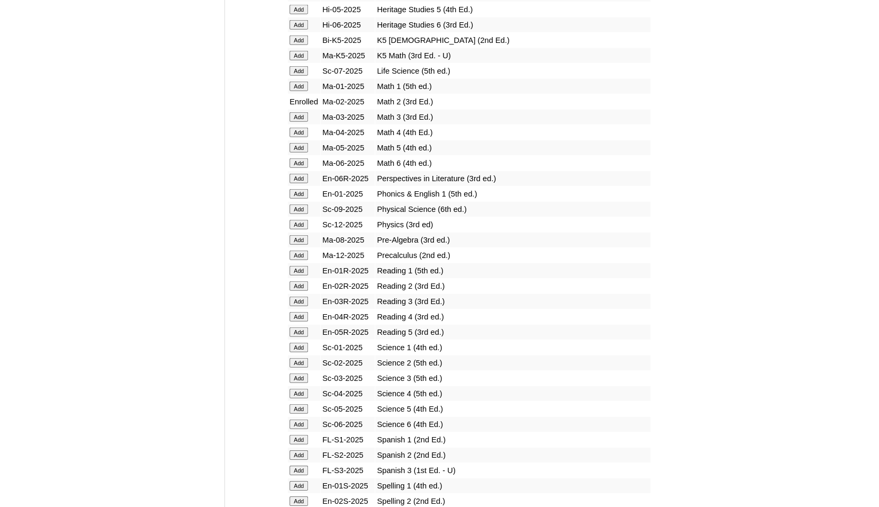
scroll to position [1316, 0]
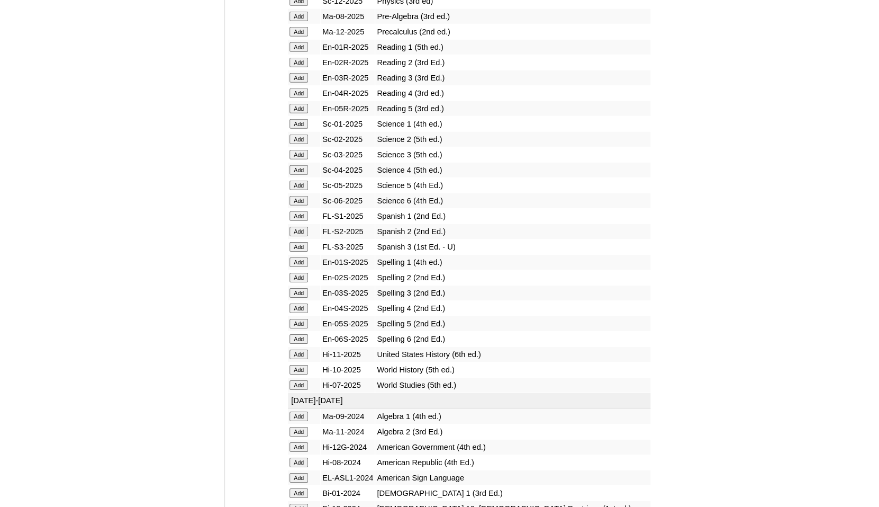
click at [298, 144] on input "Add" at bounding box center [299, 139] width 19 height 10
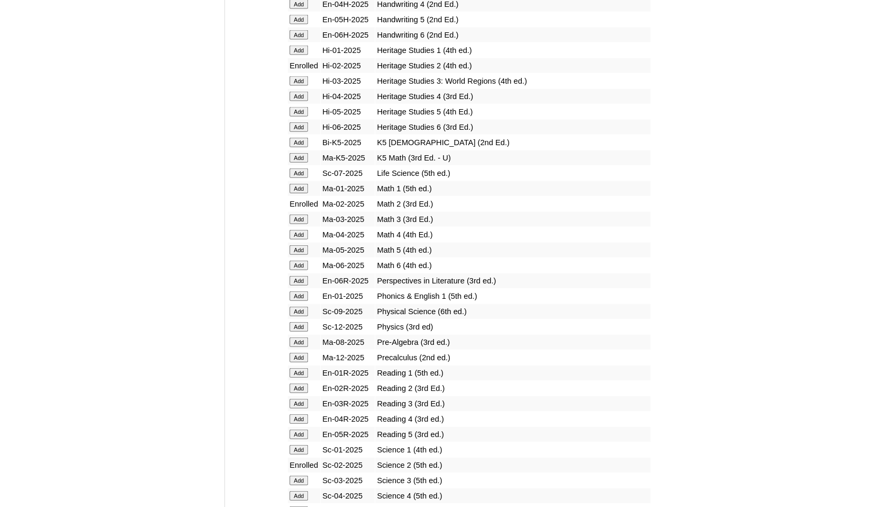
scroll to position [993, 0]
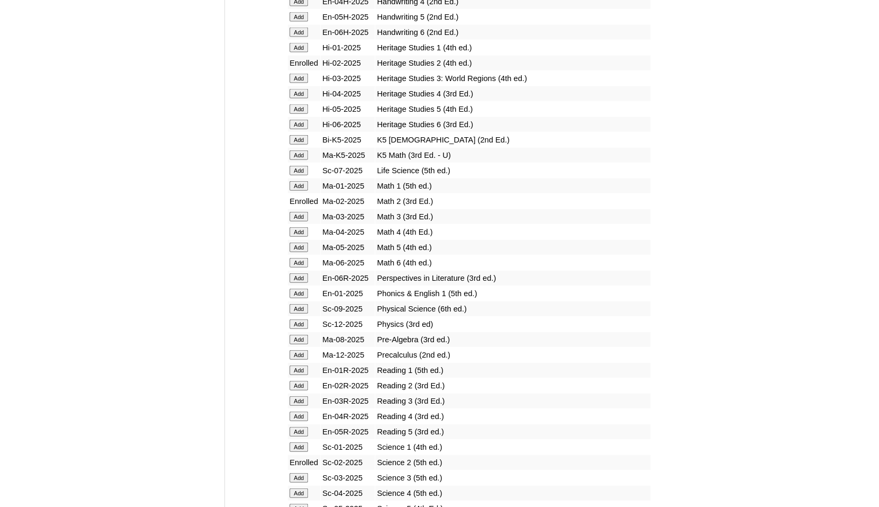
click at [300, 390] on input "Add" at bounding box center [299, 386] width 19 height 10
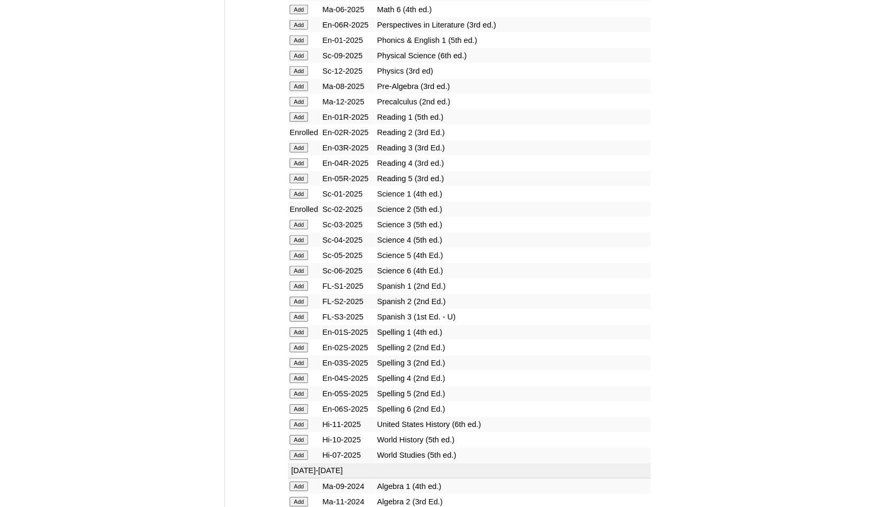
scroll to position [1282, 0]
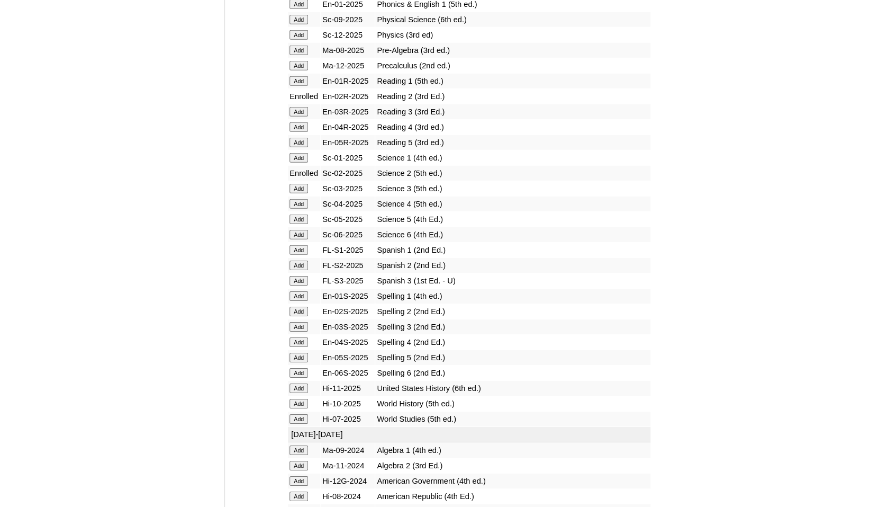
click at [295, 316] on input "Add" at bounding box center [299, 311] width 19 height 10
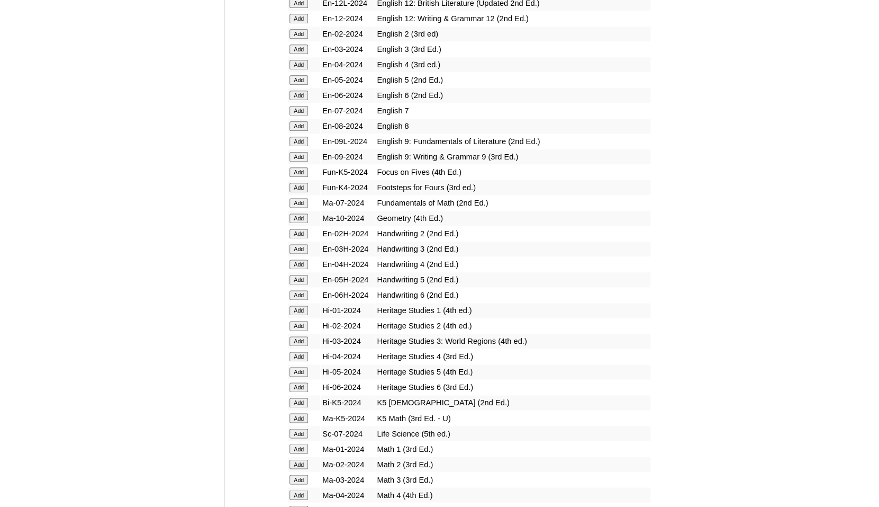
scroll to position [2244, 0]
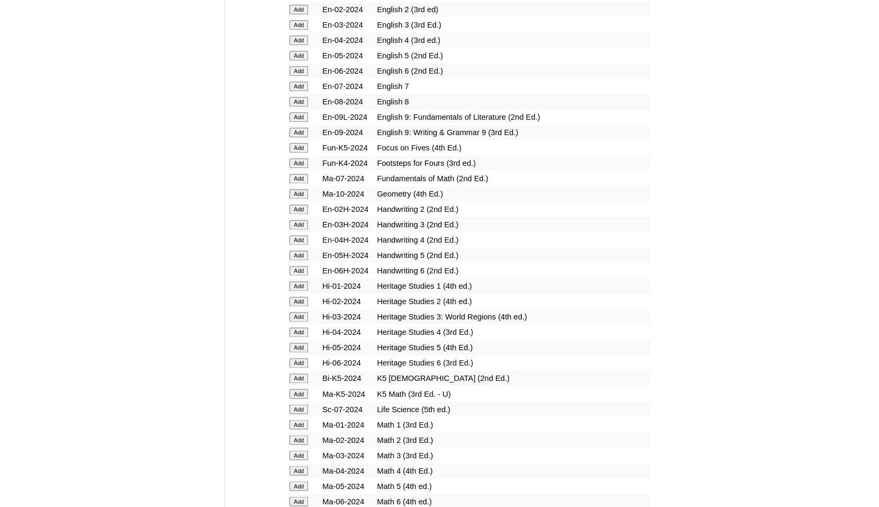
click at [297, 214] on input "Add" at bounding box center [299, 209] width 19 height 10
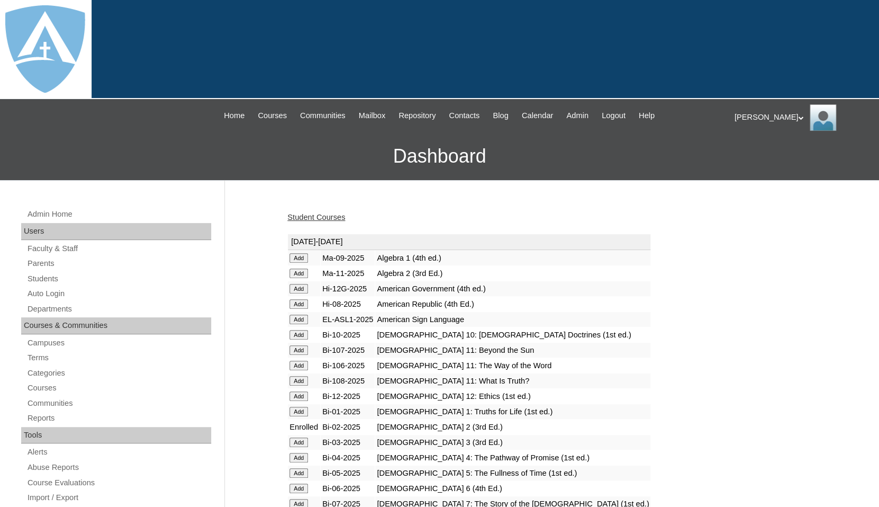
click at [308, 213] on link "Student Courses" at bounding box center [316, 217] width 58 height 8
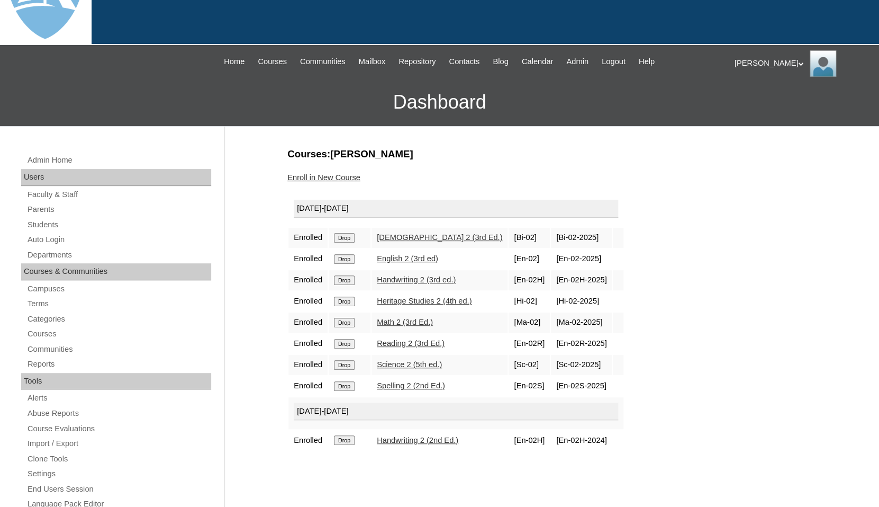
scroll to position [55, 0]
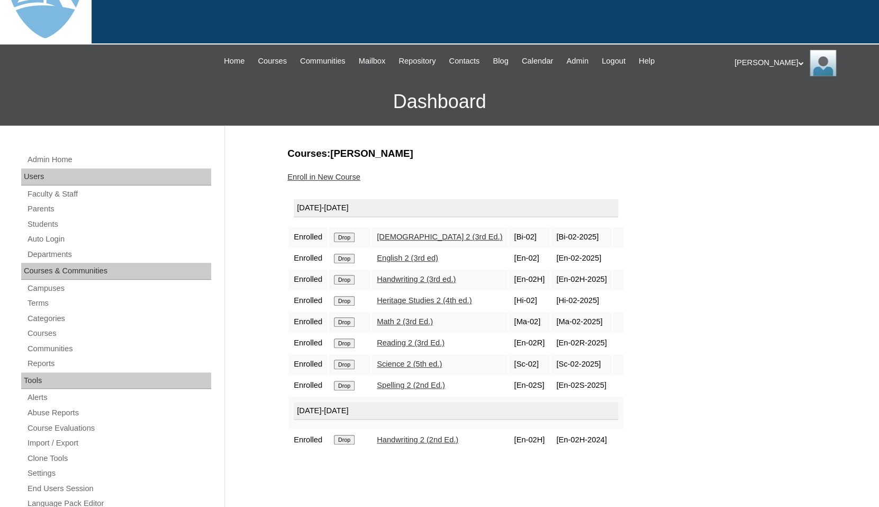
click at [349, 280] on input "Drop" at bounding box center [344, 280] width 21 height 10
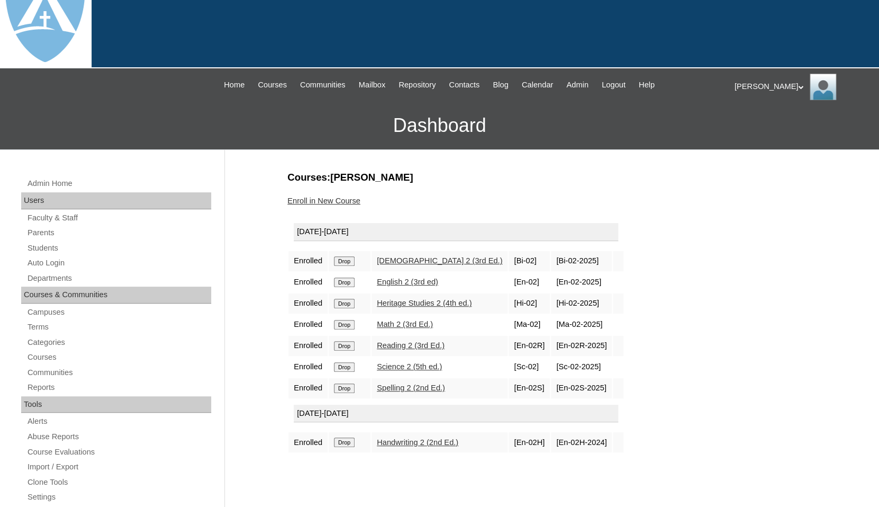
scroll to position [32, 0]
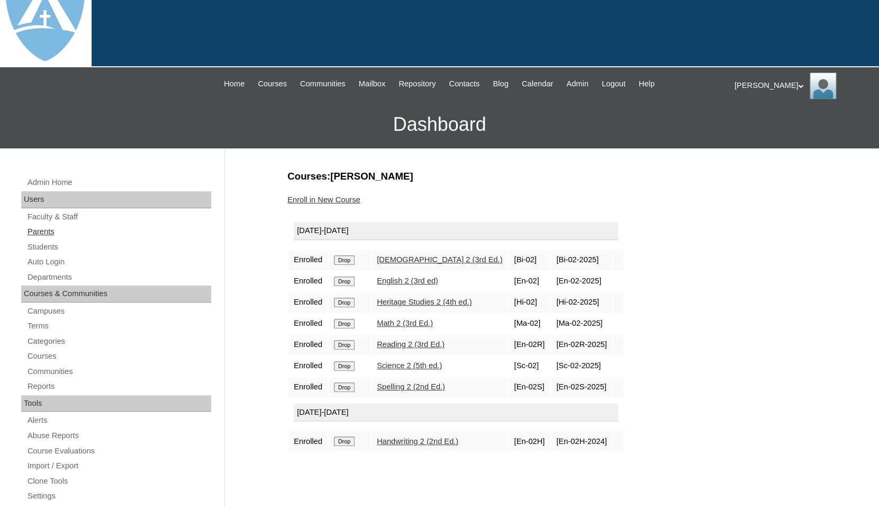
click at [30, 225] on link "Parents" at bounding box center [118, 231] width 185 height 13
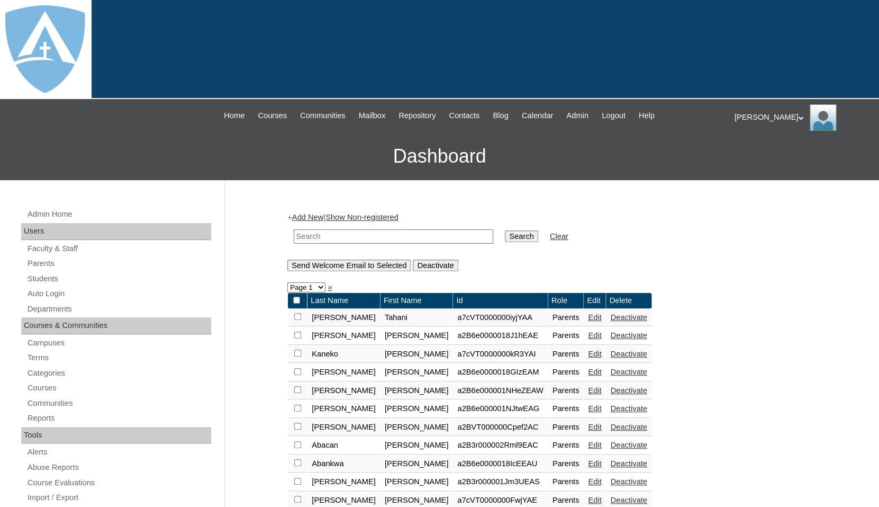
click at [340, 232] on input "text" at bounding box center [394, 236] width 200 height 14
paste input "Jennifer Beecher"
drag, startPoint x: 330, startPoint y: 233, endPoint x: 385, endPoint y: 232, distance: 55.1
click at [385, 233] on input "Jennifer Beecher" at bounding box center [394, 236] width 200 height 14
type input "Jennifer"
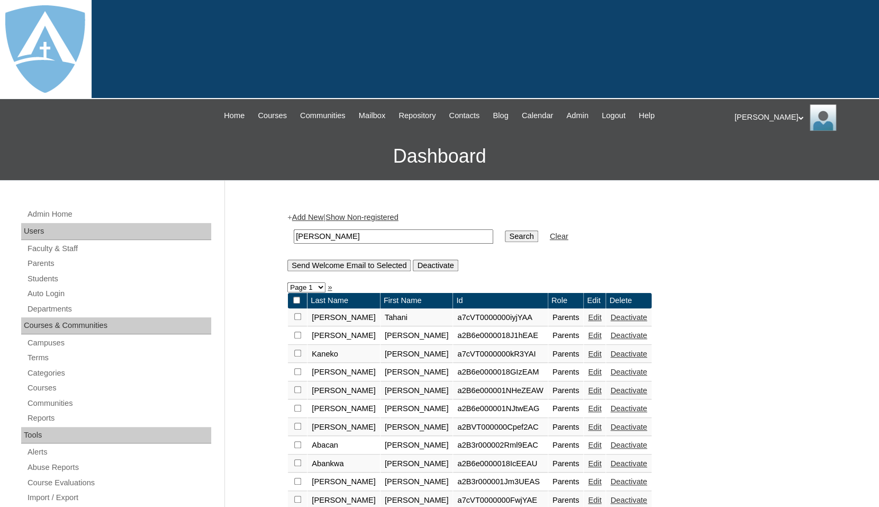
click at [505, 230] on input "Search" at bounding box center [521, 236] width 33 height 12
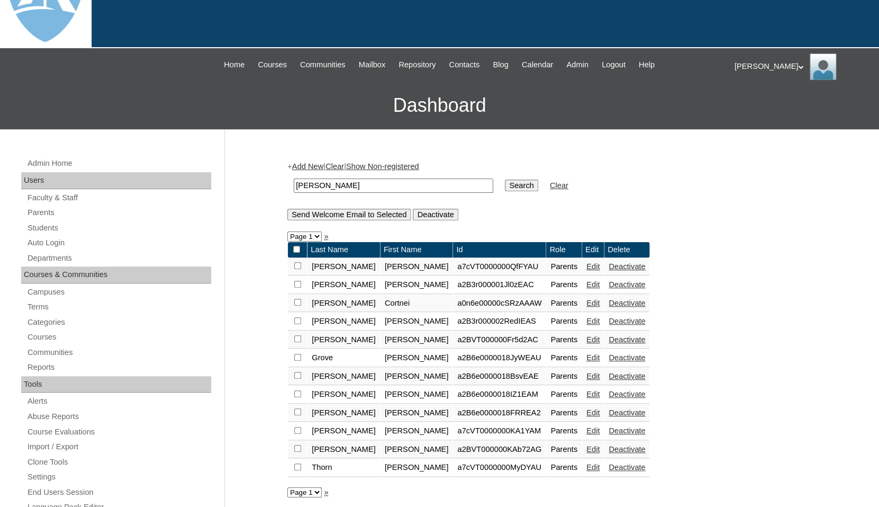
scroll to position [57, 0]
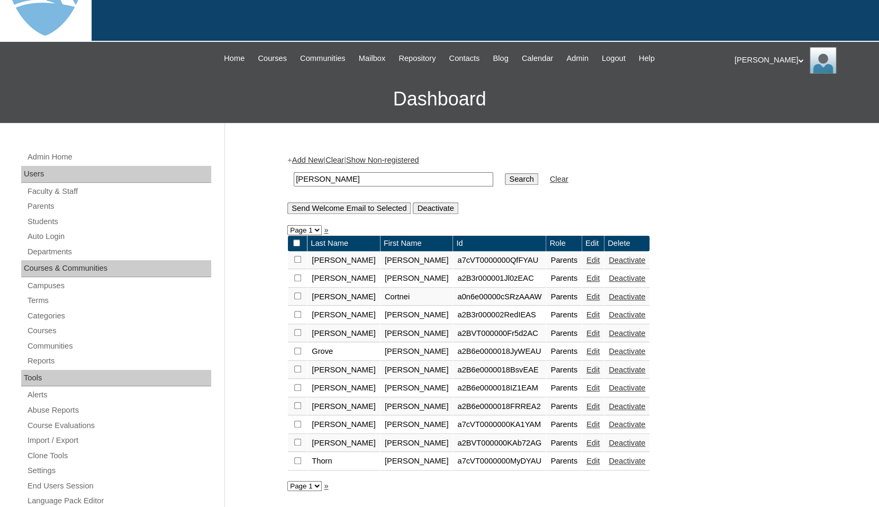
click at [306, 158] on link "Add New" at bounding box center [307, 160] width 31 height 8
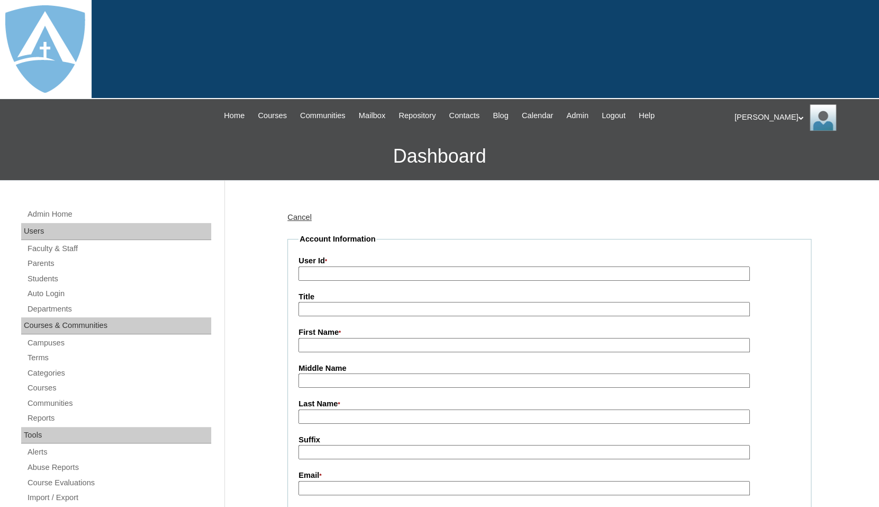
scroll to position [9, 0]
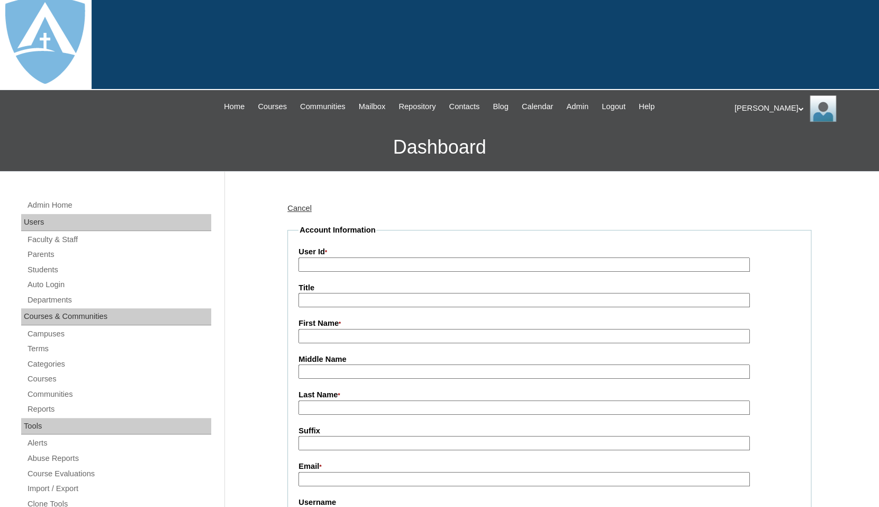
click at [332, 337] on input "First Name *" at bounding box center [524, 336] width 451 height 14
paste input "[PERSON_NAME]"
drag, startPoint x: 335, startPoint y: 333, endPoint x: 400, endPoint y: 337, distance: 65.2
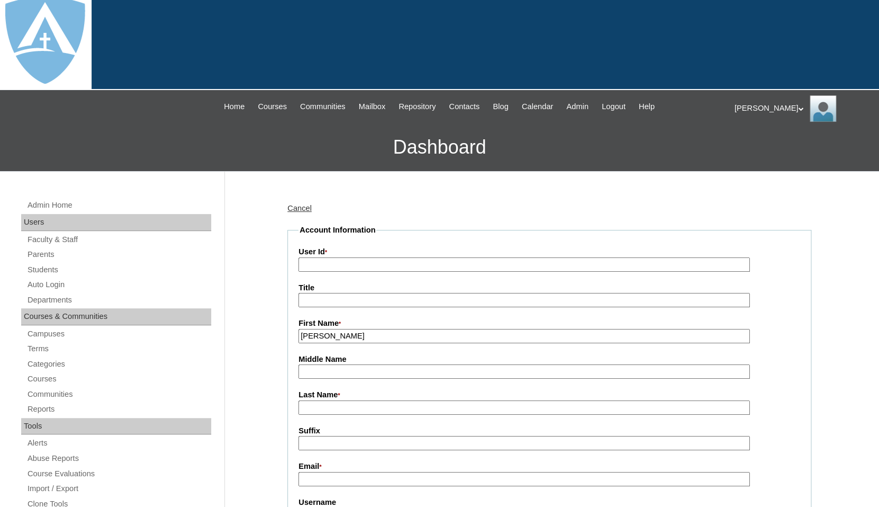
click at [401, 338] on input "[PERSON_NAME]" at bounding box center [524, 336] width 451 height 14
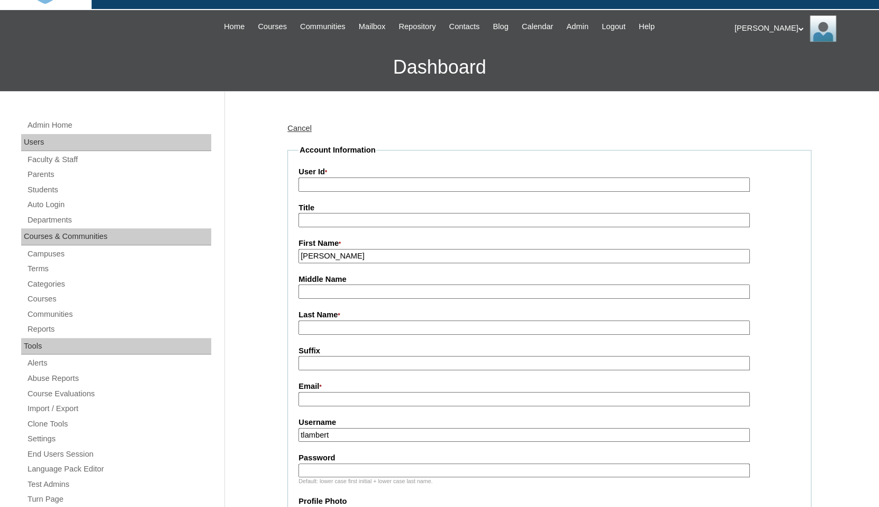
scroll to position [121, 0]
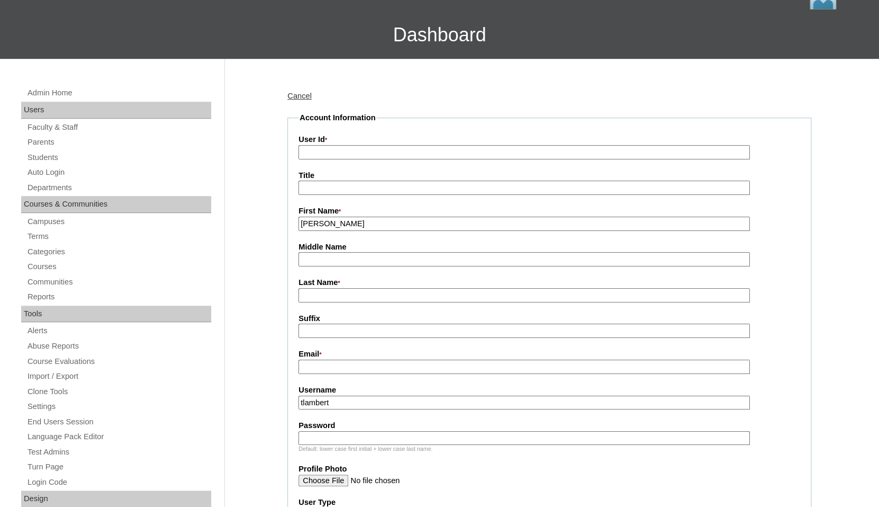
type input "[PERSON_NAME]"
click at [336, 293] on input "Last Name *" at bounding box center [524, 295] width 451 height 14
paste input "Beecher"
type input "Beecher"
click at [328, 327] on input "Suffix" at bounding box center [524, 330] width 451 height 14
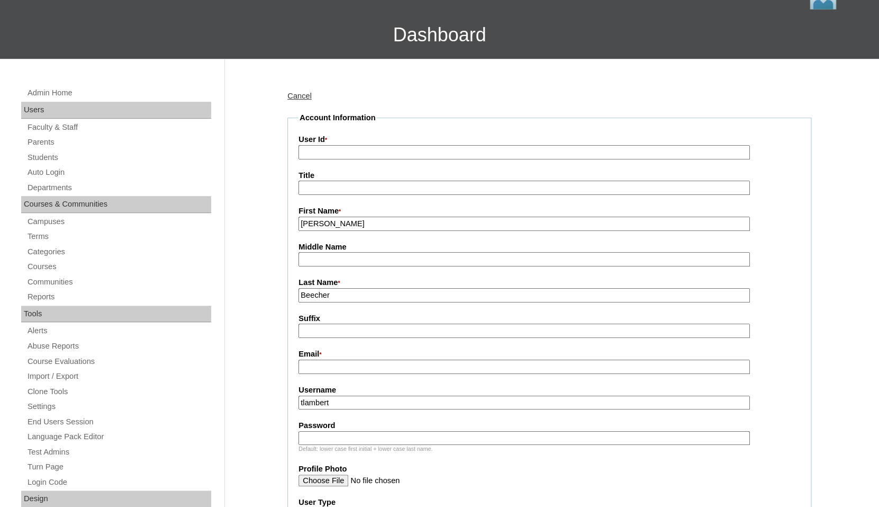
click at [312, 359] on input "Email *" at bounding box center [524, 366] width 451 height 14
paste input "[EMAIL_ADDRESS][DOMAIN_NAME]"
type input "[EMAIL_ADDRESS][DOMAIN_NAME]"
click at [323, 401] on input "tlambert" at bounding box center [524, 402] width 451 height 14
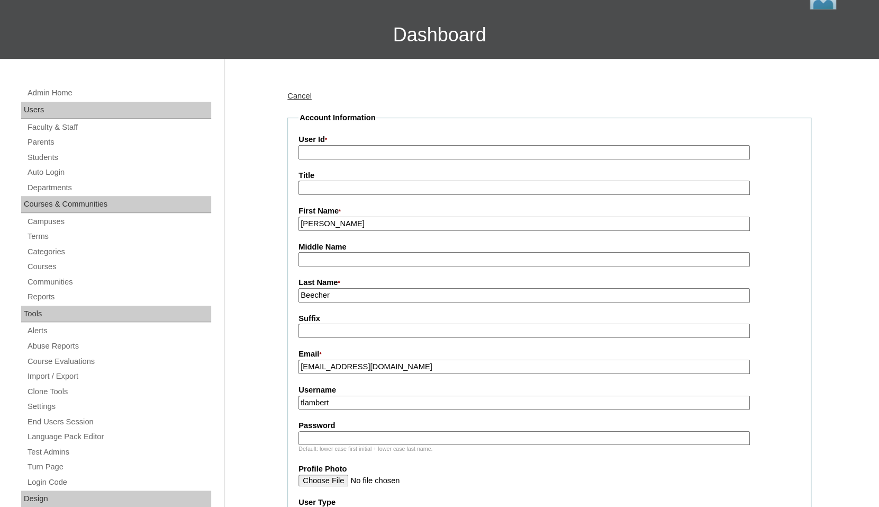
click at [323, 401] on input "tlambert" at bounding box center [524, 402] width 451 height 14
paste input "[EMAIL_ADDRESS][DOMAIN_NAME]"
type input "[EMAIL_ADDRESS][DOMAIN_NAME]"
click at [318, 437] on input "Password" at bounding box center [524, 438] width 451 height 14
paste input "[EMAIL_ADDRESS][DOMAIN_NAME]"
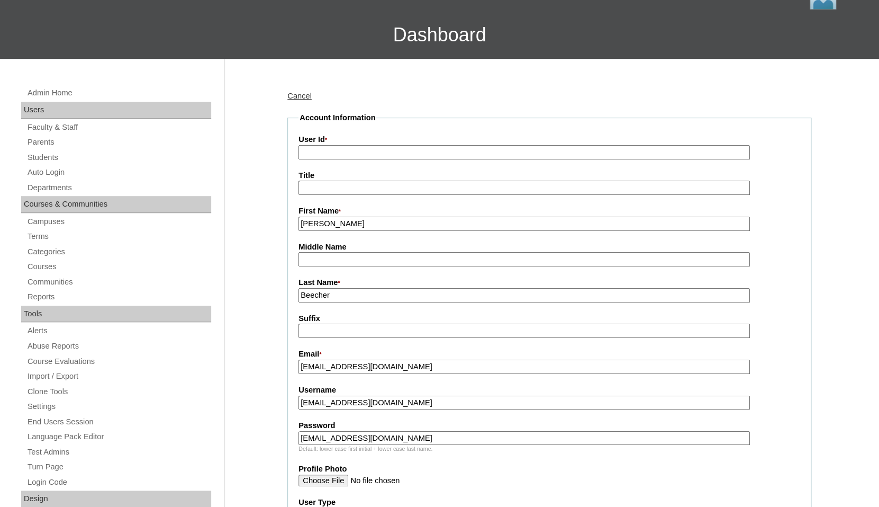
type input "[EMAIL_ADDRESS][DOMAIN_NAME]"
click at [378, 151] on input "User Id *" at bounding box center [524, 152] width 451 height 14
paste input "a7cVT0000000rKTYAY"
type input "a7cVT0000000rKTYAY"
click at [385, 122] on fieldset "Account Information User Id * a7cVT0000000rKTYAY Title First Name * [PERSON_NAM…" at bounding box center [549, 448] width 524 height 673
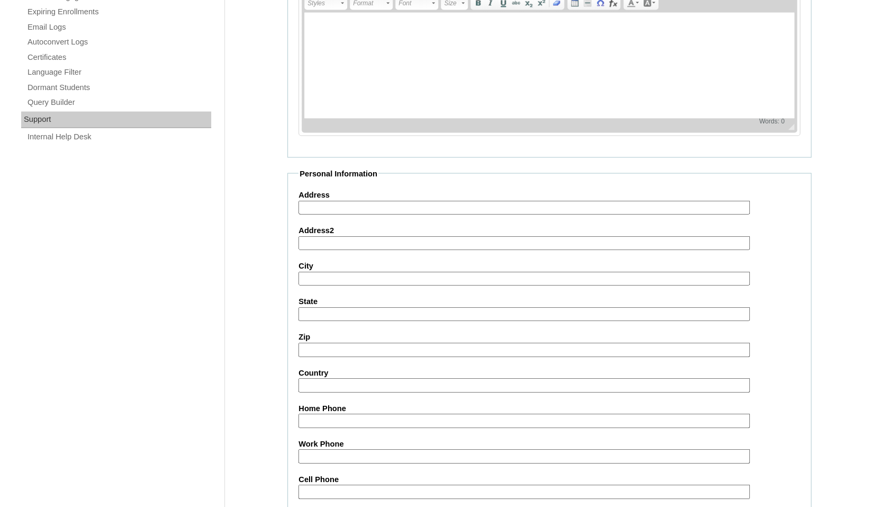
scroll to position [986, 0]
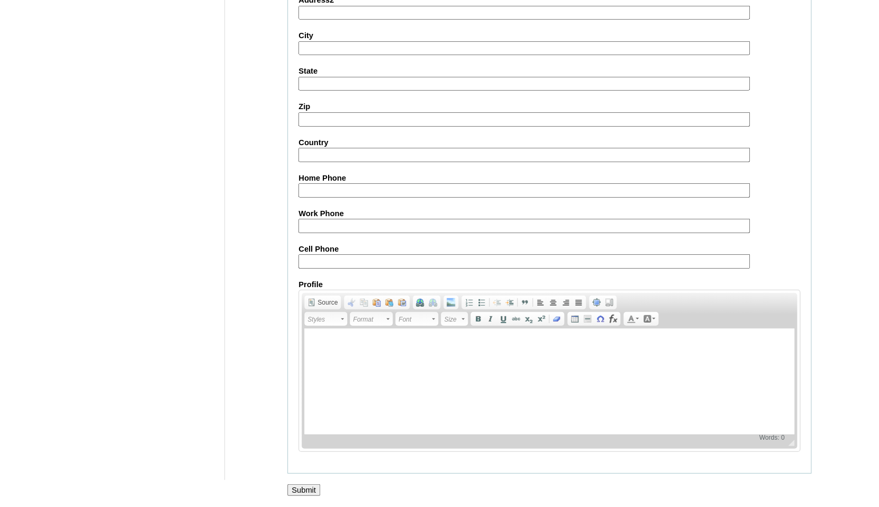
click at [309, 488] on input "Submit" at bounding box center [303, 490] width 33 height 12
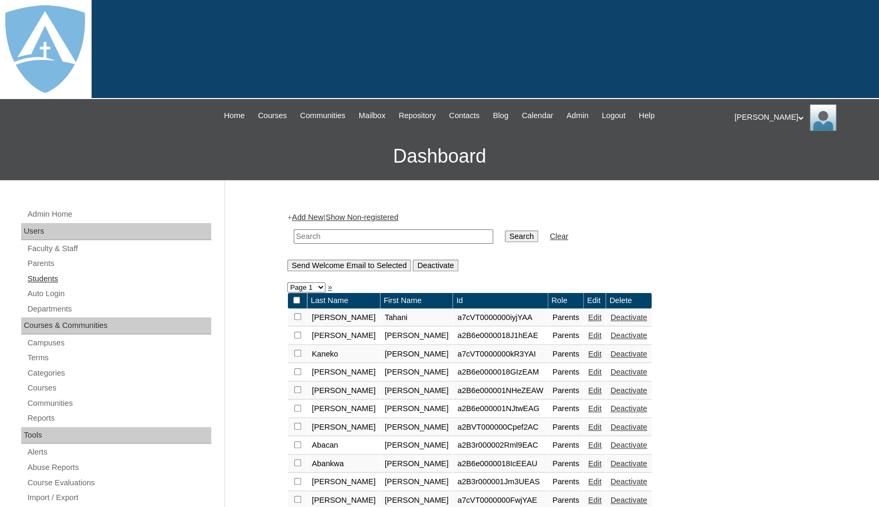
click at [41, 276] on link "Students" at bounding box center [118, 278] width 185 height 13
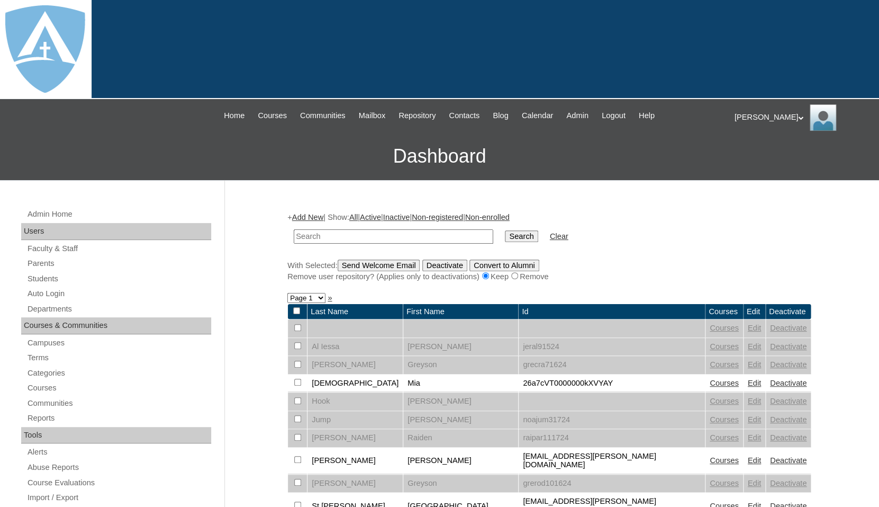
click at [304, 217] on link "Add New" at bounding box center [307, 217] width 31 height 8
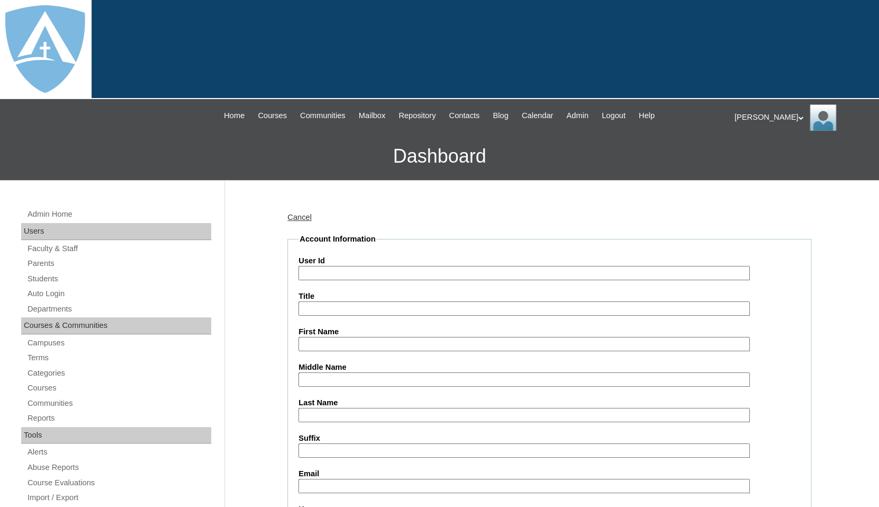
type input "tlambert"
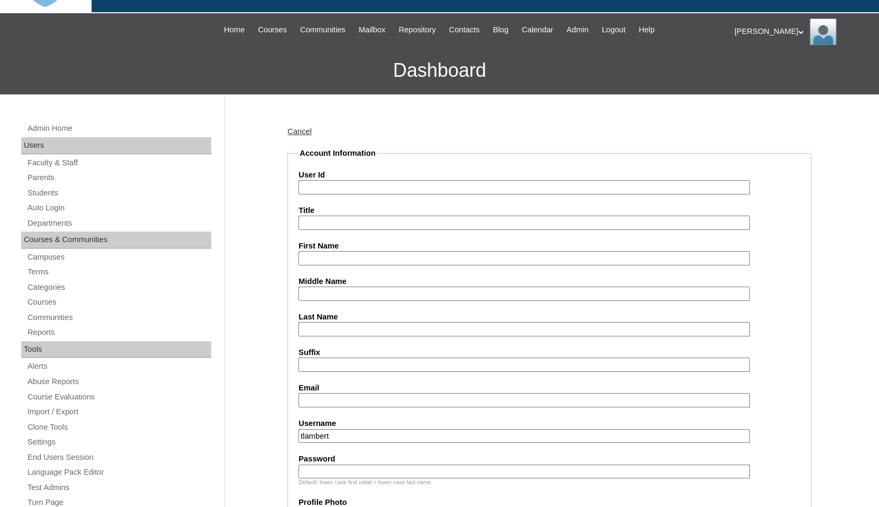
scroll to position [103, 0]
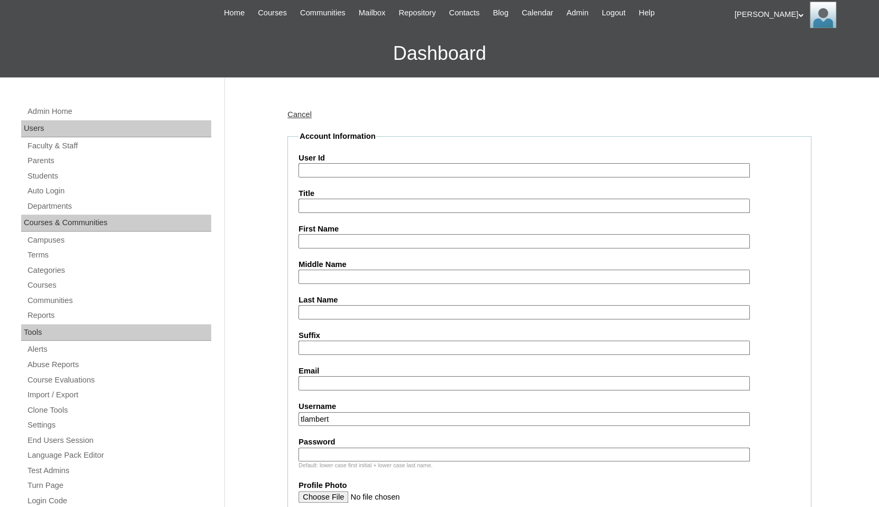
click at [324, 240] on input "First Name" at bounding box center [524, 241] width 451 height 14
paste input "[PERSON_NAME]"
drag, startPoint x: 328, startPoint y: 237, endPoint x: 398, endPoint y: 244, distance: 70.3
click at [399, 245] on input "[PERSON_NAME]" at bounding box center [524, 241] width 451 height 14
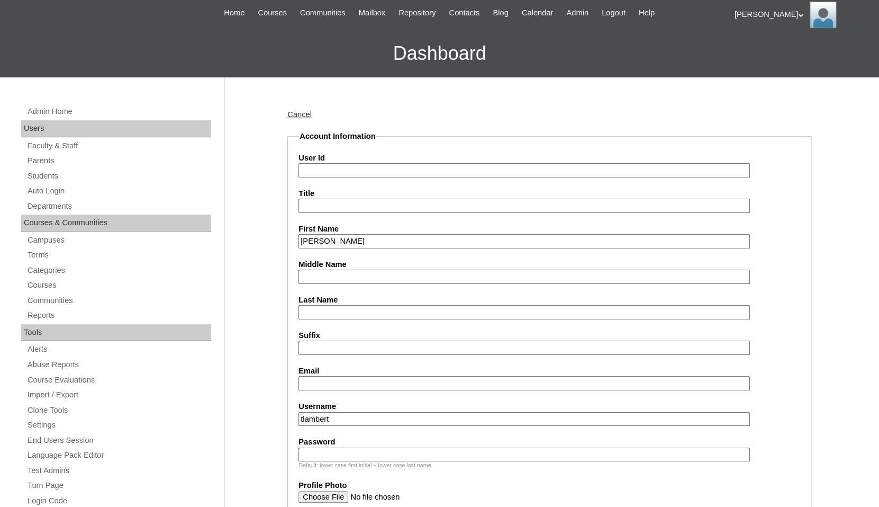
type input "[PERSON_NAME]"
click at [357, 313] on input "Last Name" at bounding box center [524, 312] width 451 height 14
paste input "Beecher"
type input "Beecher"
click at [314, 376] on input "Email" at bounding box center [524, 383] width 451 height 14
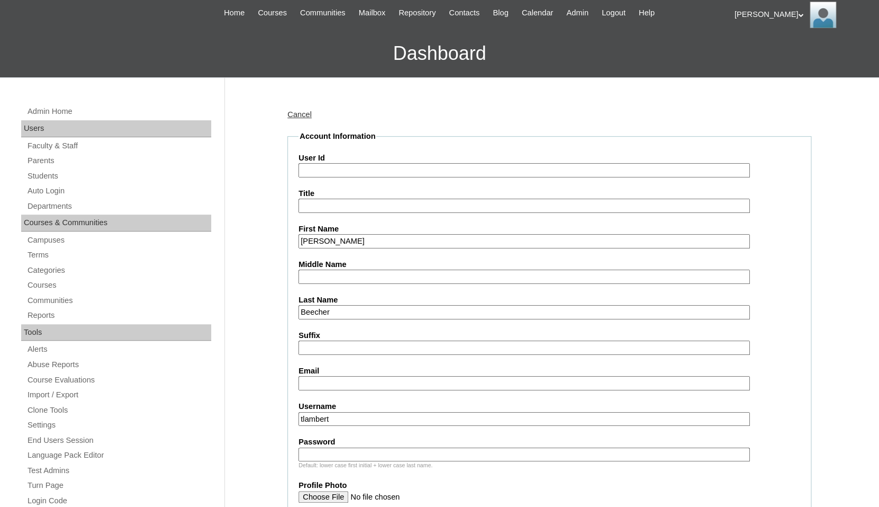
paste input "[EMAIL_ADDRESS][DOMAIN_NAME]"
type input "[EMAIL_ADDRESS][DOMAIN_NAME]"
click at [365, 413] on input "tlambert" at bounding box center [524, 419] width 451 height 14
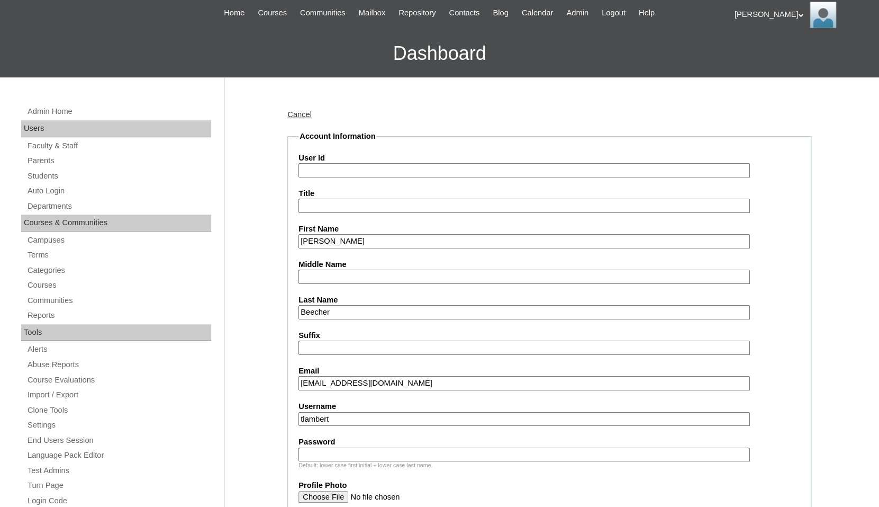
paste input "[PERSON_NAME][EMAIL_ADDRESS][PERSON_NAME][DOMAIN_NAME]"
type input "[PERSON_NAME][EMAIL_ADDRESS][PERSON_NAME][DOMAIN_NAME]"
click at [340, 451] on input "Password" at bounding box center [524, 454] width 451 height 14
paste input "[PERSON_NAME][EMAIL_ADDRESS][PERSON_NAME][DOMAIN_NAME]"
type input "[PERSON_NAME][EMAIL_ADDRESS][PERSON_NAME][DOMAIN_NAME]"
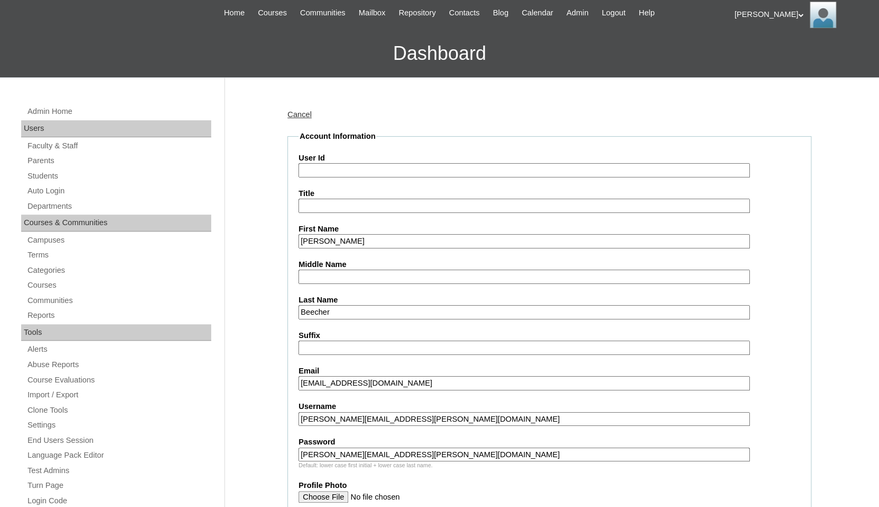
click at [315, 164] on input "User Id" at bounding box center [524, 170] width 451 height 14
paste input "[PERSON_NAME][EMAIL_ADDRESS][PERSON_NAME][DOMAIN_NAME]"
type input "[EMAIL_ADDRESS][DOMAIN_NAME]"
click at [364, 152] on label "User Id" at bounding box center [550, 157] width 502 height 11
click at [364, 163] on input "[EMAIL_ADDRESS][DOMAIN_NAME]" at bounding box center [524, 170] width 451 height 14
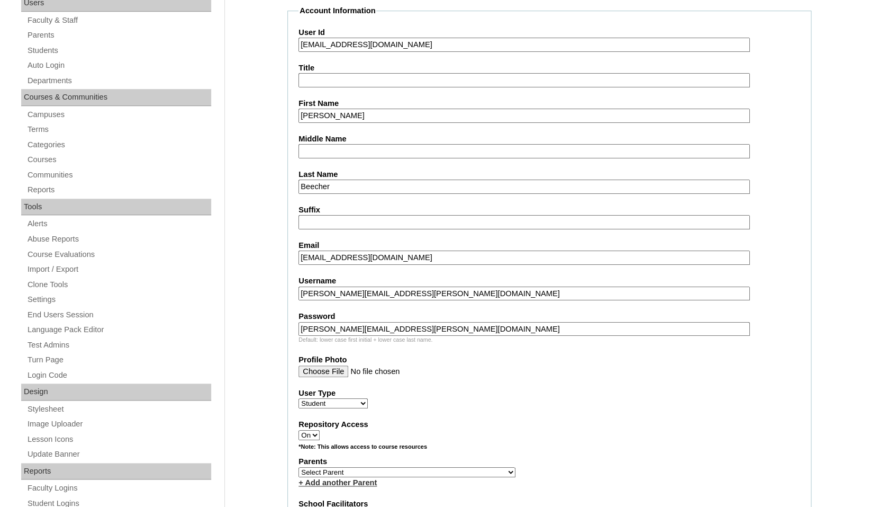
scroll to position [234, 0]
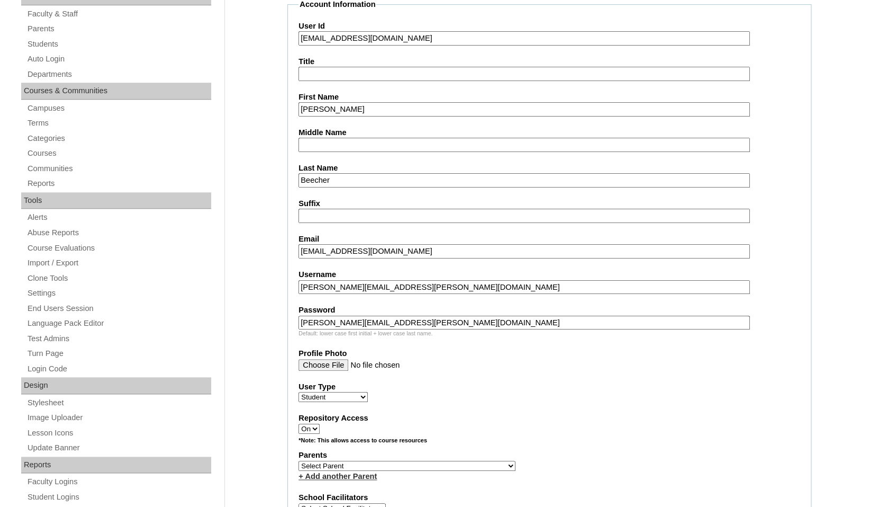
click at [299, 460] on select "Select [PERSON_NAME], [PERSON_NAME], [PERSON_NAME], [PERSON_NAME], [PERSON_NAME…" at bounding box center [407, 465] width 217 height 10
select select "101629"
click option "[PERSON_NAME]" at bounding box center [0, 0] width 0 height 0
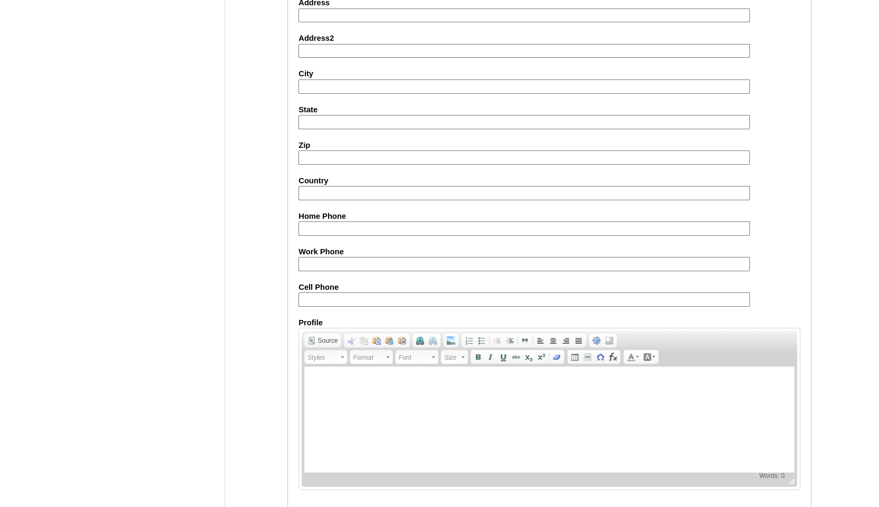
scroll to position [1175, 0]
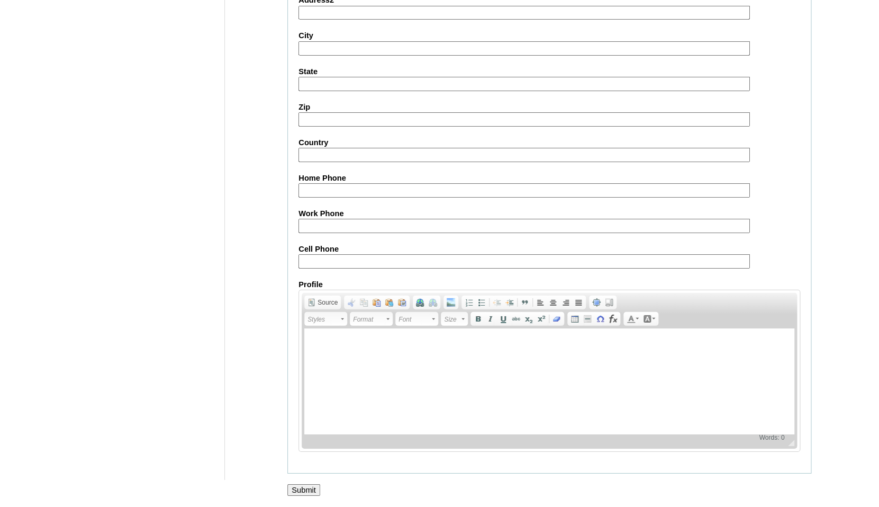
click at [305, 489] on input "Submit" at bounding box center [303, 490] width 33 height 12
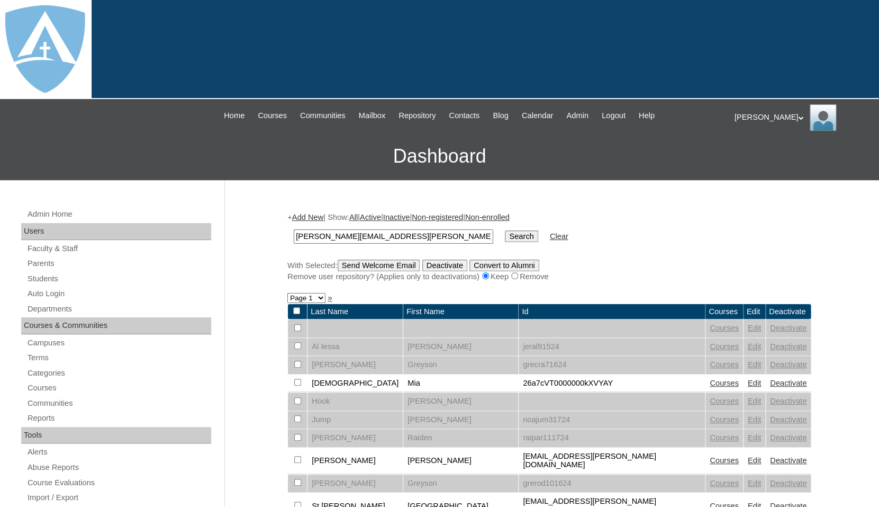
type input "[PERSON_NAME][EMAIL_ADDRESS][PERSON_NAME][DOMAIN_NAME]"
click at [505, 230] on input "Search" at bounding box center [521, 236] width 33 height 12
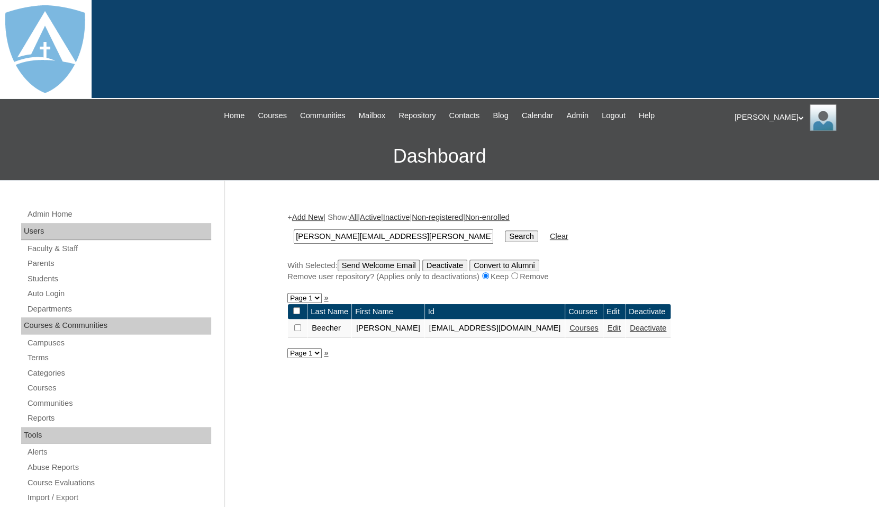
click at [595, 330] on link "Courses" at bounding box center [584, 327] width 29 height 8
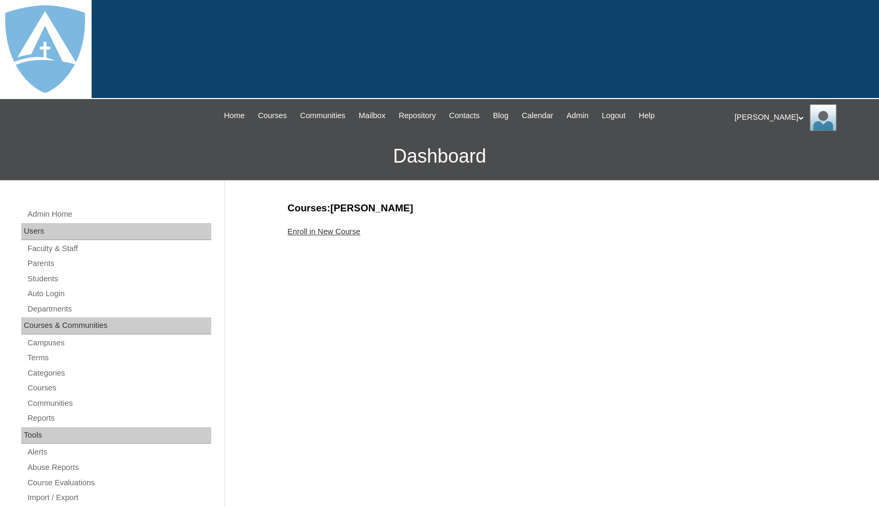
click at [338, 230] on link "Enroll in New Course" at bounding box center [323, 231] width 73 height 8
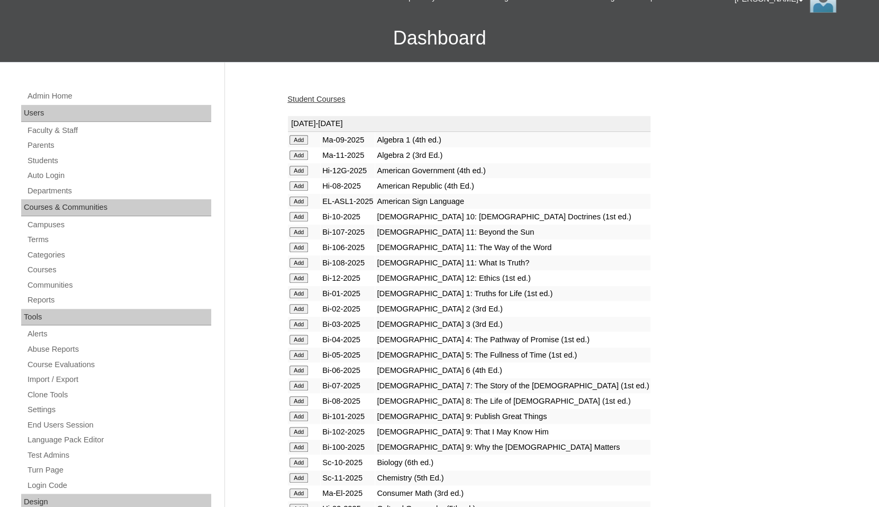
scroll to position [130, 0]
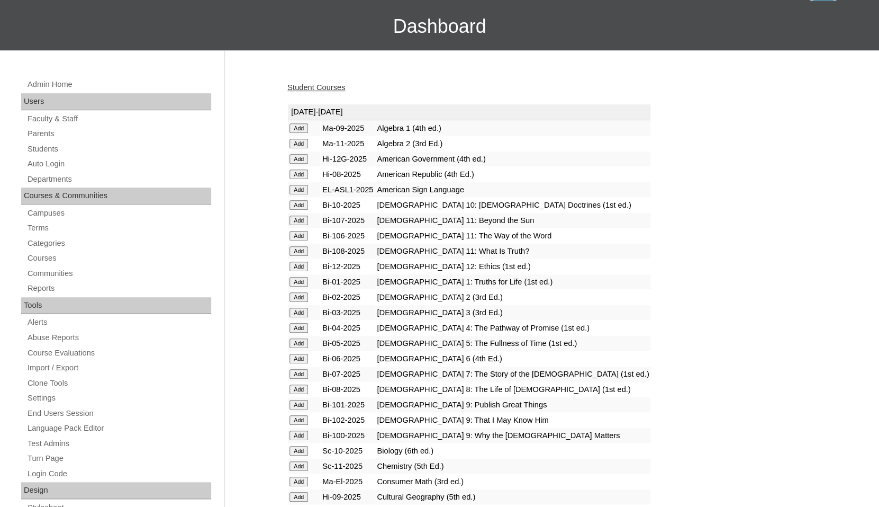
click at [299, 285] on input "Add" at bounding box center [299, 282] width 19 height 10
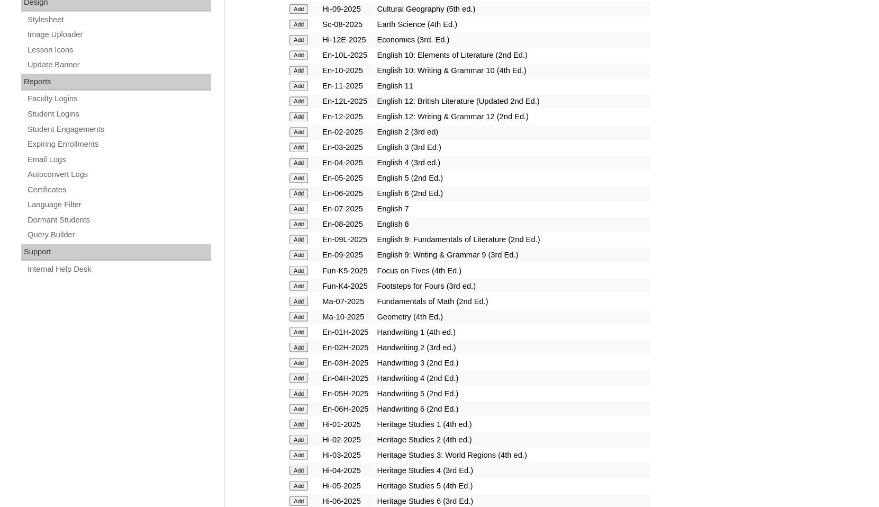
scroll to position [625, 0]
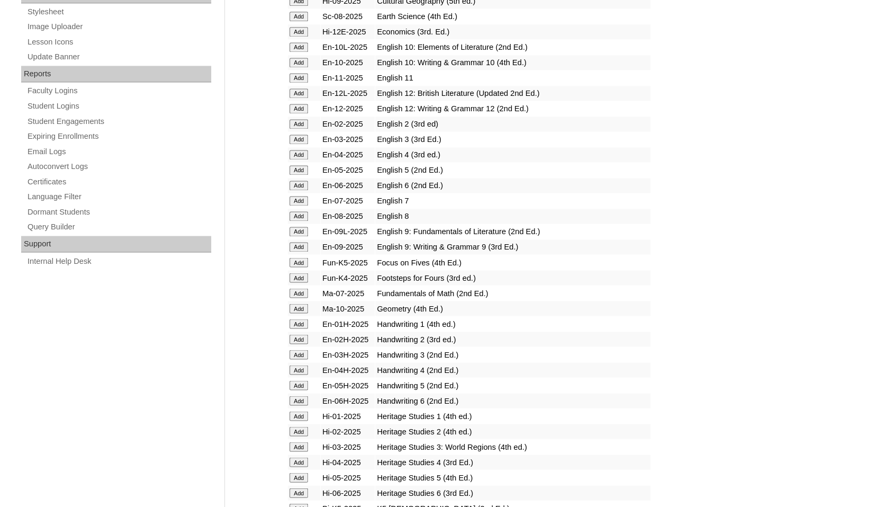
click at [294, 328] on input "Add" at bounding box center [299, 324] width 19 height 10
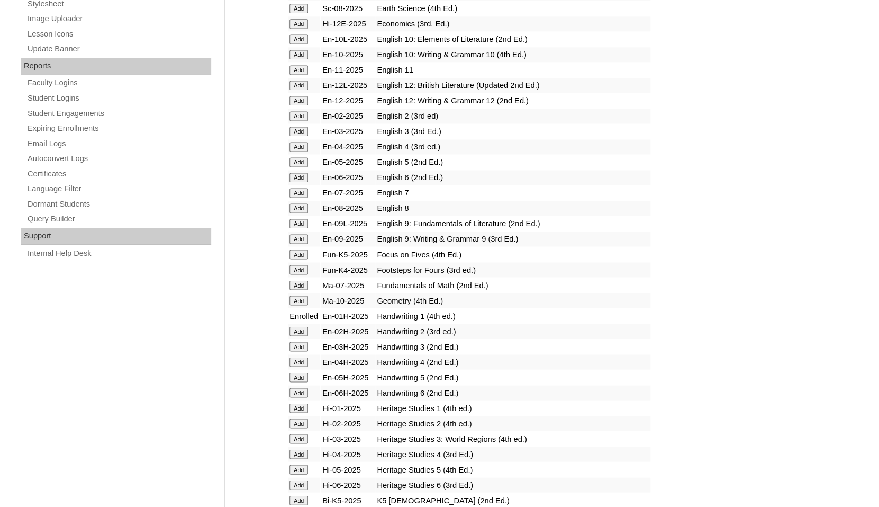
scroll to position [634, 0]
click at [296, 412] on input "Add" at bounding box center [299, 407] width 19 height 10
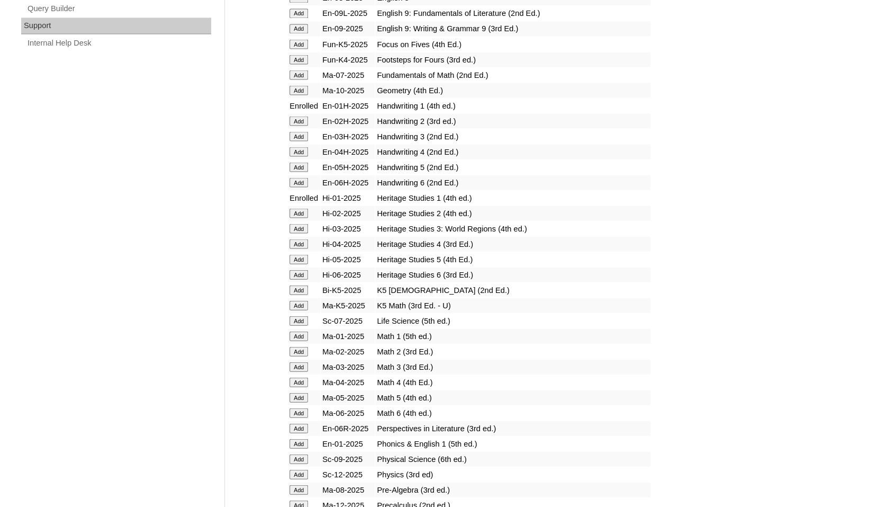
scroll to position [845, 0]
click at [303, 339] on input "Add" at bounding box center [299, 334] width 19 height 10
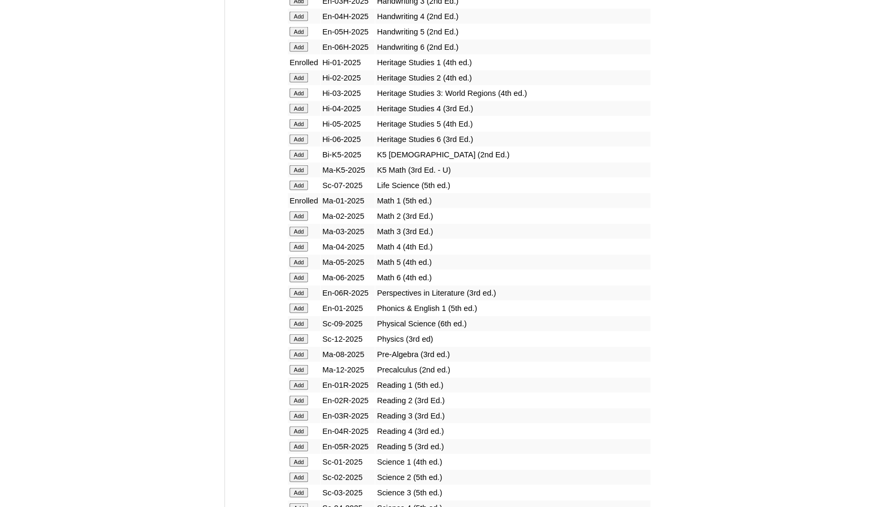
scroll to position [981, 0]
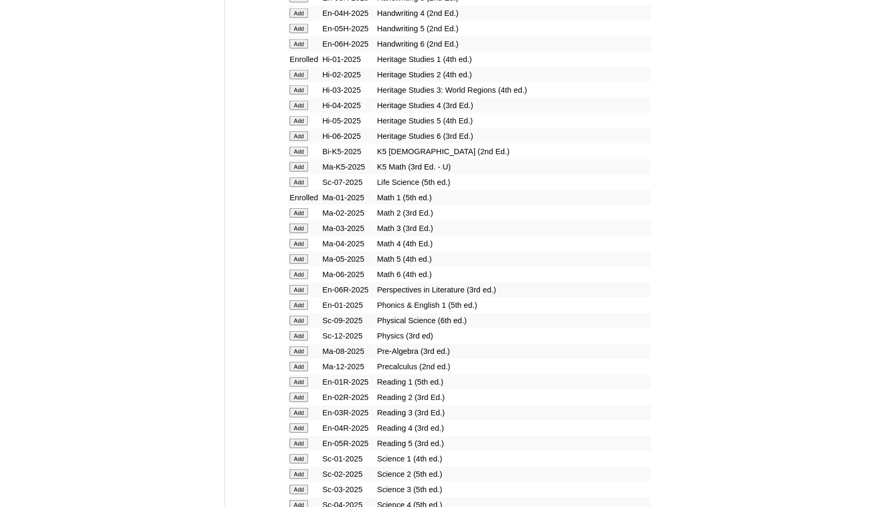
click at [295, 310] on input "Add" at bounding box center [299, 305] width 19 height 10
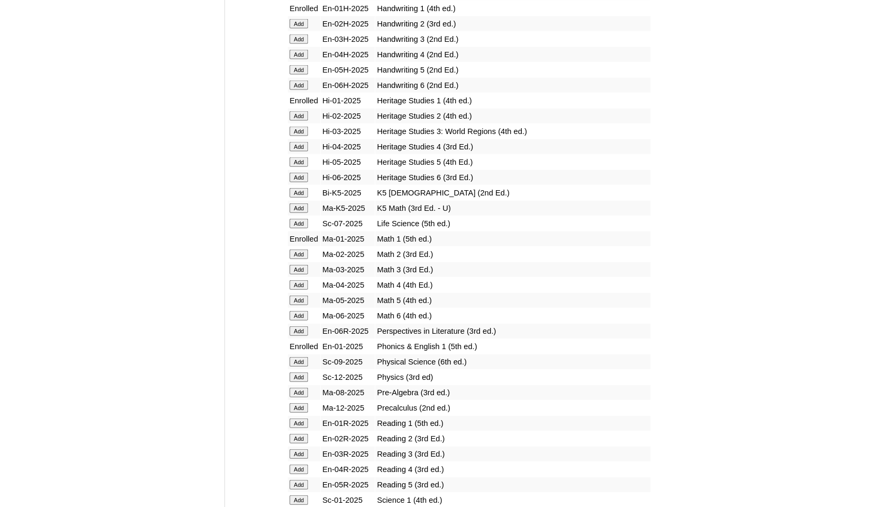
scroll to position [992, 0]
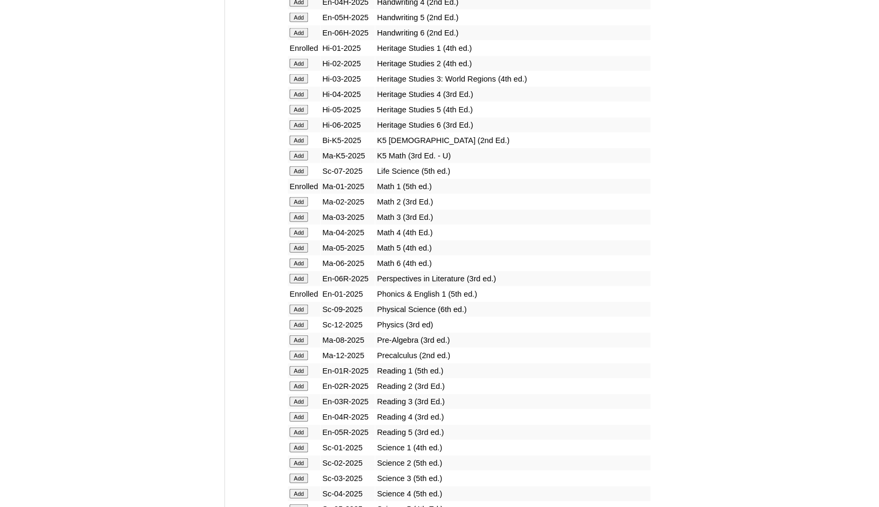
click at [300, 375] on input "Add" at bounding box center [299, 371] width 19 height 10
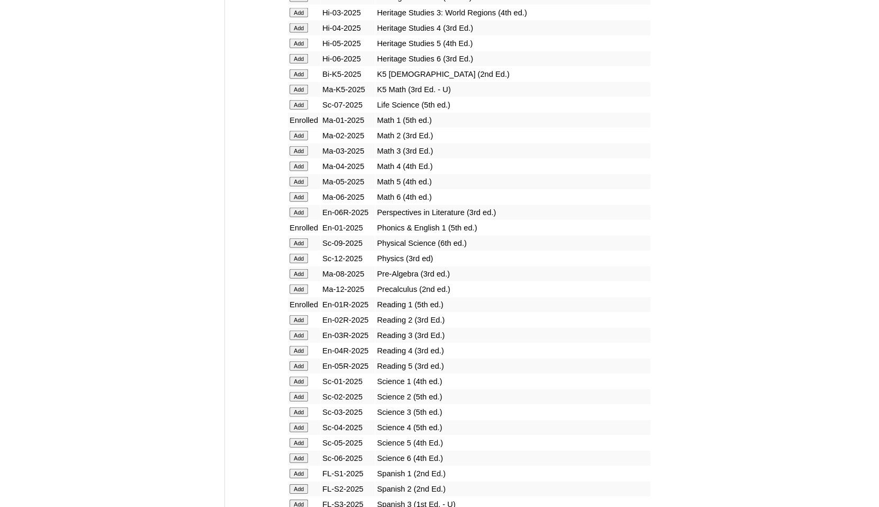
scroll to position [1062, 0]
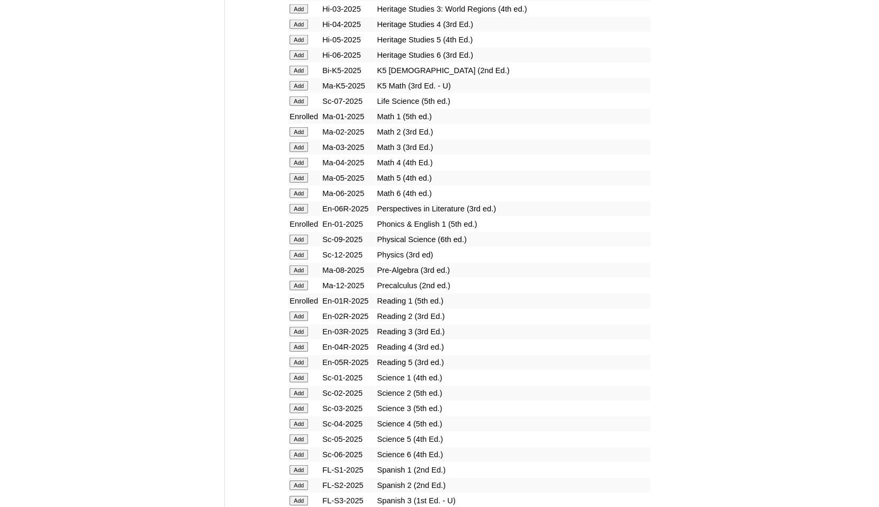
click at [297, 382] on input "Add" at bounding box center [299, 378] width 19 height 10
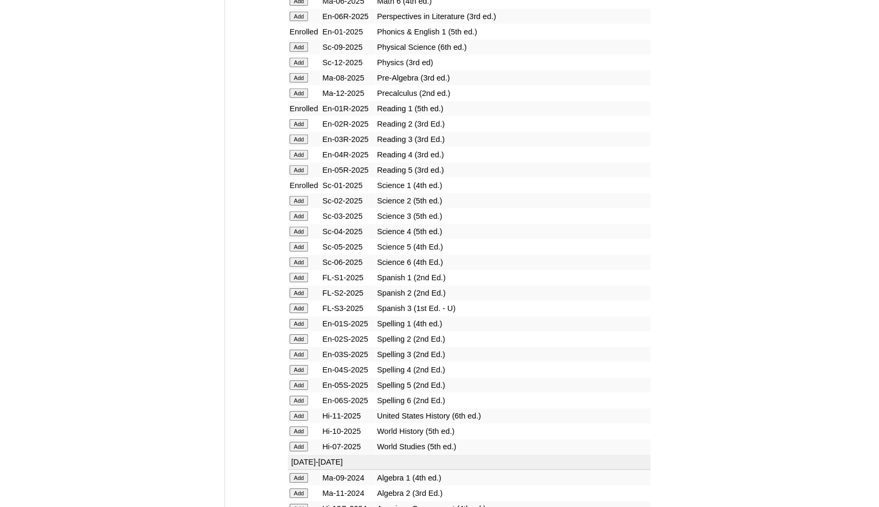
scroll to position [1271, 0]
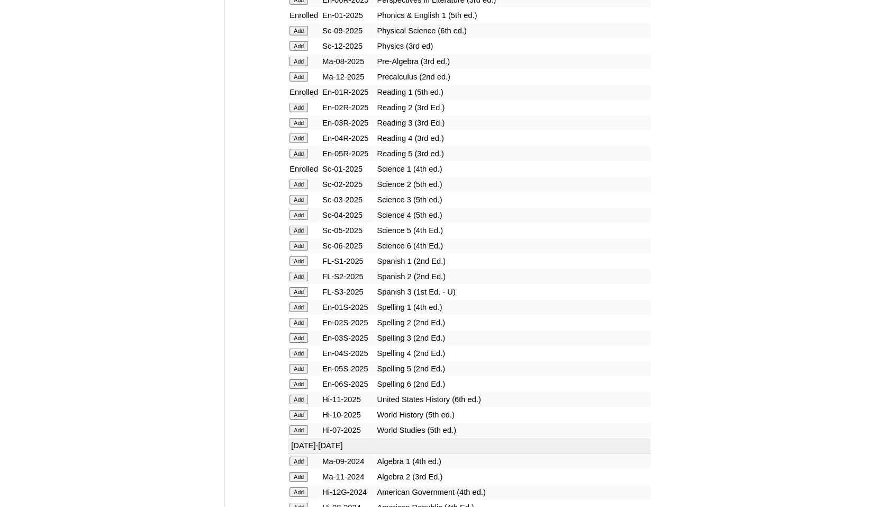
click at [302, 312] on input "Add" at bounding box center [299, 307] width 19 height 10
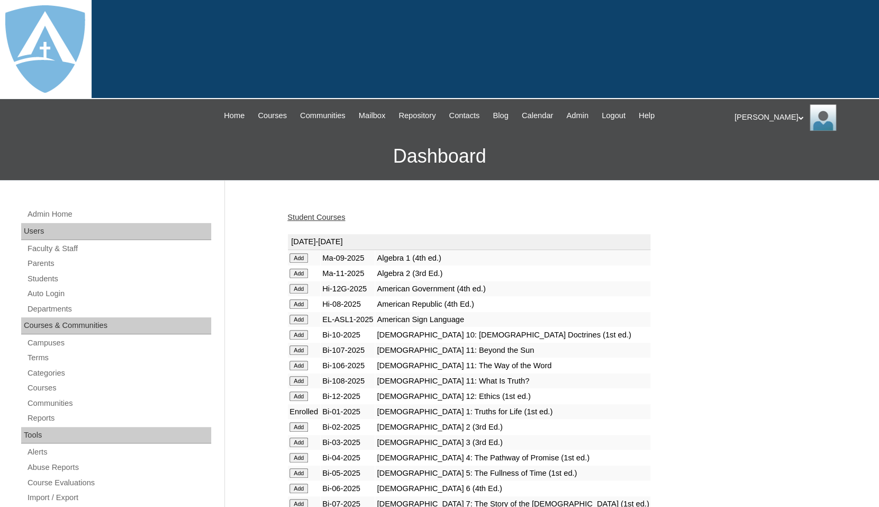
click at [304, 213] on link "Student Courses" at bounding box center [316, 217] width 58 height 8
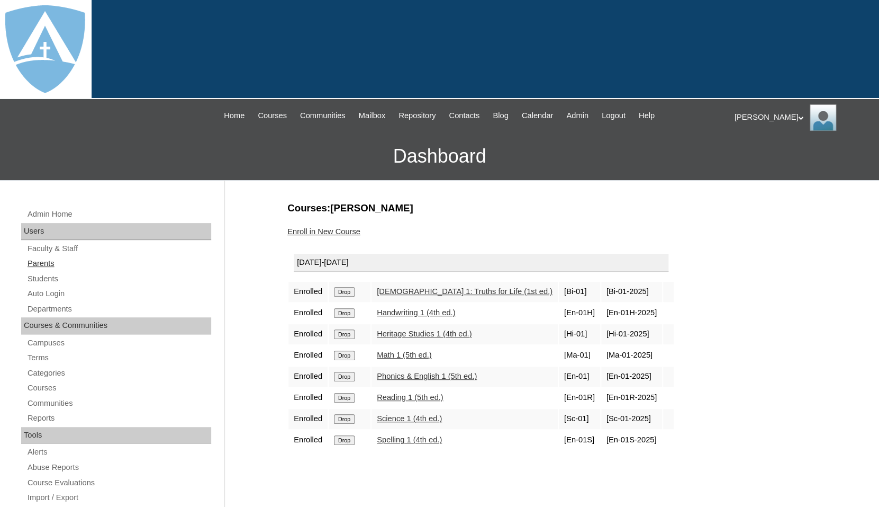
click at [41, 260] on link "Parents" at bounding box center [118, 263] width 185 height 13
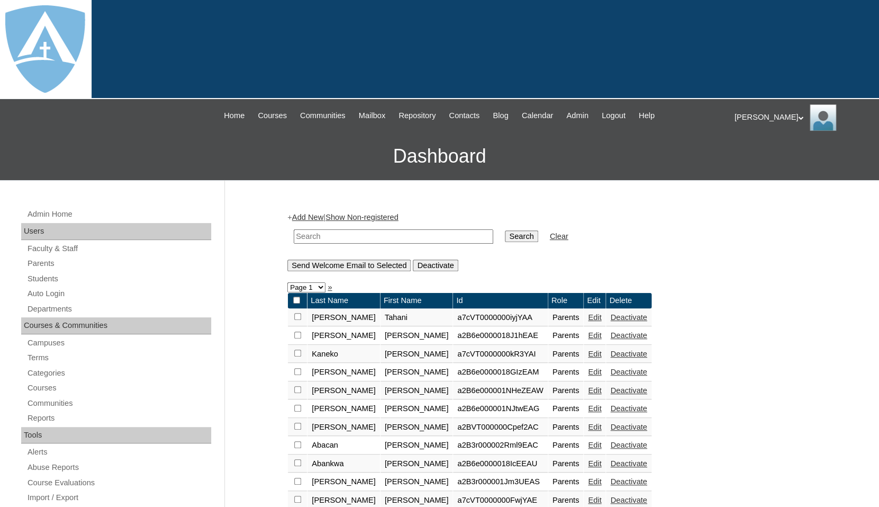
click at [311, 236] on input "text" at bounding box center [394, 236] width 200 height 14
paste input "[PERSON_NAME]"
drag, startPoint x: 341, startPoint y: 234, endPoint x: 407, endPoint y: 230, distance: 66.3
click at [407, 230] on input "[PERSON_NAME]" at bounding box center [394, 236] width 200 height 14
type input "[PERSON_NAME]"
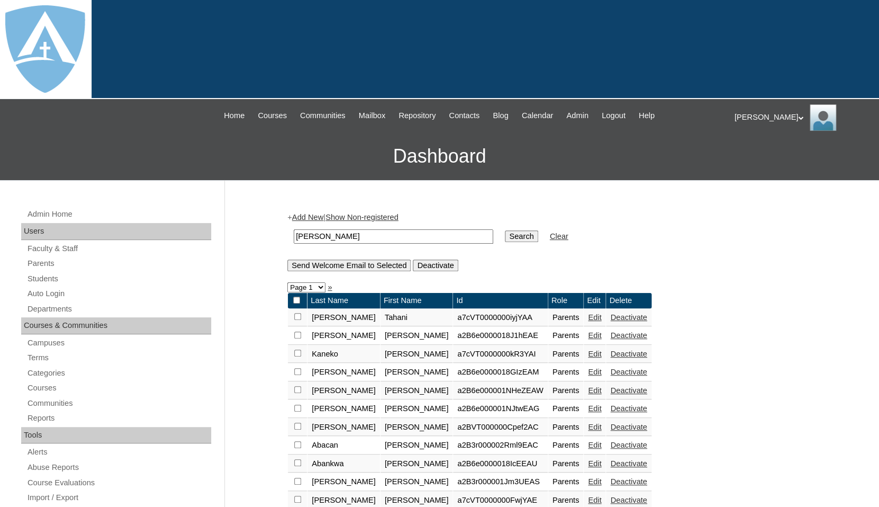
click at [505, 230] on input "Search" at bounding box center [521, 236] width 33 height 12
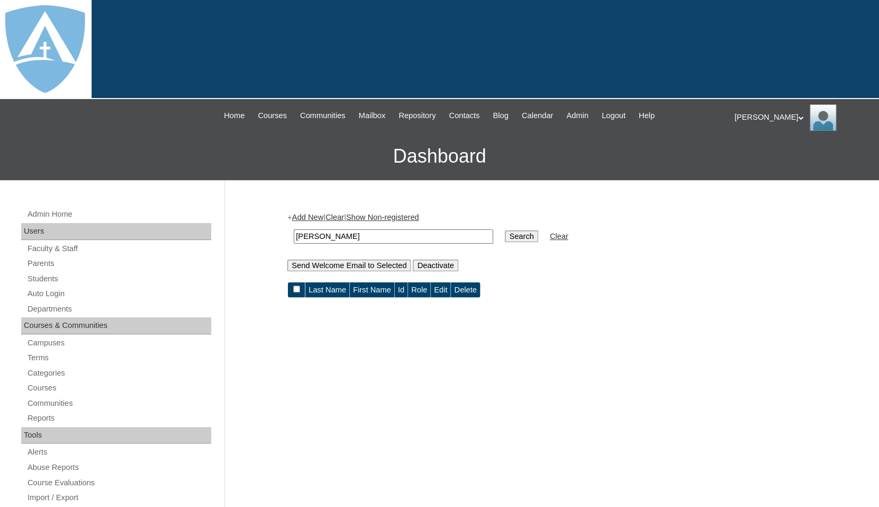
click at [317, 215] on link "Add New" at bounding box center [307, 217] width 31 height 8
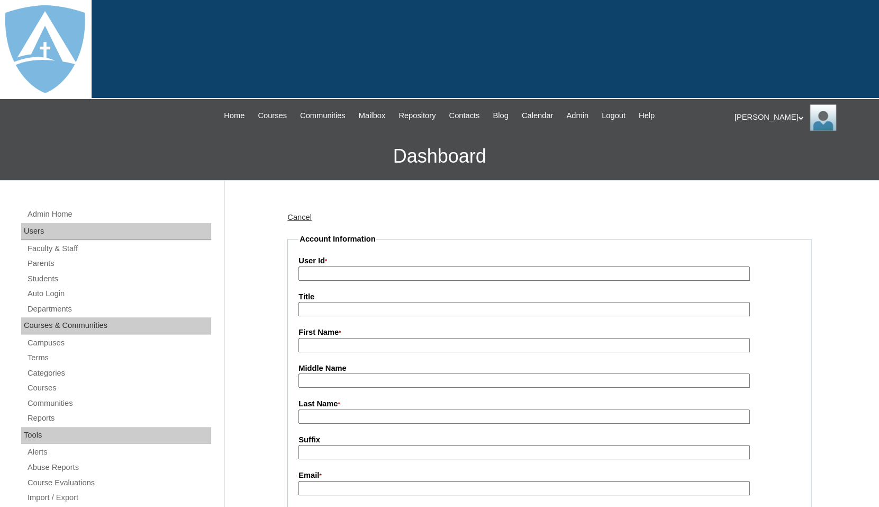
click at [329, 340] on input "First Name *" at bounding box center [524, 345] width 451 height 14
paste input "Maddalena Genicola"
drag, startPoint x: 347, startPoint y: 342, endPoint x: 418, endPoint y: 350, distance: 71.4
click at [419, 350] on input "Maddalena Genicola" at bounding box center [524, 345] width 451 height 14
type input "Maddalena"
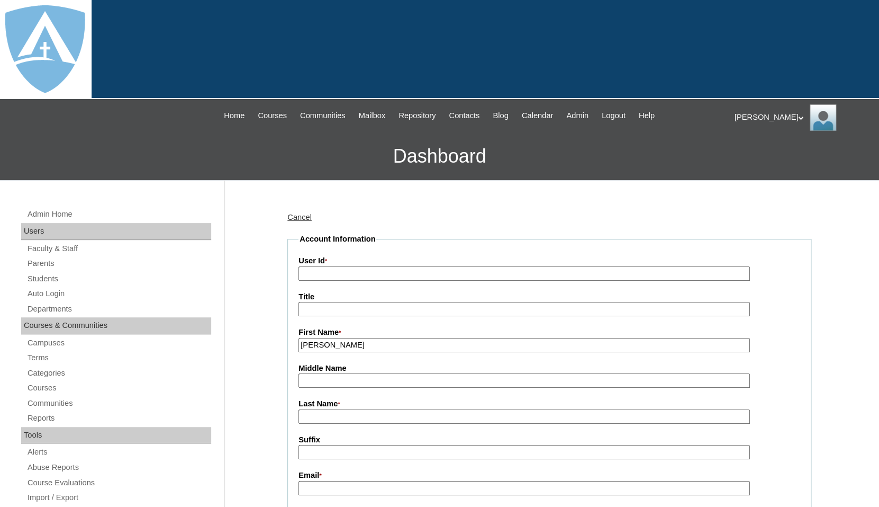
click at [354, 412] on input "Last Name *" at bounding box center [524, 416] width 451 height 14
paste input "Genicola"
type input "Genicola"
click at [338, 453] on input "Suffix" at bounding box center [524, 452] width 451 height 14
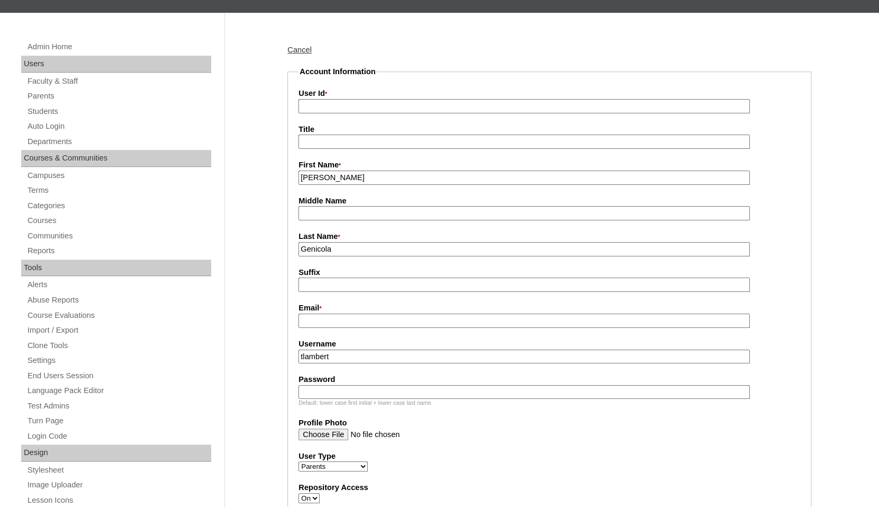
scroll to position [251, 0]
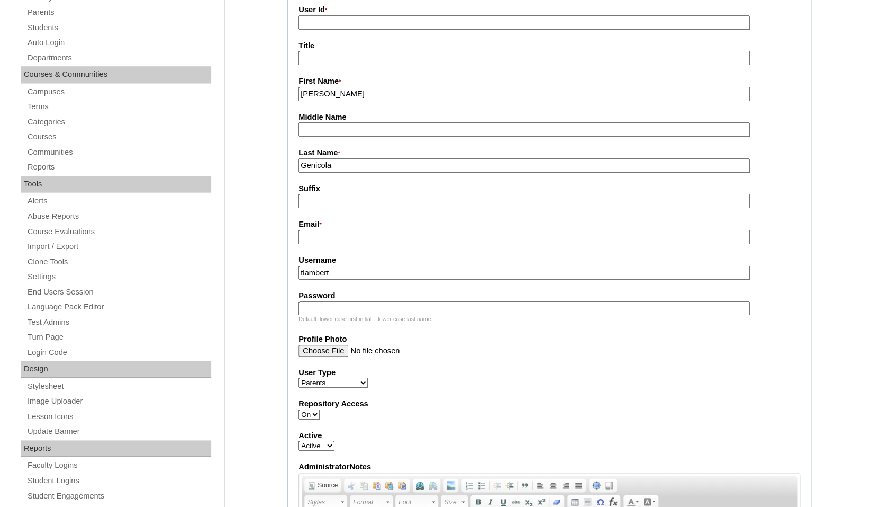
click at [330, 236] on input "Email *" at bounding box center [524, 237] width 451 height 14
paste input "lenaprete@gmail.com"
type input "lenaprete@gmail.com"
click at [349, 271] on input "tlambert" at bounding box center [524, 273] width 451 height 14
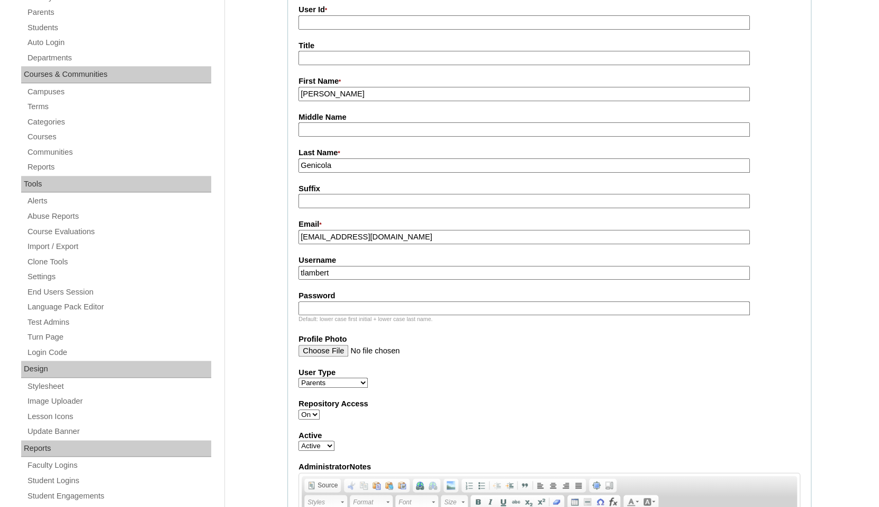
click at [349, 271] on input "tlambert" at bounding box center [524, 273] width 451 height 14
paste input "lenaprete@gmail.com"
type input "lenaprete@gmail.com"
click at [332, 312] on input "Password" at bounding box center [524, 308] width 451 height 14
paste input "lenaprete@gmail.com"
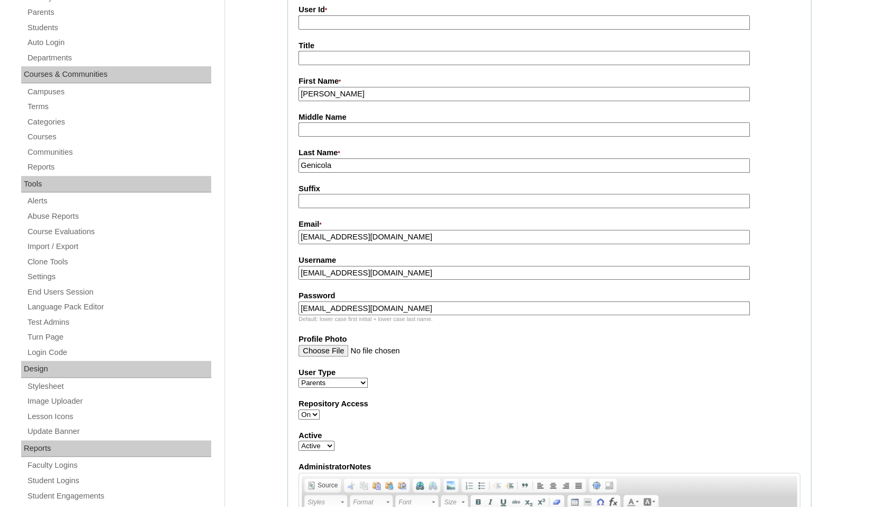
type input "lenaprete@gmail.com"
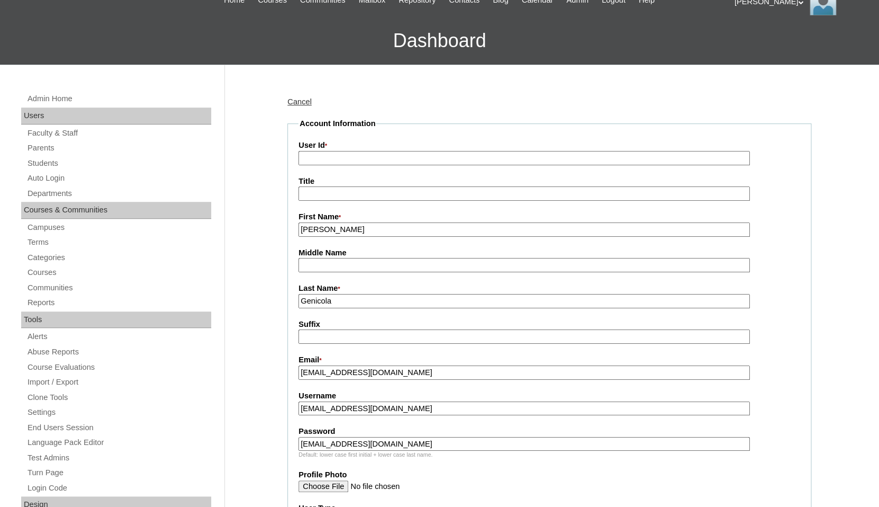
scroll to position [66, 0]
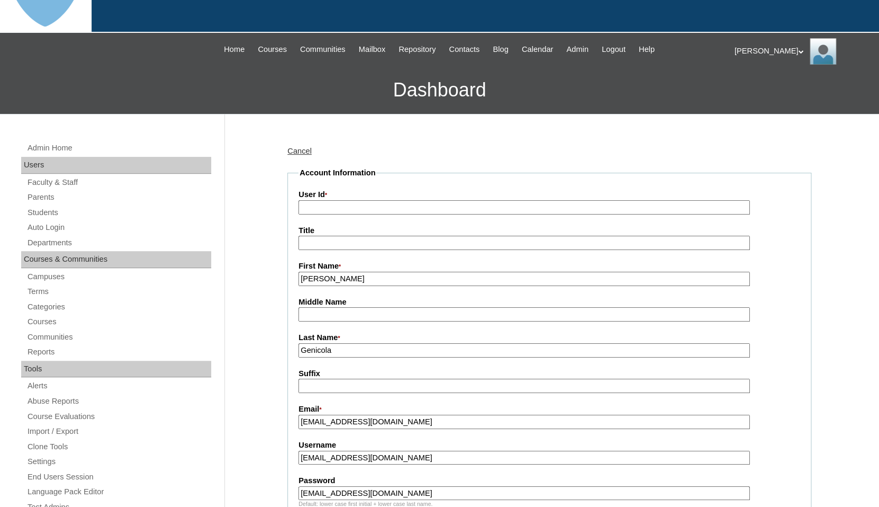
click at [328, 203] on input "User Id *" at bounding box center [524, 207] width 451 height 14
paste input "a7cVT0000000rNhYAI"
type input "a7cVT0000000rNhYAI"
click at [342, 189] on label "User Id *" at bounding box center [550, 195] width 502 height 12
click at [342, 200] on input "a7cVT0000000rNhYAI" at bounding box center [524, 207] width 451 height 14
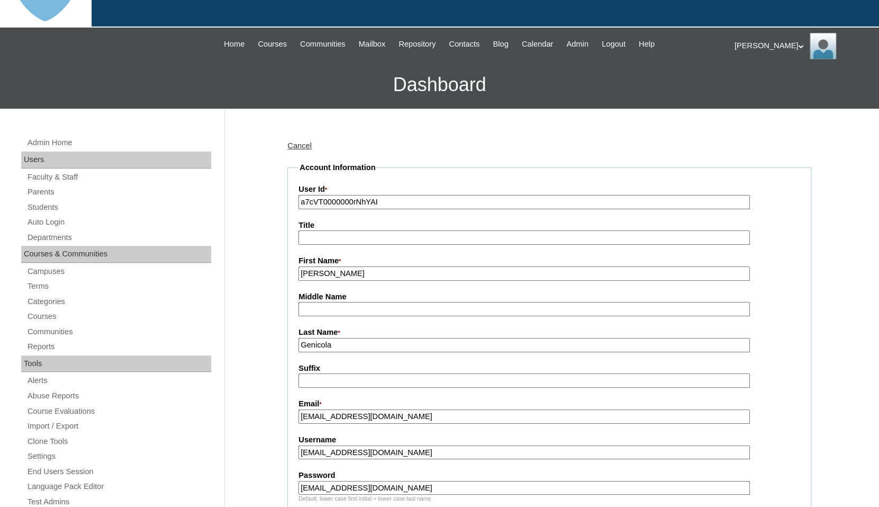
click at [398, 199] on input "a7cVT0000000rNhYAI" at bounding box center [524, 202] width 451 height 14
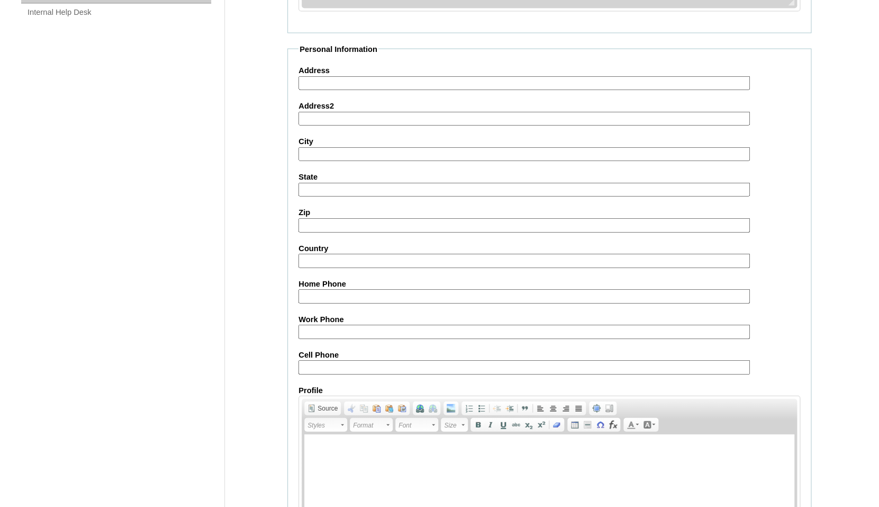
scroll to position [986, 0]
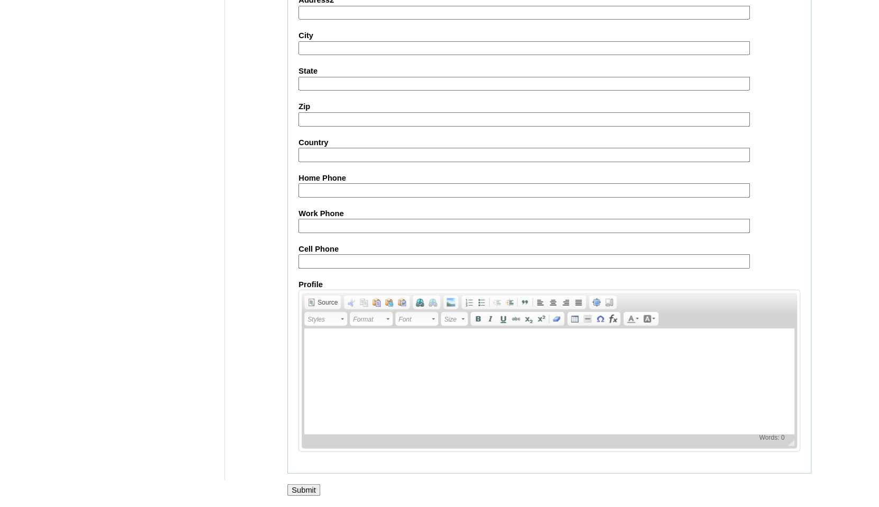
click at [305, 488] on input "Submit" at bounding box center [303, 490] width 33 height 12
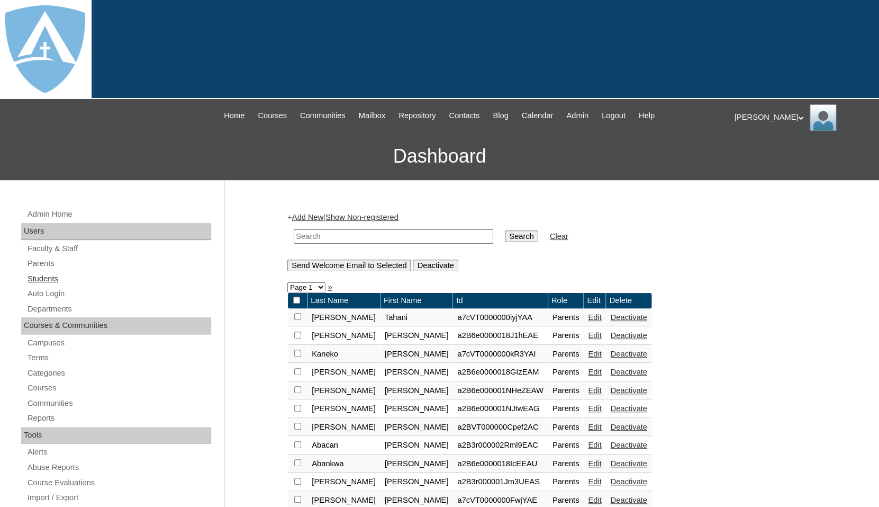
click at [37, 276] on link "Students" at bounding box center [118, 278] width 185 height 13
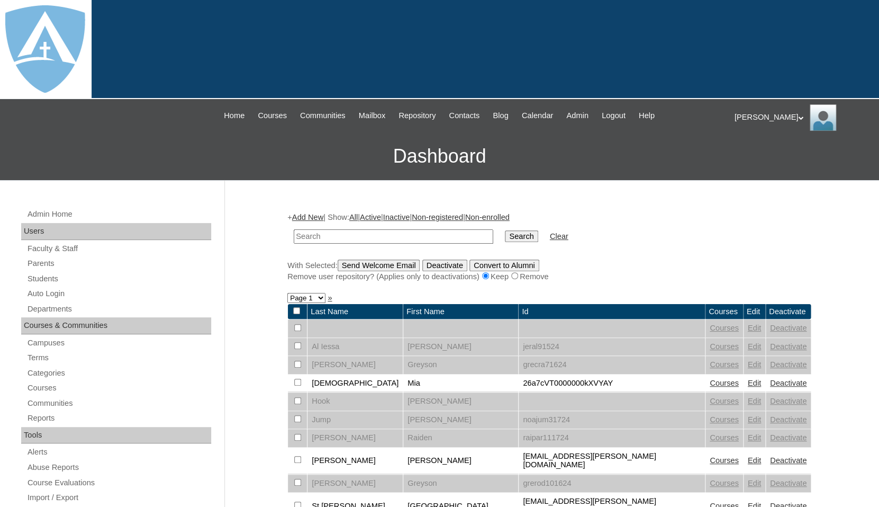
click at [302, 213] on link "Add New" at bounding box center [307, 217] width 31 height 8
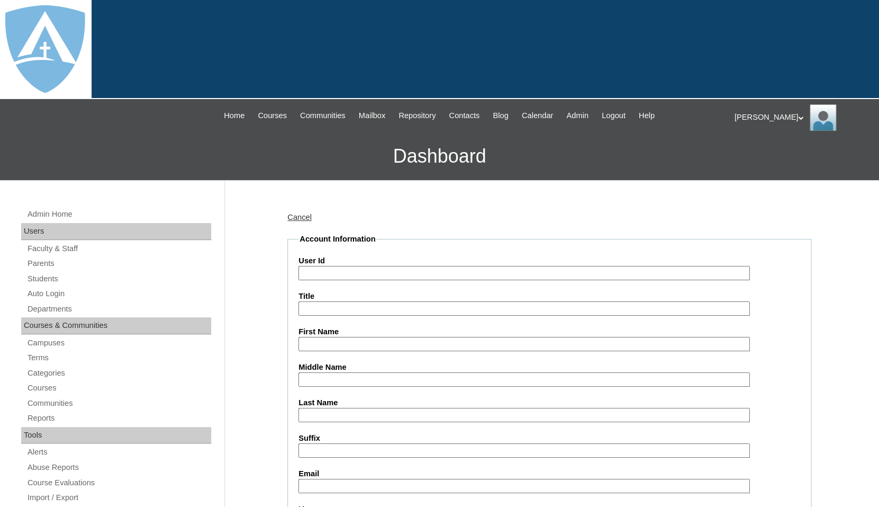
type input "tlambert"
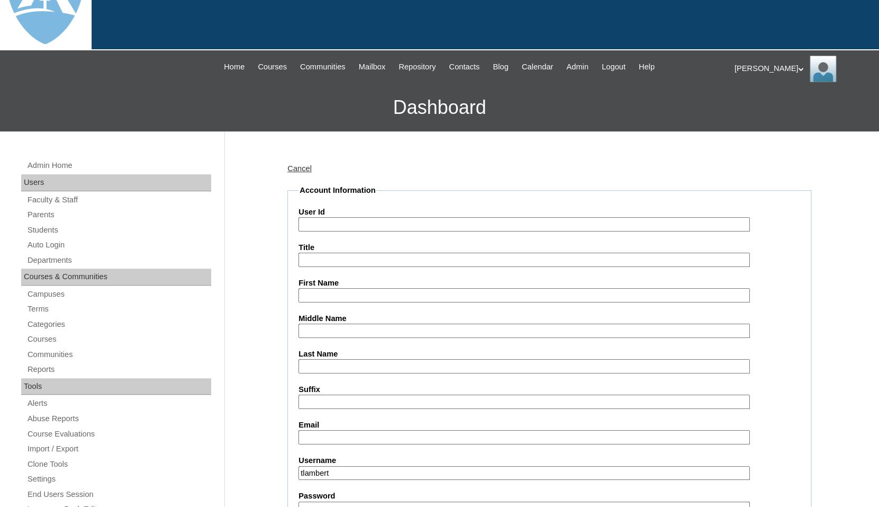
scroll to position [127, 0]
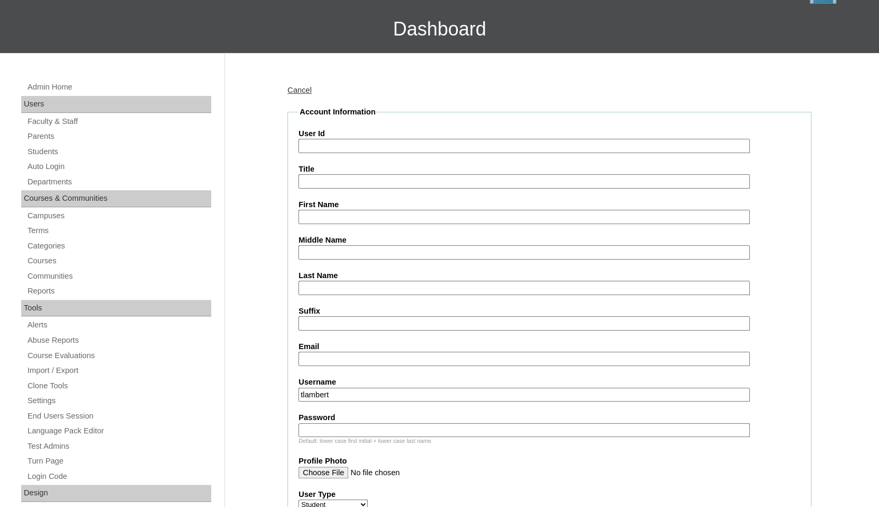
click at [324, 213] on input "First Name" at bounding box center [524, 217] width 451 height 14
paste input "Mia Genicola"
drag, startPoint x: 317, startPoint y: 213, endPoint x: 411, endPoint y: 218, distance: 93.8
click at [412, 218] on input "Mia Genicola" at bounding box center [524, 217] width 451 height 14
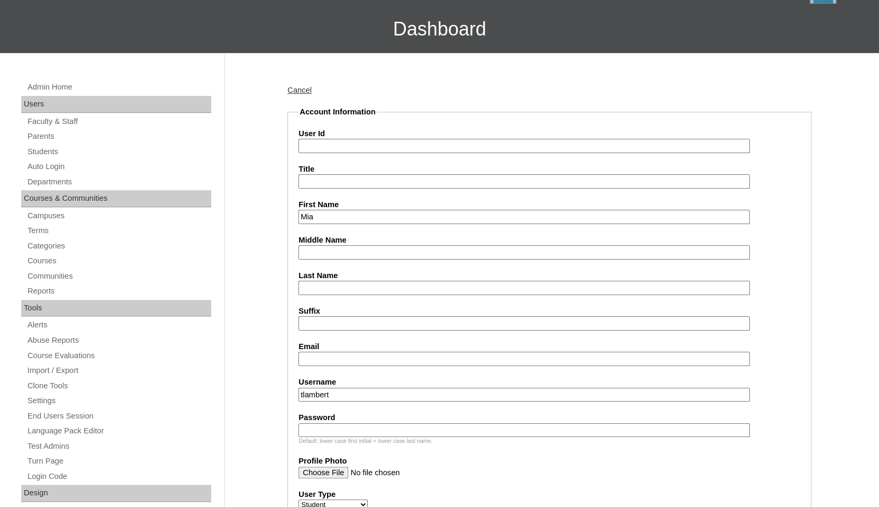
type input "Mia"
click at [365, 283] on input "Last Name" at bounding box center [524, 288] width 451 height 14
paste input "Genicola"
type input "Genicola"
click at [339, 321] on input "Suffix" at bounding box center [524, 323] width 451 height 14
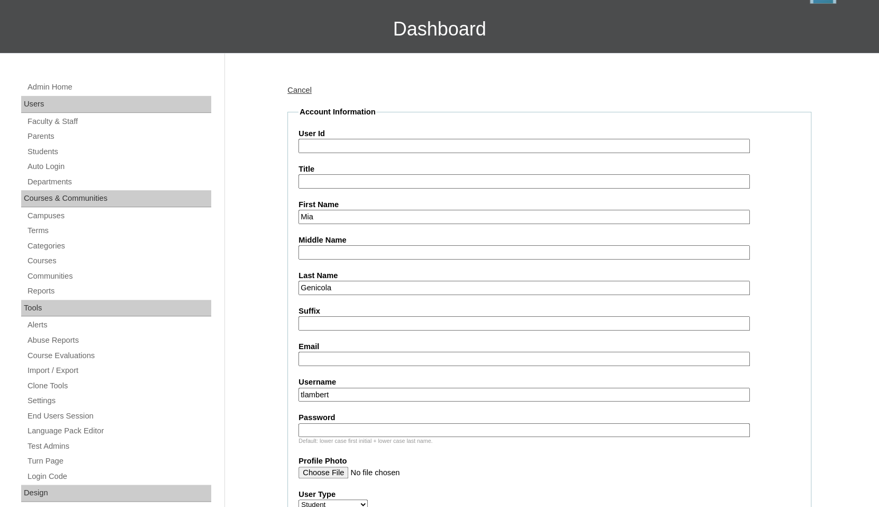
click at [318, 357] on input "Email" at bounding box center [524, 358] width 451 height 14
paste input "[EMAIL_ADDRESS][DOMAIN_NAME]"
type input "[EMAIL_ADDRESS][DOMAIN_NAME]"
click at [346, 394] on input "tlambert" at bounding box center [524, 394] width 451 height 14
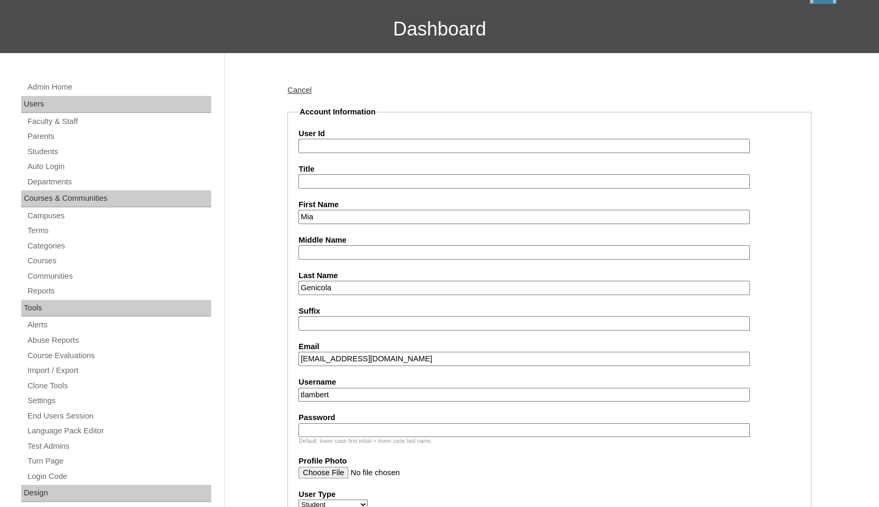
click at [346, 394] on input "tlambert" at bounding box center [524, 394] width 451 height 14
paste input "mia.genicola@enlightiumstudent.com"
type input "mia.genicola@enlightiumstudent.com"
click at [335, 423] on input "Password" at bounding box center [524, 430] width 451 height 14
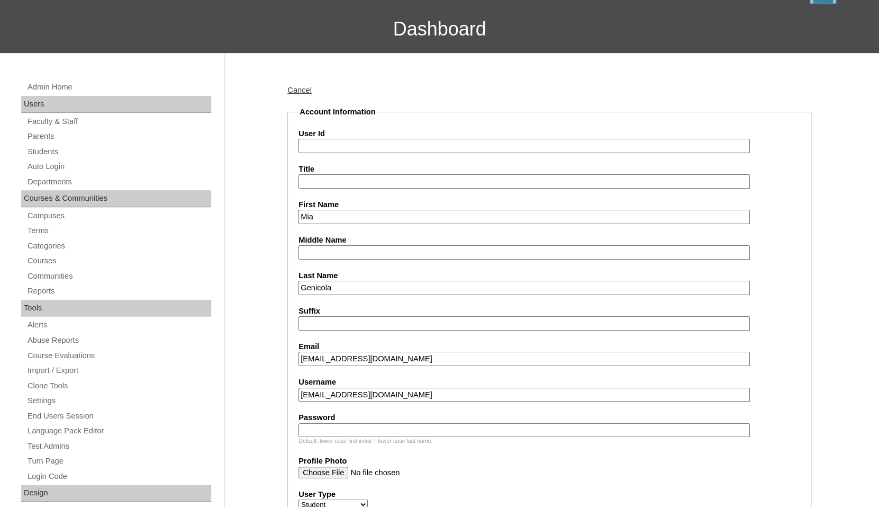
paste input "mia.genicola@enlightiumstudent.com"
type input "mia.genicola@enlightiumstudent.com"
click at [314, 149] on input "User Id" at bounding box center [524, 146] width 451 height 14
paste input "mia.genicola@enlightiumstudent.com"
type input "26mia.genicola@enlightiumstudent.com"
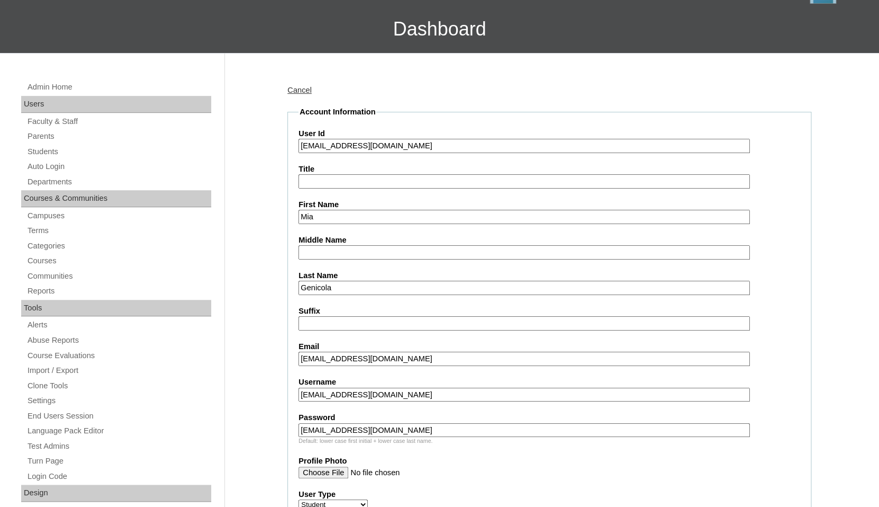
click at [328, 166] on label "Title" at bounding box center [550, 169] width 502 height 11
click at [328, 174] on input "Title" at bounding box center [524, 181] width 451 height 14
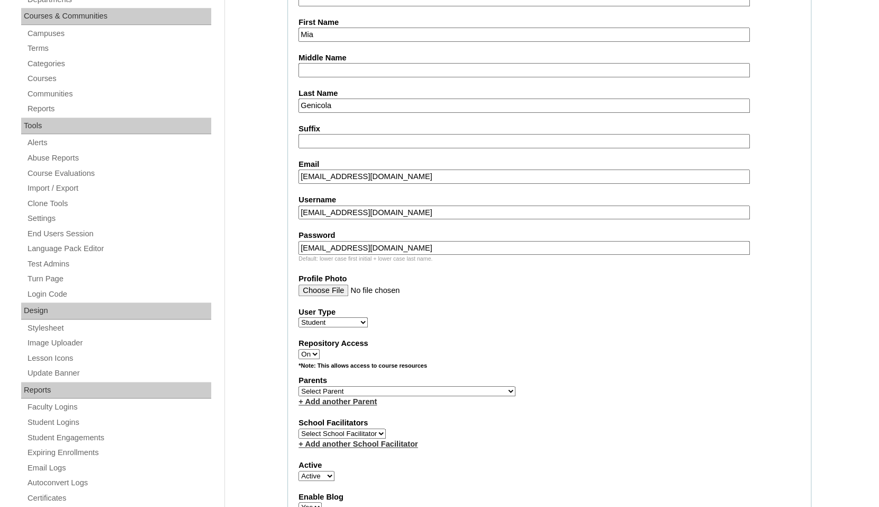
scroll to position [406, 0]
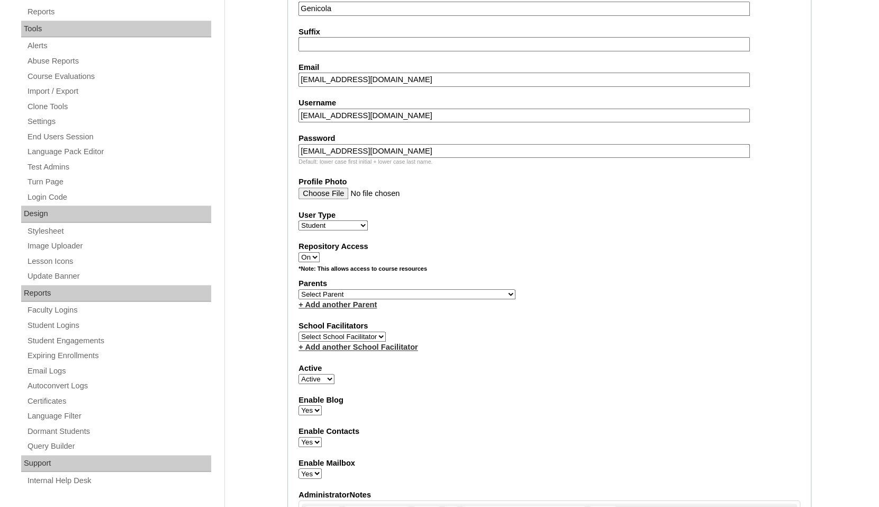
click at [299, 289] on select "Select Parent Abbas, Tahani Garcia, Rosa Kaneko, Chad Labourdette, Jessica Nich…" at bounding box center [407, 294] width 217 height 10
select select "101631"
click option "Genicola, Maddalena" at bounding box center [0, 0] width 0 height 0
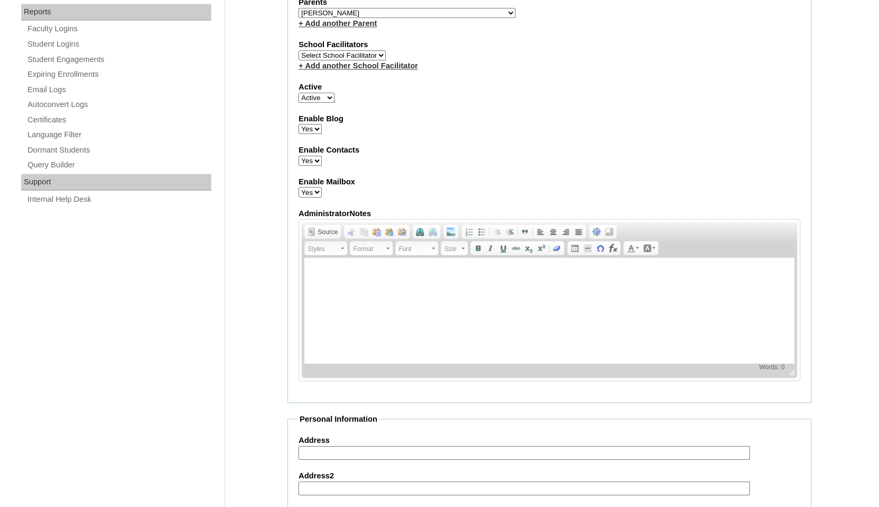
scroll to position [1175, 0]
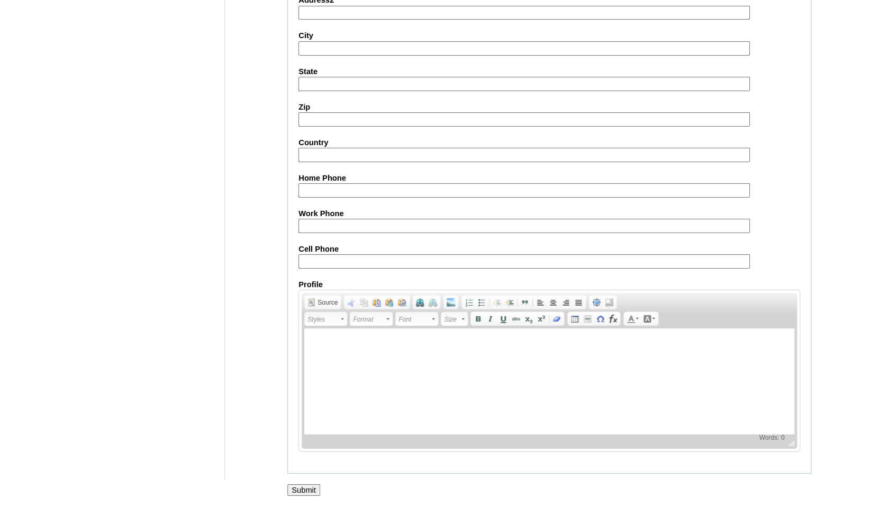
click at [312, 486] on input "Submit" at bounding box center [303, 490] width 33 height 12
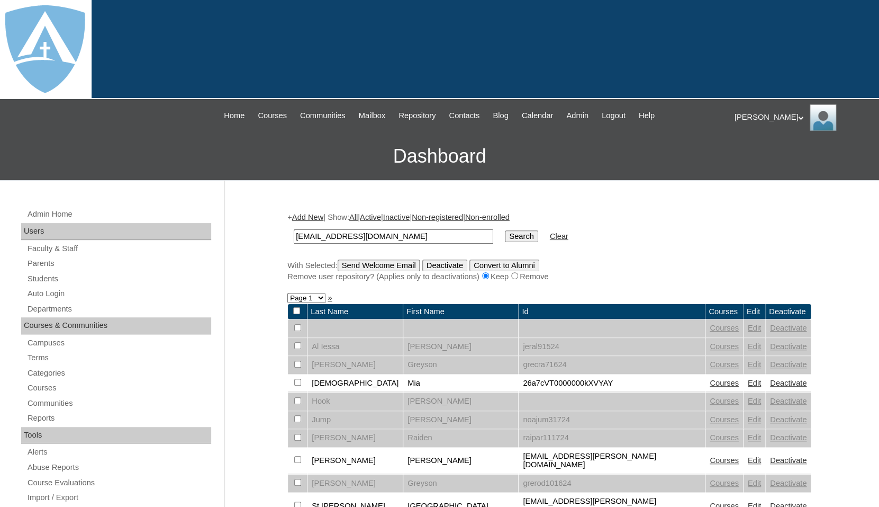
type input "[EMAIL_ADDRESS][DOMAIN_NAME]"
click at [505, 230] on input "Search" at bounding box center [521, 236] width 33 height 12
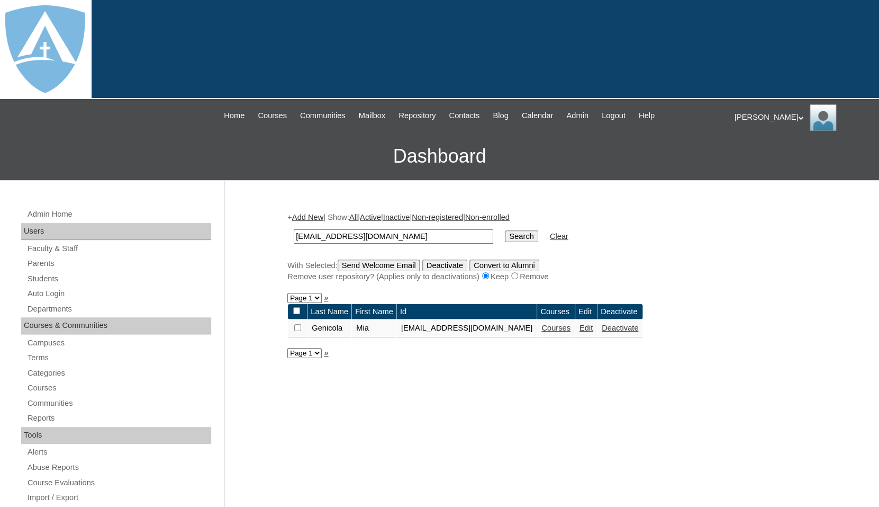
click at [571, 330] on link "Courses" at bounding box center [555, 327] width 29 height 8
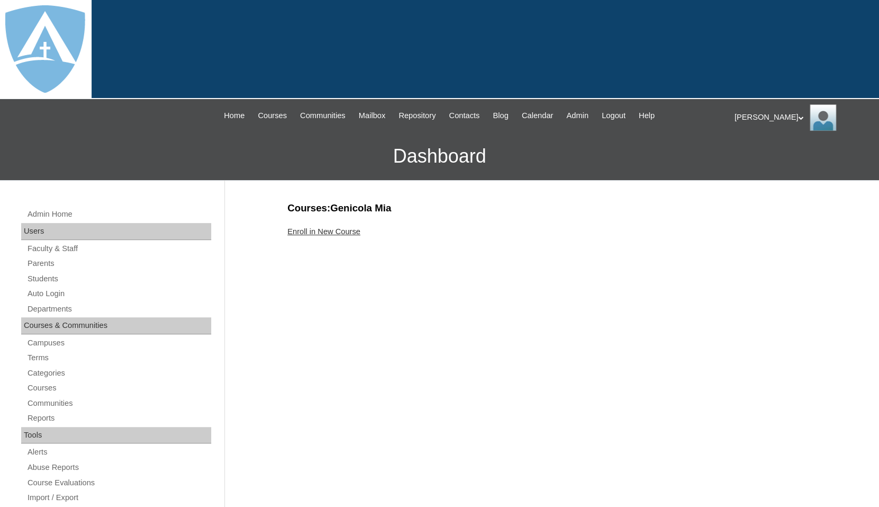
click at [336, 227] on link "Enroll in New Course" at bounding box center [323, 231] width 73 height 8
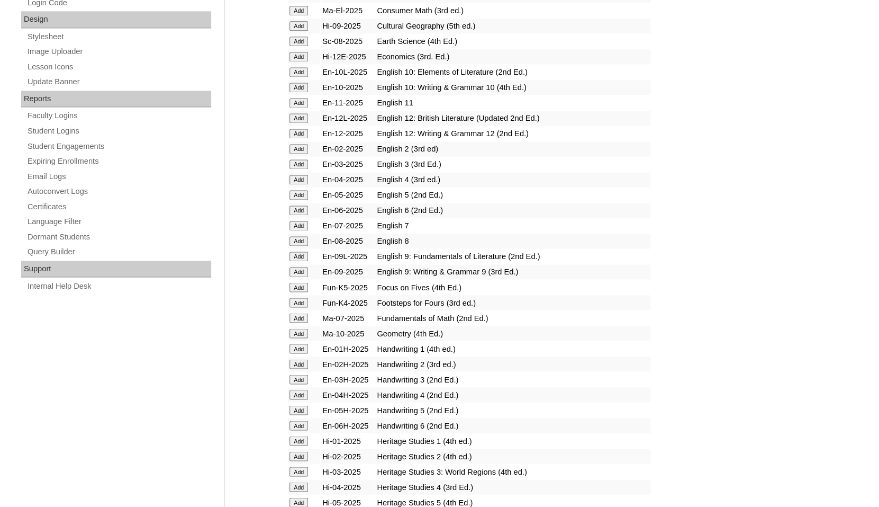
scroll to position [836, 0]
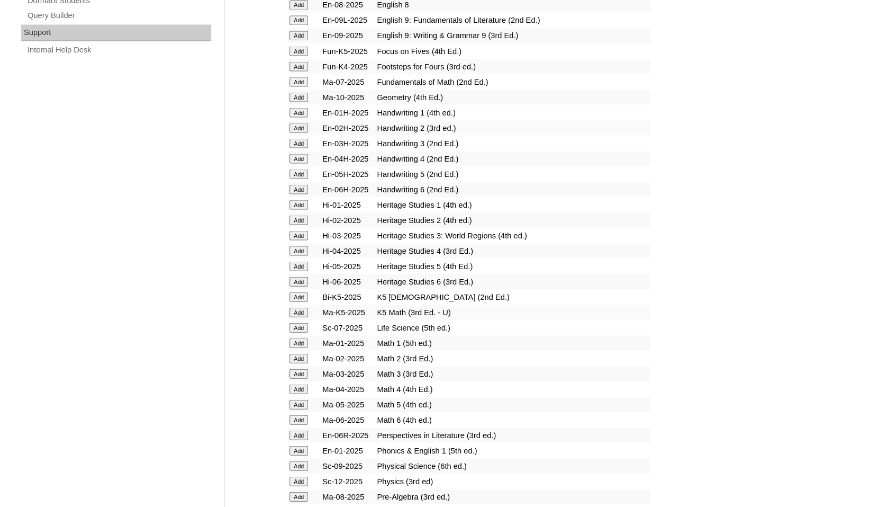
click at [294, 301] on input "Add" at bounding box center [299, 297] width 19 height 10
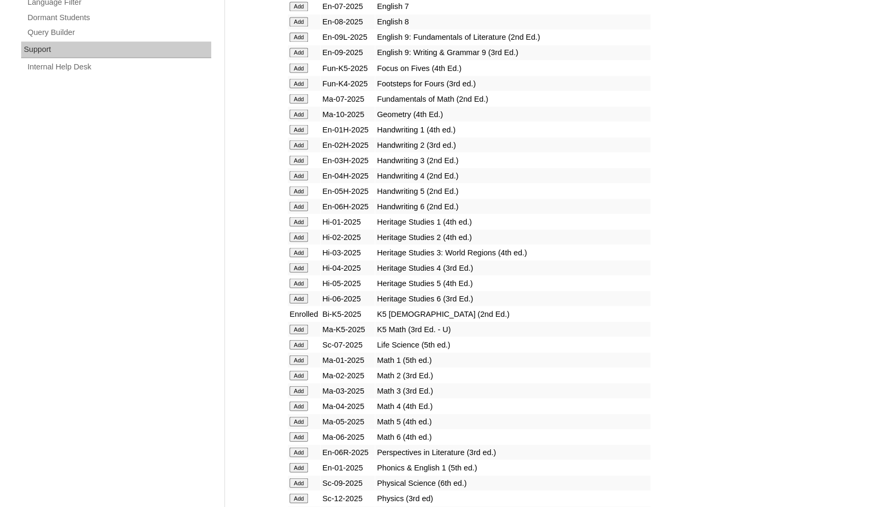
scroll to position [834, 0]
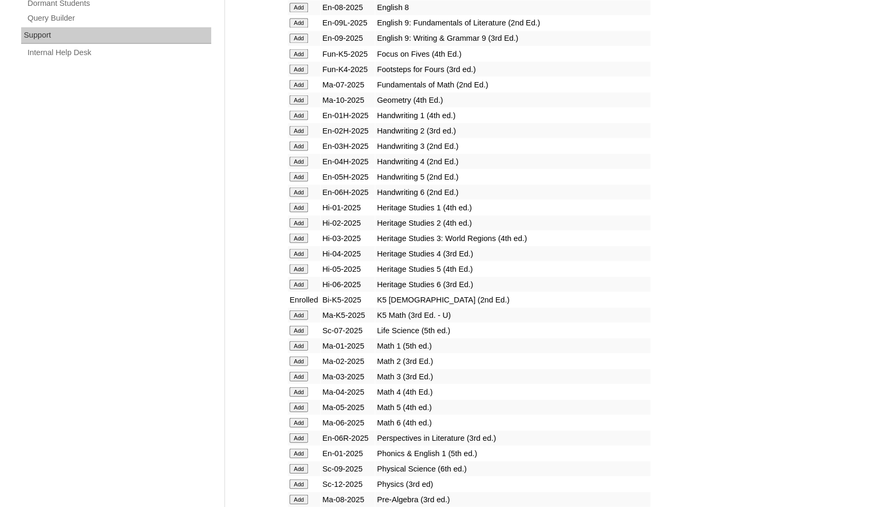
click at [294, 319] on input "Add" at bounding box center [299, 315] width 19 height 10
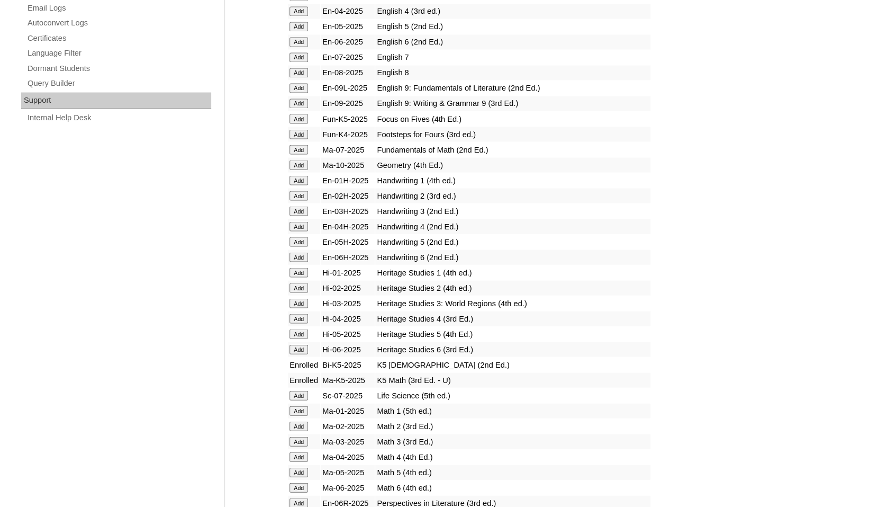
scroll to position [757, 0]
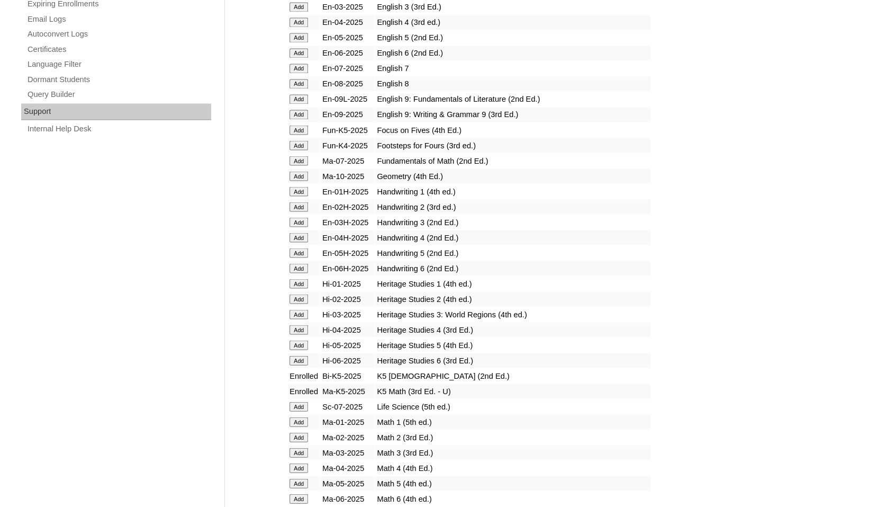
click at [296, 134] on input "Add" at bounding box center [299, 130] width 19 height 10
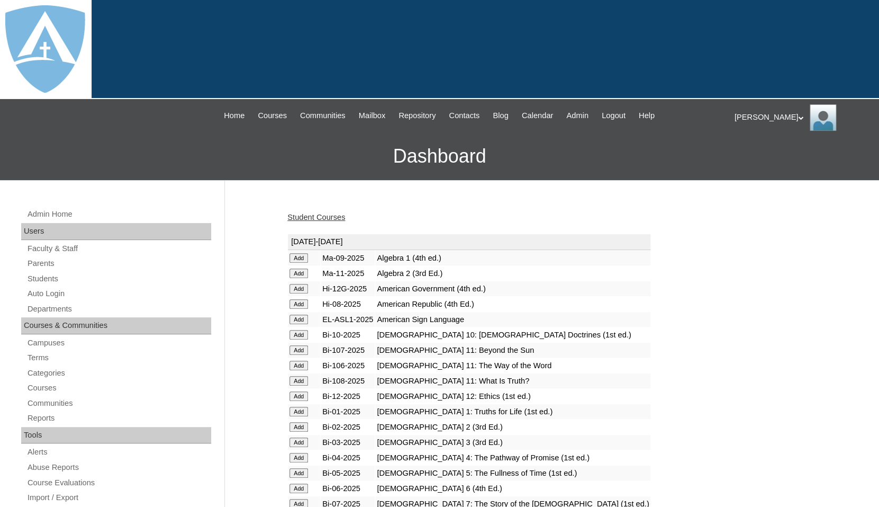
click at [315, 214] on link "Student Courses" at bounding box center [316, 217] width 58 height 8
